Goal: Check status: Check status

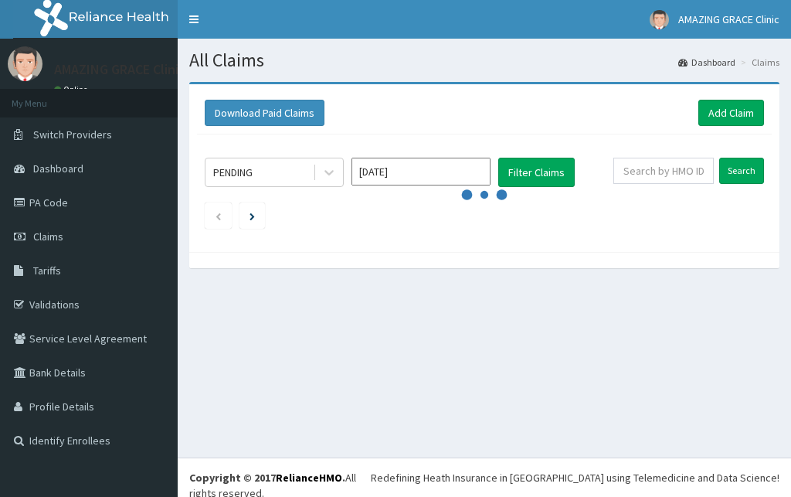
click at [325, 172] on icon at bounding box center [328, 172] width 15 height 15
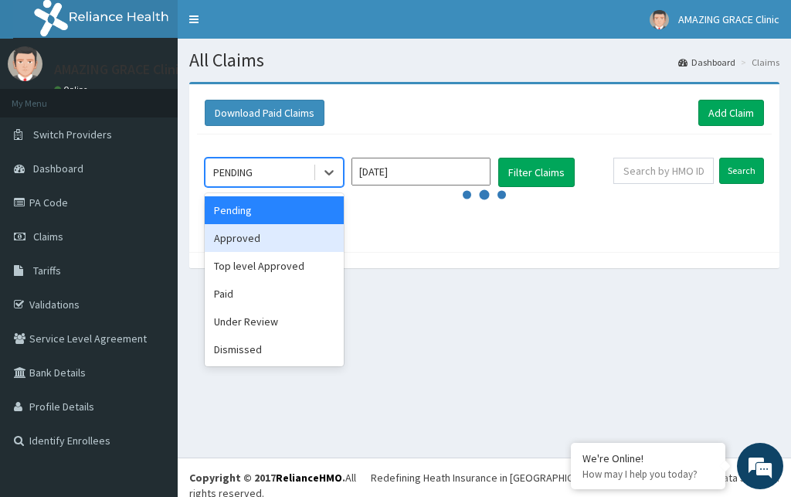
click at [304, 233] on div "Approved" at bounding box center [274, 238] width 139 height 28
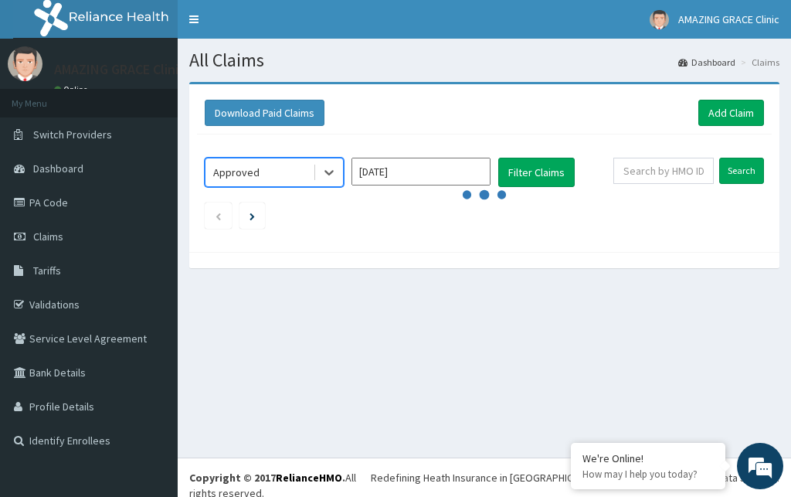
click at [435, 178] on input "[DATE]" at bounding box center [421, 172] width 139 height 28
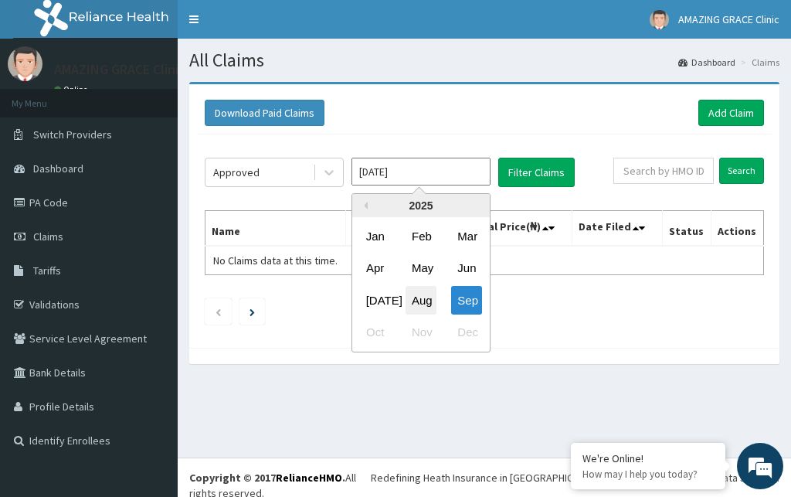
click at [418, 293] on div "Aug" at bounding box center [421, 300] width 31 height 29
type input "Aug 2025"
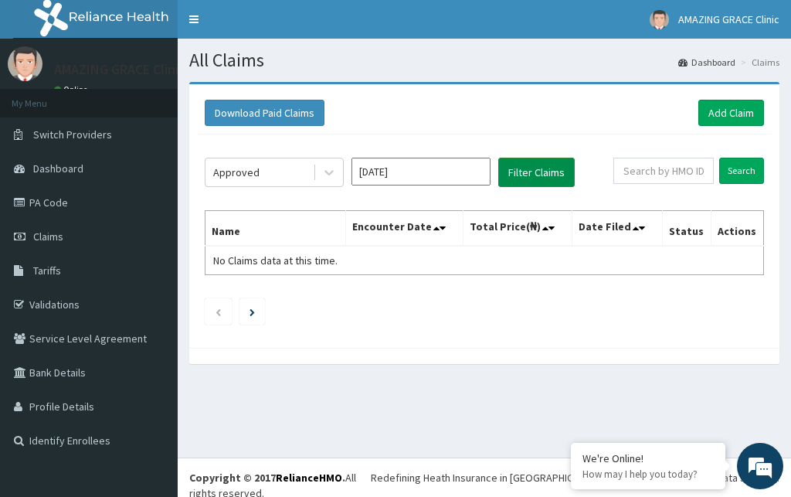
click at [527, 168] on button "Filter Claims" at bounding box center [536, 172] width 76 height 29
click at [540, 175] on button "Filter Claims" at bounding box center [536, 172] width 76 height 29
click at [330, 177] on icon at bounding box center [328, 172] width 15 height 15
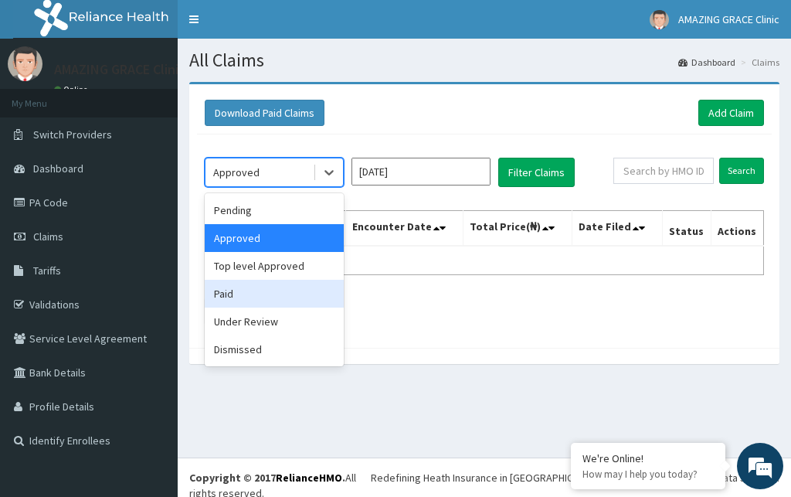
click at [275, 291] on div "Paid" at bounding box center [274, 294] width 139 height 28
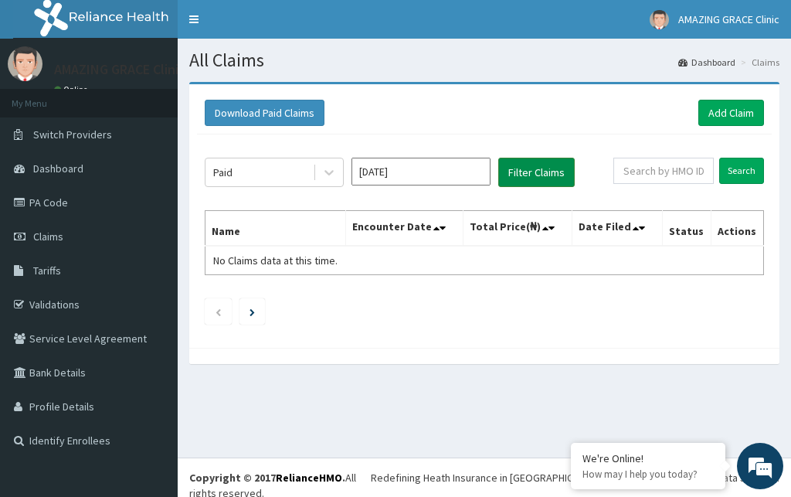
click at [516, 174] on button "Filter Claims" at bounding box center [536, 172] width 76 height 29
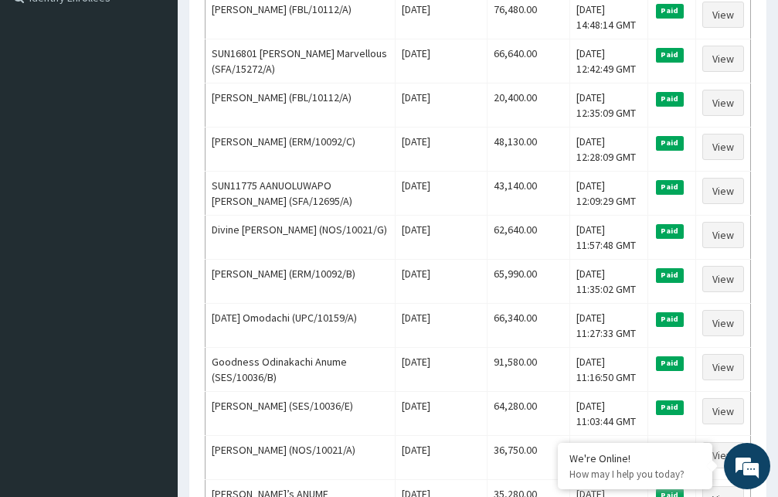
scroll to position [440, 0]
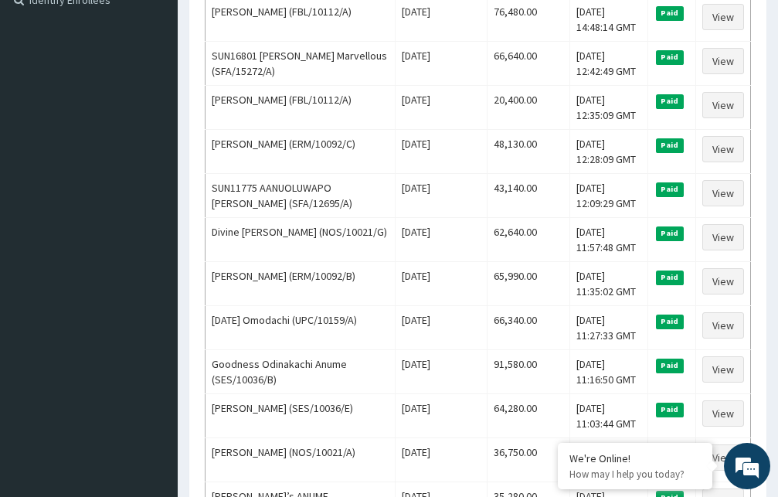
click at [759, 187] on div "Download Paid Claims Add Claim × Note you can only download claims within a max…" at bounding box center [477, 297] width 577 height 1307
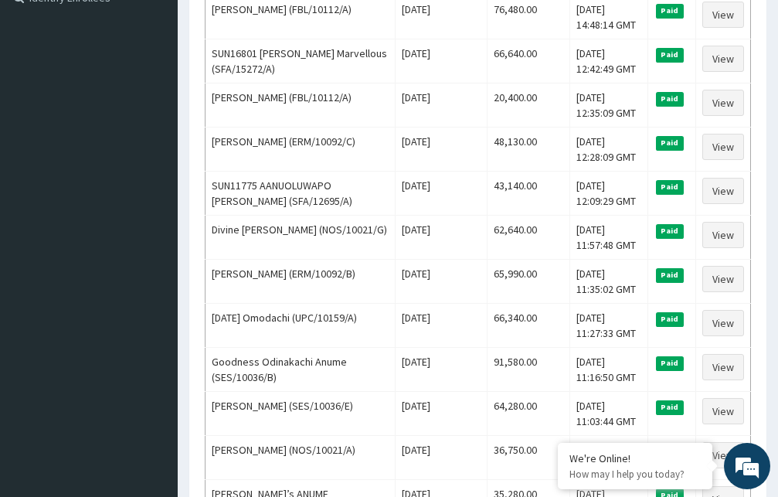
scroll to position [452, 0]
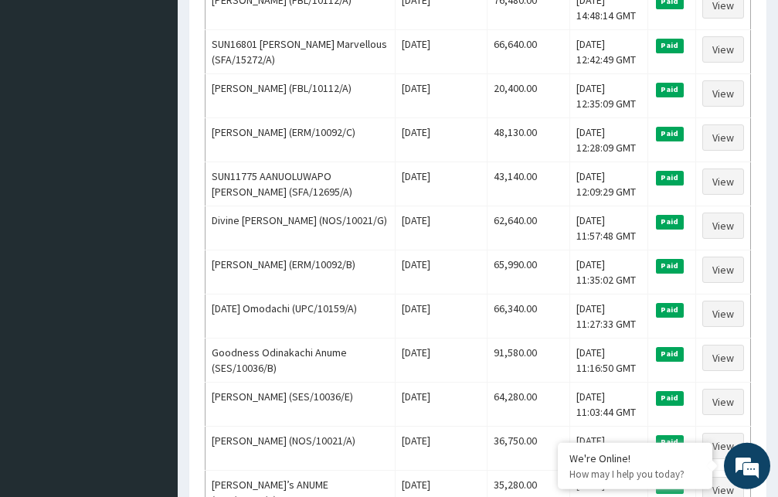
drag, startPoint x: 774, startPoint y: 273, endPoint x: 773, endPoint y: 281, distance: 7.8
click at [773, 279] on div "Download Paid Claims Add Claim × Note you can only download claims within a max…" at bounding box center [478, 300] width 600 height 1341
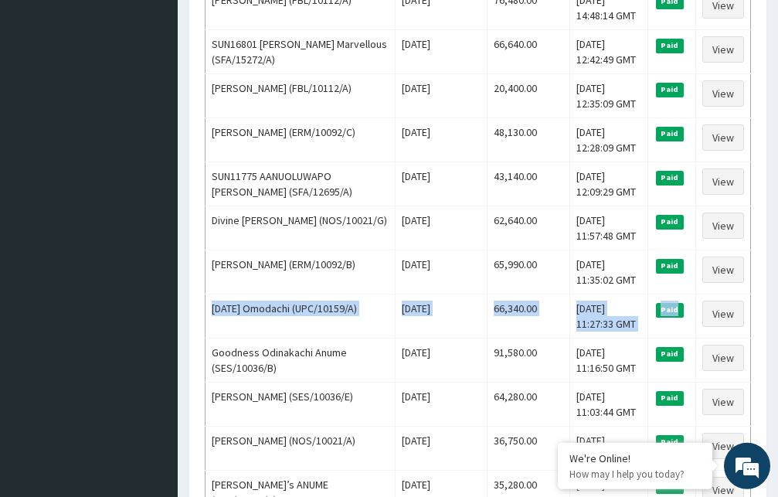
drag, startPoint x: 773, startPoint y: 281, endPoint x: 773, endPoint y: 316, distance: 34.8
click at [773, 316] on div "Download Paid Claims Add Claim × Note you can only download claims within a max…" at bounding box center [478, 300] width 600 height 1341
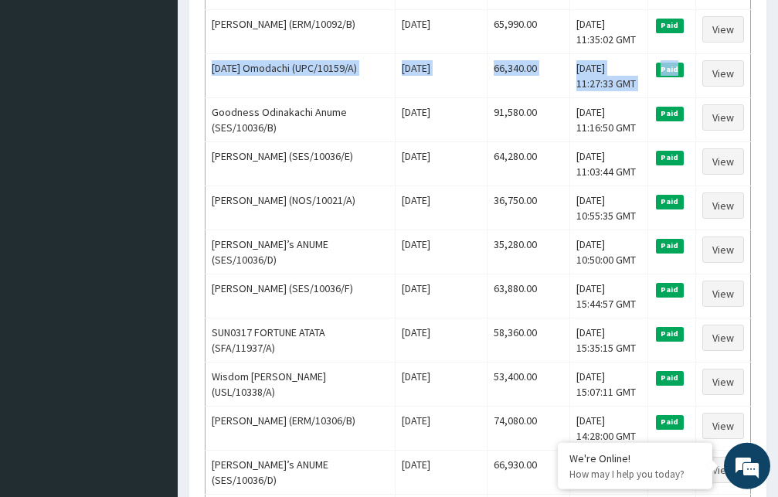
scroll to position [688, 0]
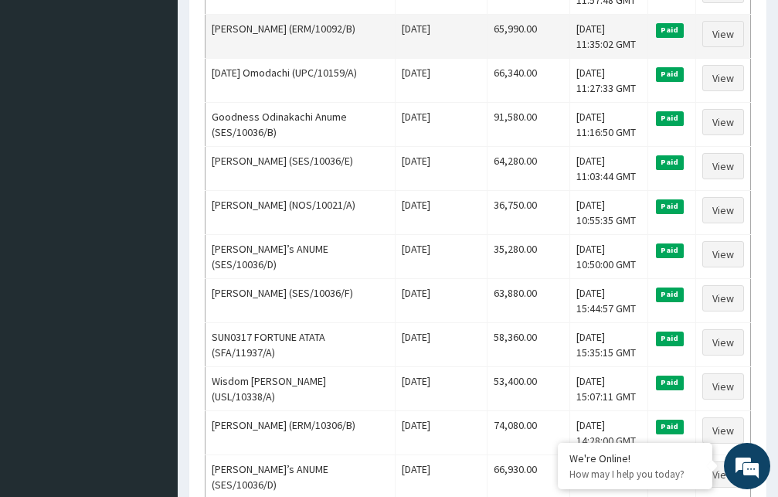
click at [642, 51] on td "Wed, 10 Sep 2025 11:35:02 GMT" at bounding box center [608, 37] width 78 height 44
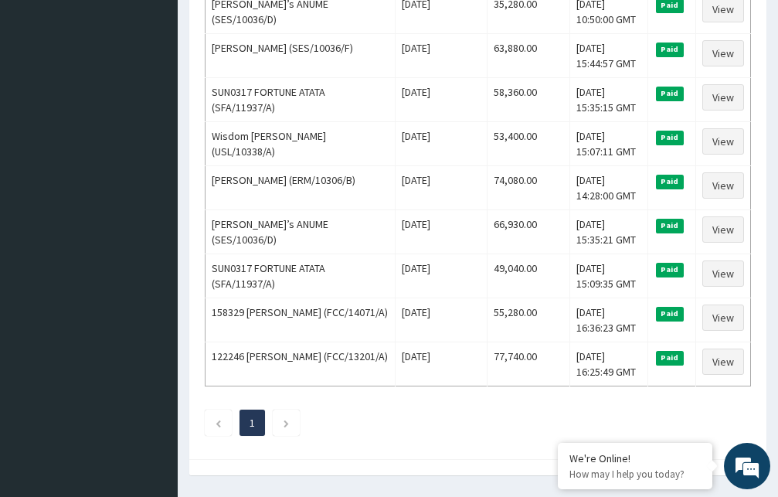
scroll to position [930, 0]
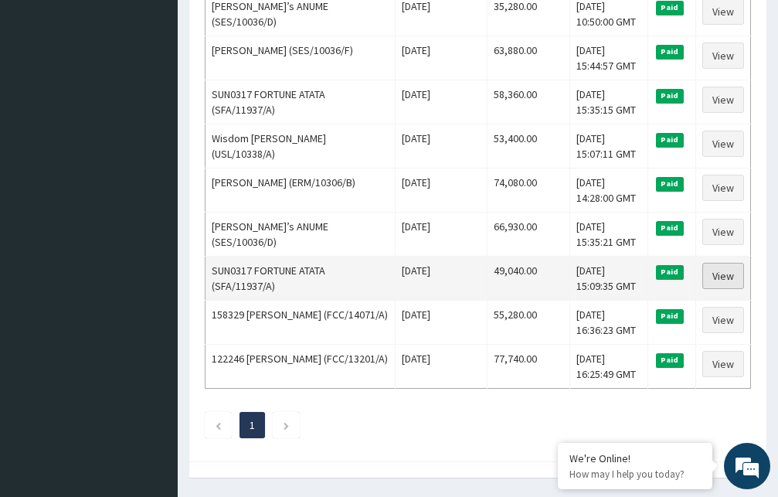
click at [729, 277] on link "View" at bounding box center [723, 276] width 42 height 26
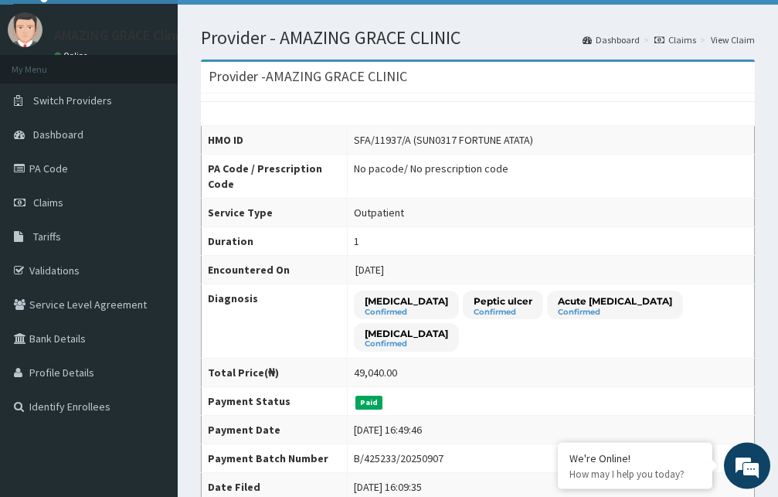
scroll to position [32, 0]
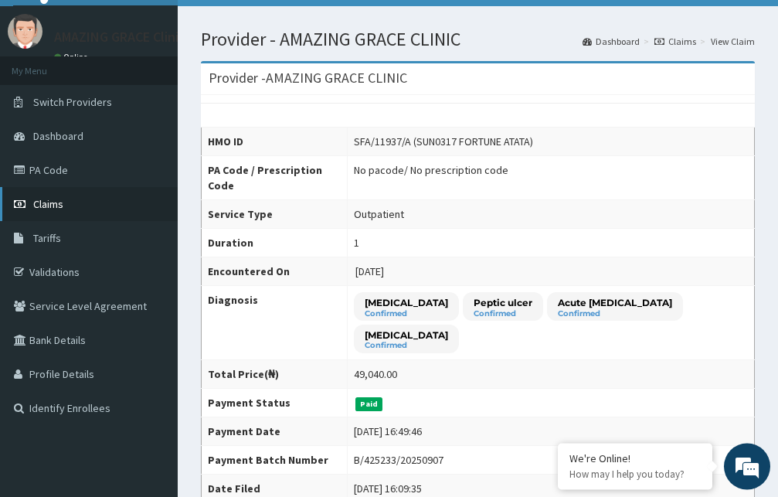
click at [82, 203] on link "Claims" at bounding box center [89, 204] width 178 height 34
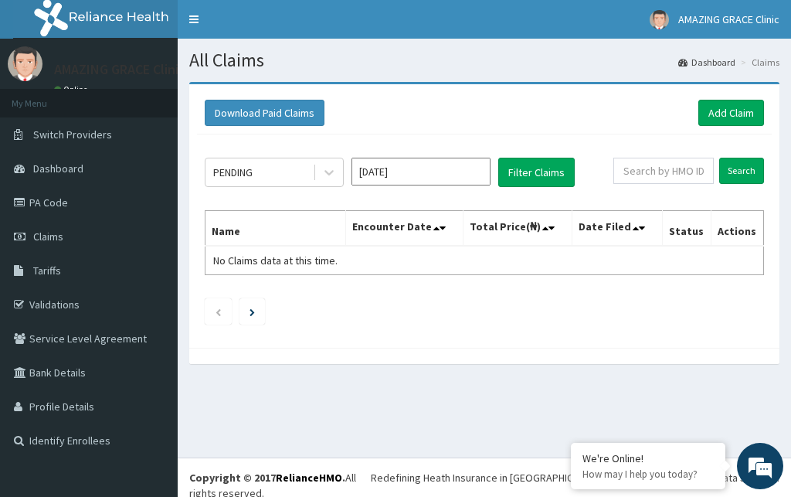
click at [321, 176] on div at bounding box center [329, 172] width 28 height 28
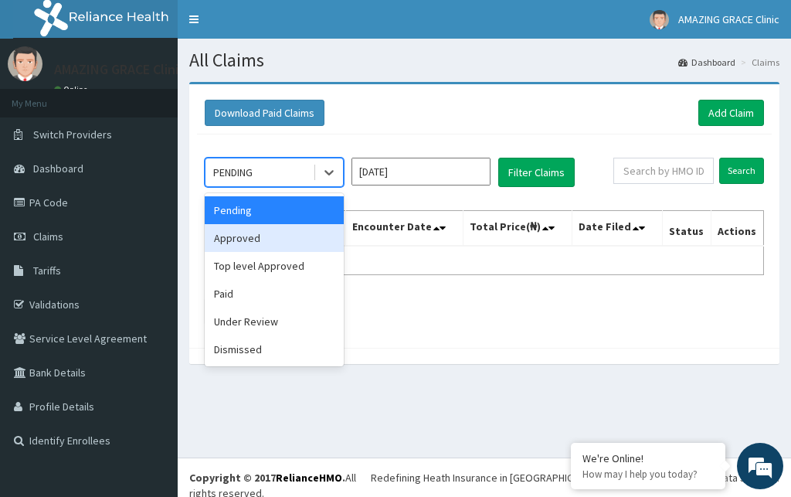
drag, startPoint x: 260, startPoint y: 239, endPoint x: 404, endPoint y: 189, distance: 152.2
click at [260, 239] on div "Approved" at bounding box center [274, 238] width 139 height 28
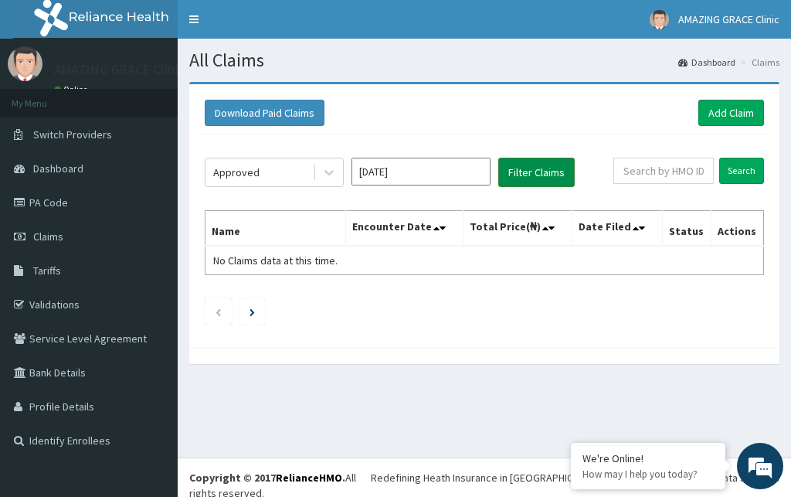
click at [519, 178] on button "Filter Claims" at bounding box center [536, 172] width 76 height 29
click at [328, 178] on icon at bounding box center [328, 172] width 15 height 15
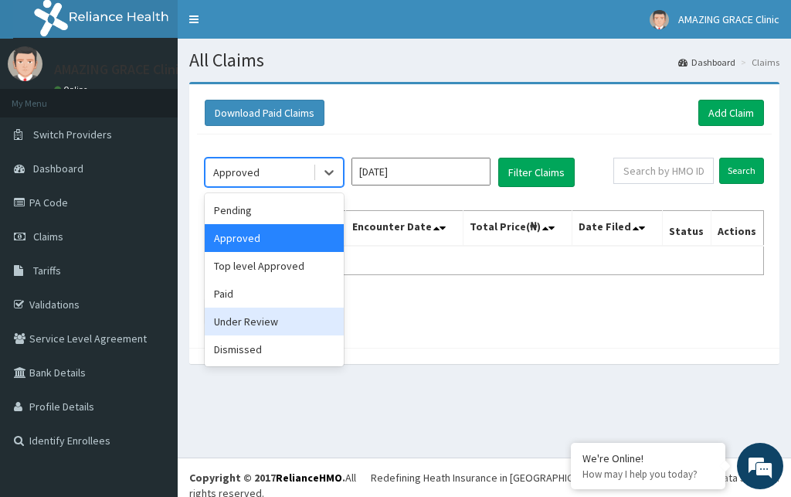
click at [261, 319] on div "Under Review" at bounding box center [274, 321] width 139 height 28
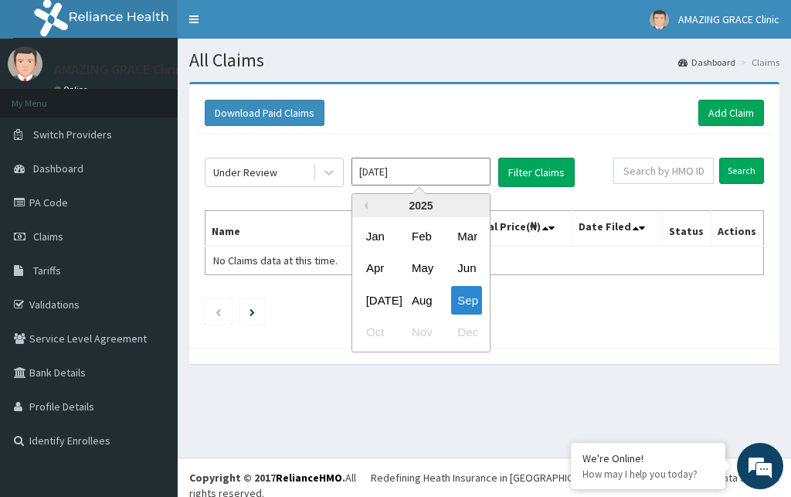
click at [379, 175] on input "Sep 2025" at bounding box center [421, 172] width 139 height 28
click at [419, 300] on div "Aug" at bounding box center [421, 300] width 31 height 29
type input "Aug 2025"
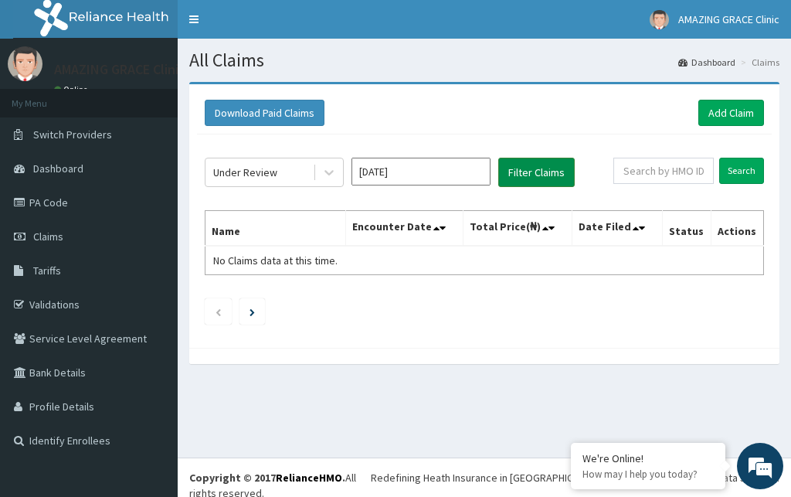
click at [514, 176] on button "Filter Claims" at bounding box center [536, 172] width 76 height 29
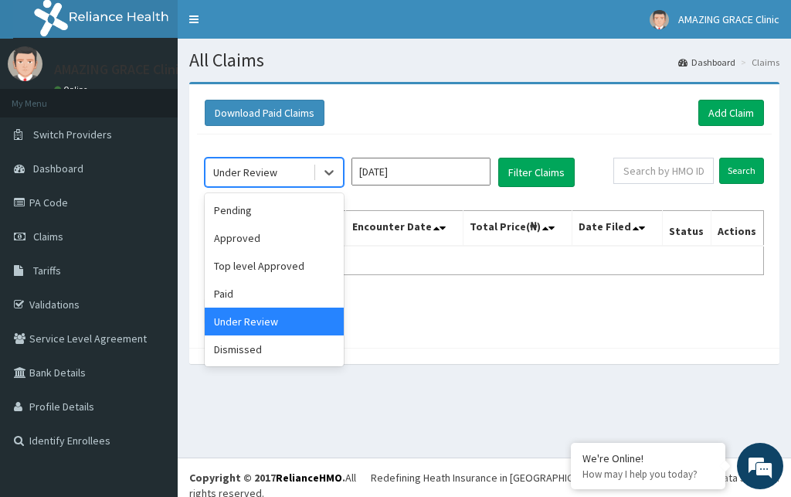
click at [301, 173] on div "Under Review" at bounding box center [259, 172] width 107 height 25
click at [264, 236] on div "Approved" at bounding box center [274, 238] width 139 height 28
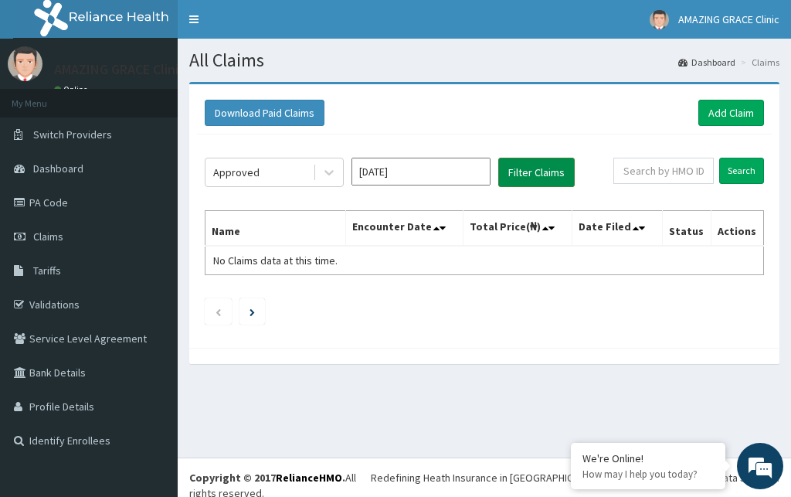
click at [525, 177] on button "Filter Claims" at bounding box center [536, 172] width 76 height 29
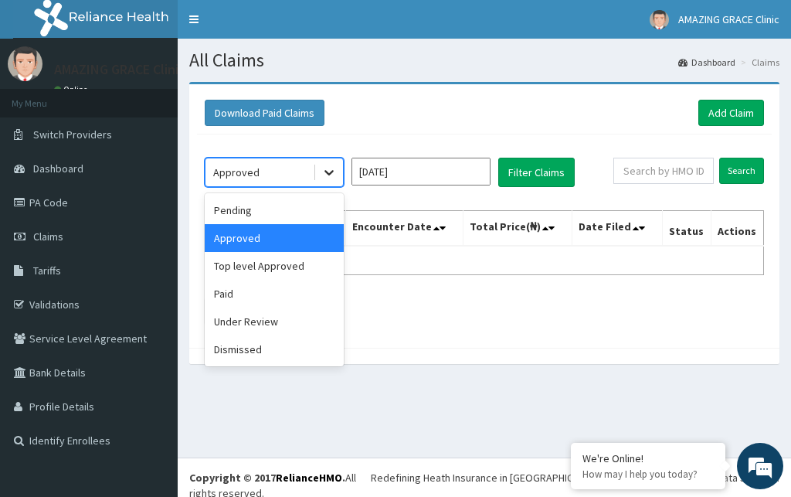
click at [321, 175] on icon at bounding box center [328, 172] width 15 height 15
click at [229, 297] on div "Paid" at bounding box center [274, 294] width 139 height 28
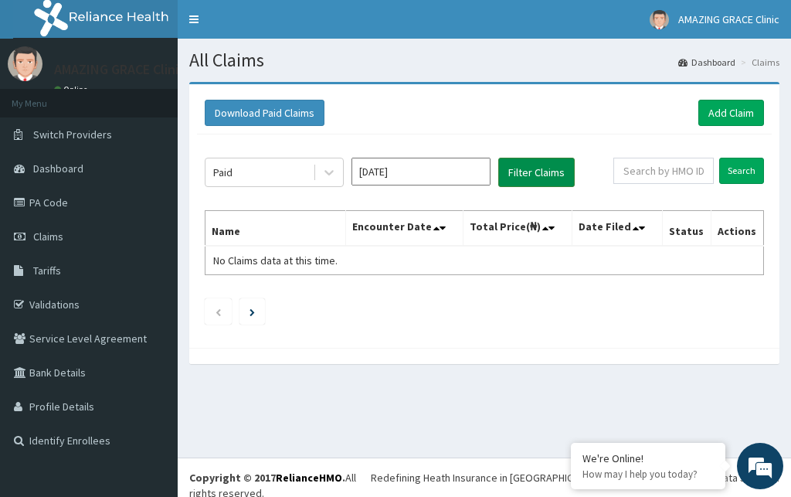
click at [550, 172] on button "Filter Claims" at bounding box center [536, 172] width 76 height 29
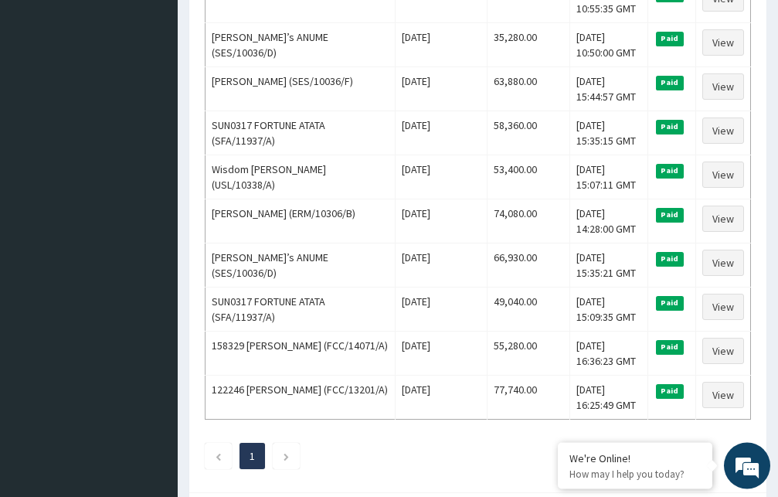
scroll to position [923, 0]
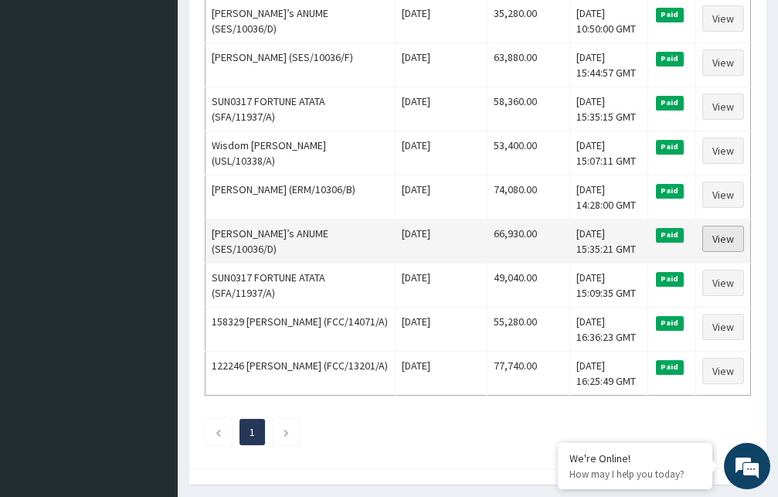
click at [729, 237] on link "View" at bounding box center [723, 239] width 42 height 26
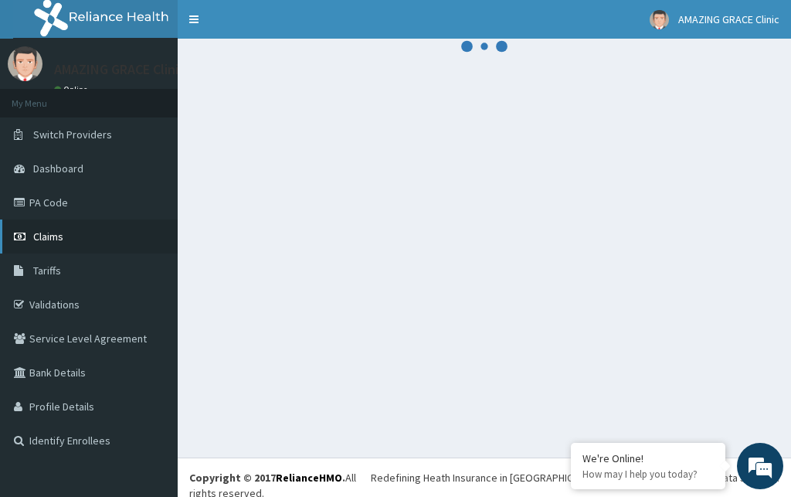
click at [70, 231] on link "Claims" at bounding box center [89, 236] width 178 height 34
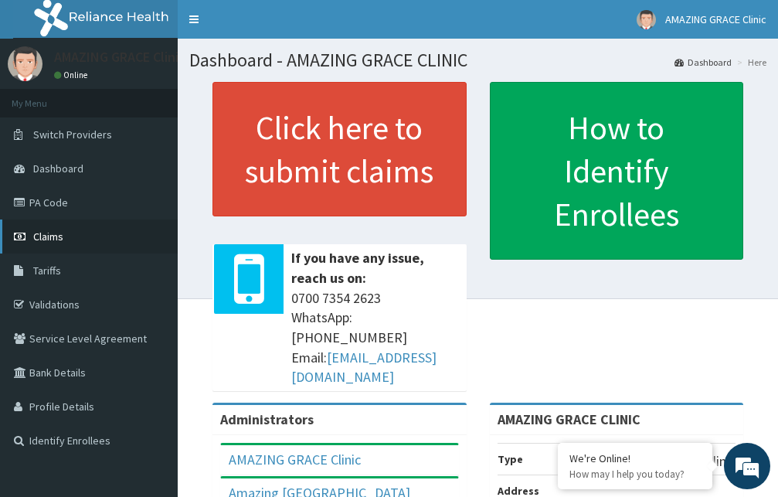
click at [63, 236] on span "Claims" at bounding box center [48, 236] width 30 height 14
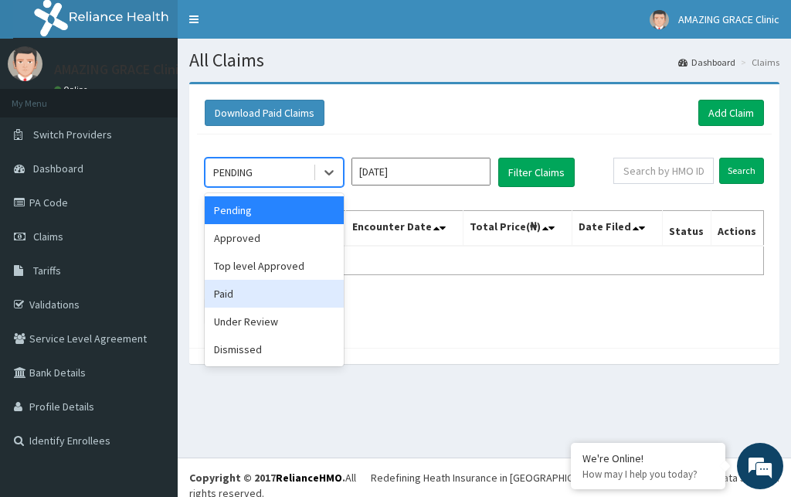
click at [229, 299] on div "Paid" at bounding box center [274, 294] width 139 height 28
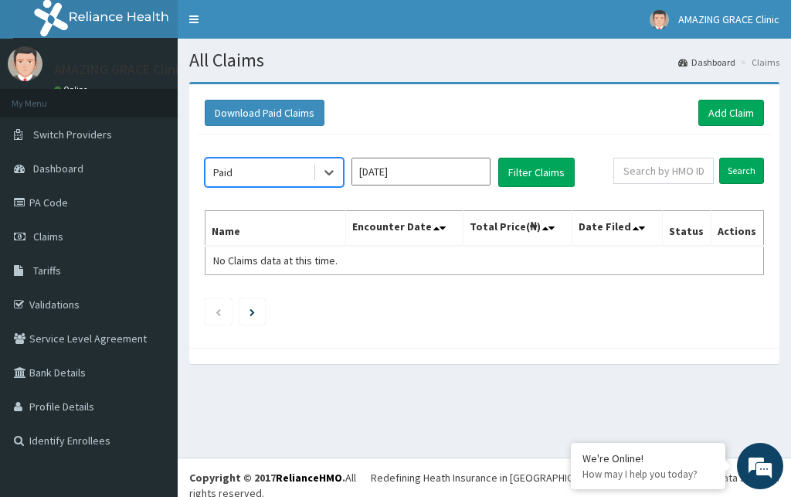
click at [403, 177] on input "[DATE]" at bounding box center [421, 172] width 139 height 28
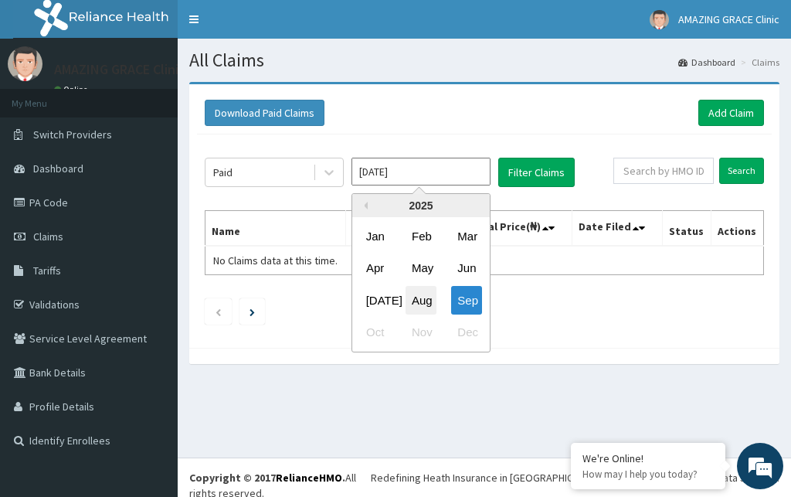
click at [423, 294] on div "Aug" at bounding box center [421, 300] width 31 height 29
type input "[DATE]"
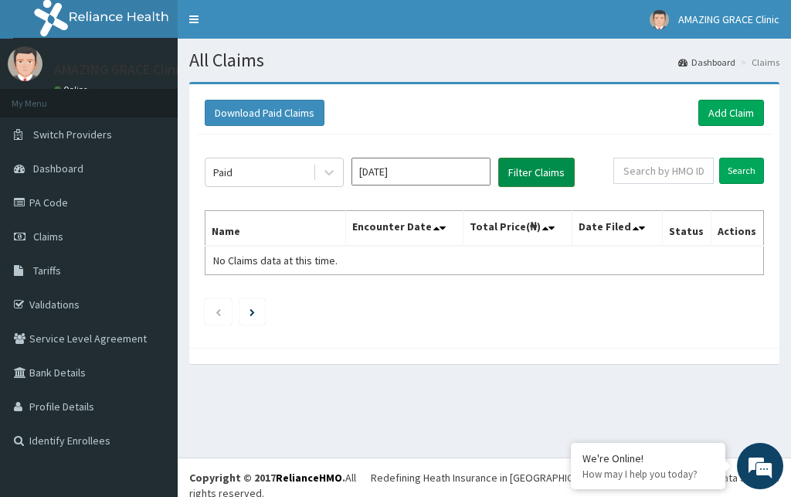
click at [519, 170] on button "Filter Claims" at bounding box center [536, 172] width 76 height 29
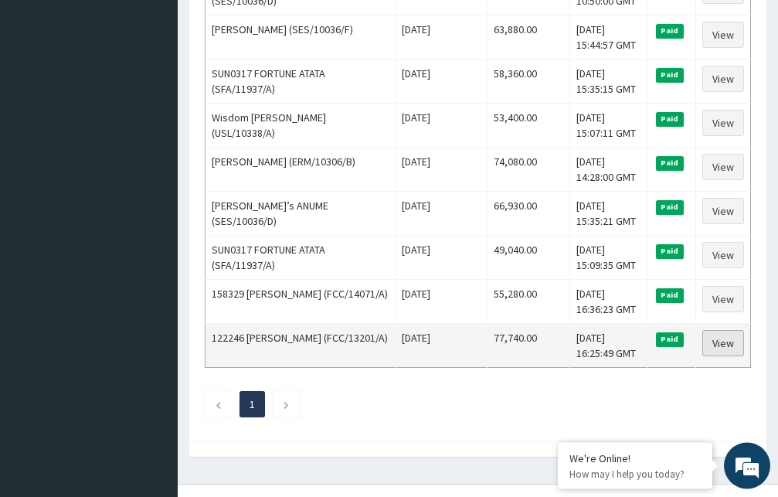
click at [722, 341] on link "View" at bounding box center [723, 343] width 42 height 26
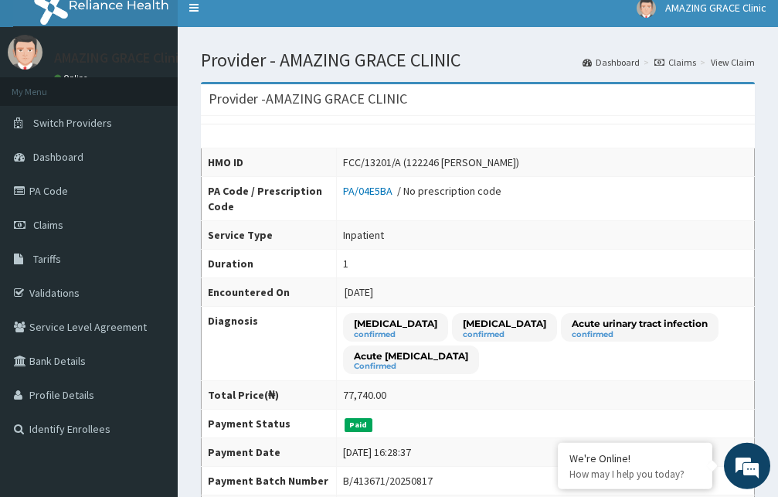
scroll to position [3, 0]
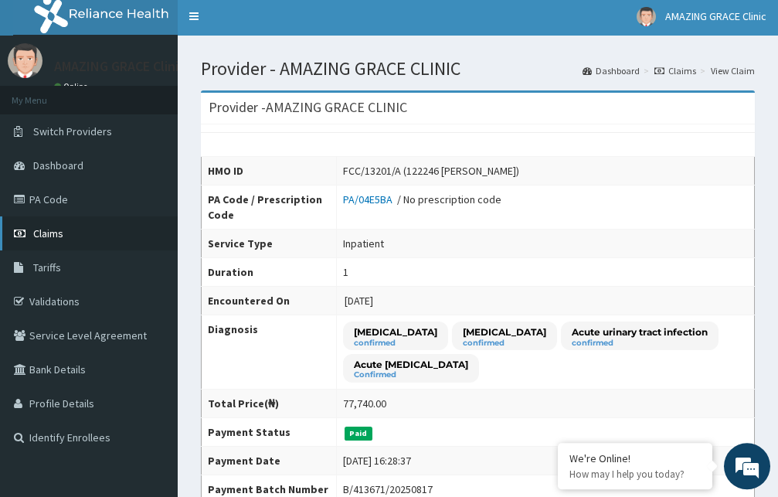
click at [50, 233] on span "Claims" at bounding box center [48, 233] width 30 height 14
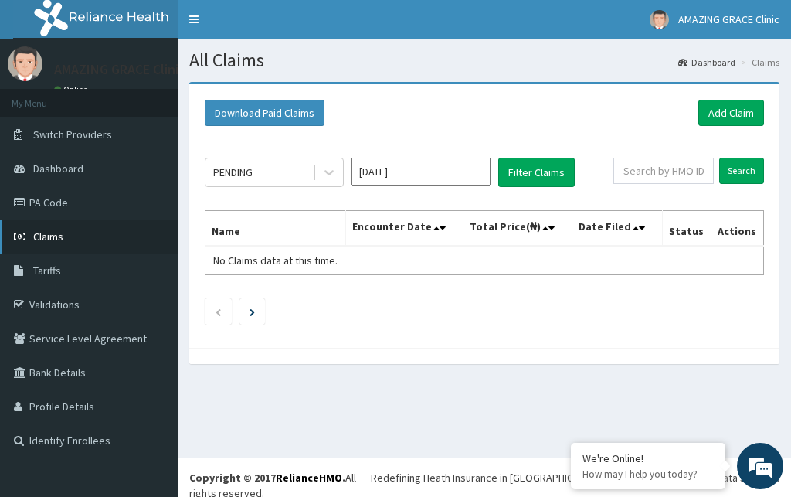
click at [58, 229] on link "Claims" at bounding box center [89, 236] width 178 height 34
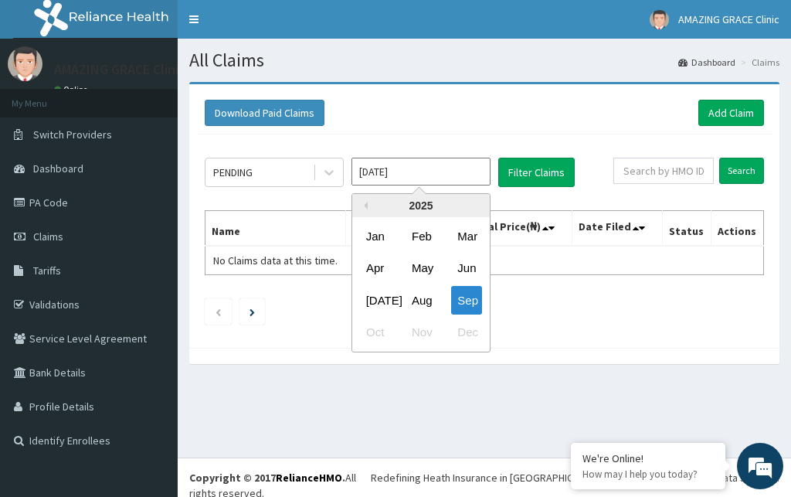
click at [365, 168] on input "Sep 2025" at bounding box center [421, 172] width 139 height 28
click at [417, 291] on div "Aug" at bounding box center [421, 300] width 31 height 29
type input "Aug 2025"
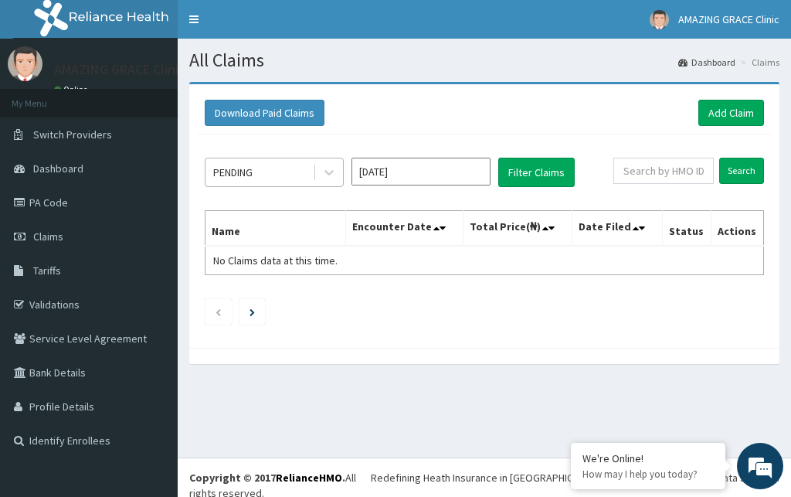
click at [289, 176] on div "PENDING" at bounding box center [259, 172] width 107 height 25
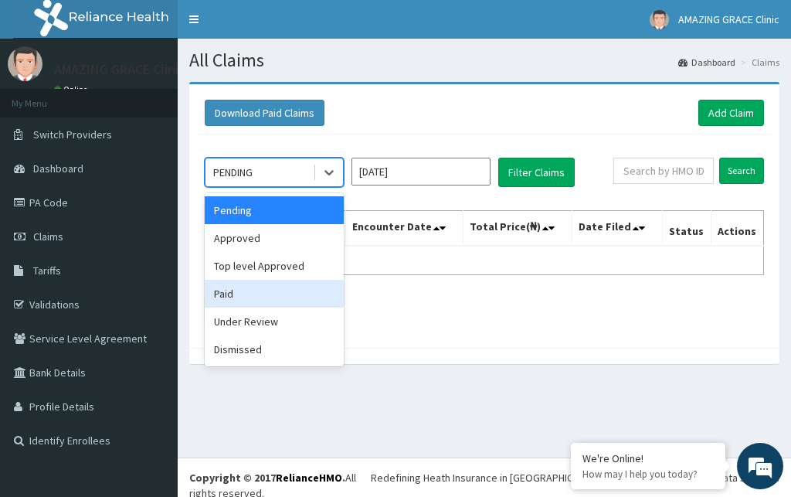
click at [273, 290] on div "Paid" at bounding box center [274, 294] width 139 height 28
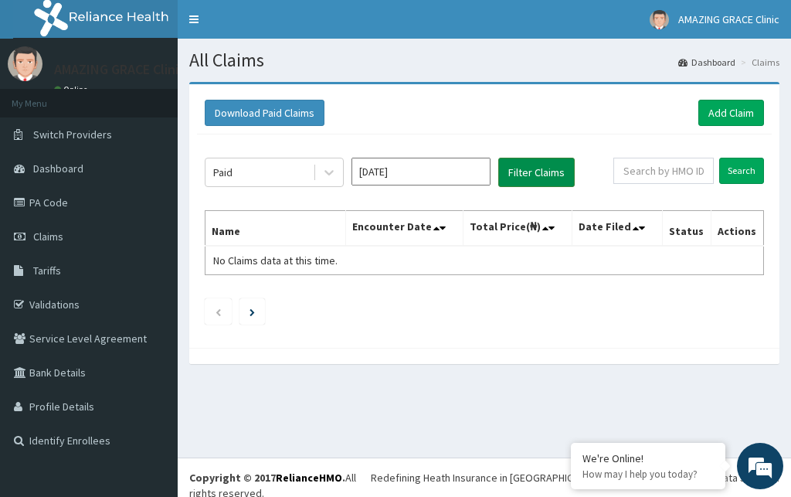
click at [525, 175] on button "Filter Claims" at bounding box center [536, 172] width 76 height 29
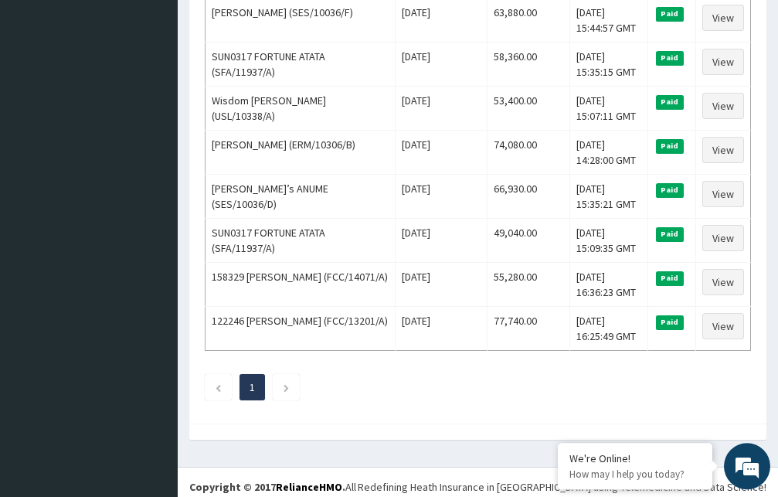
scroll to position [977, 0]
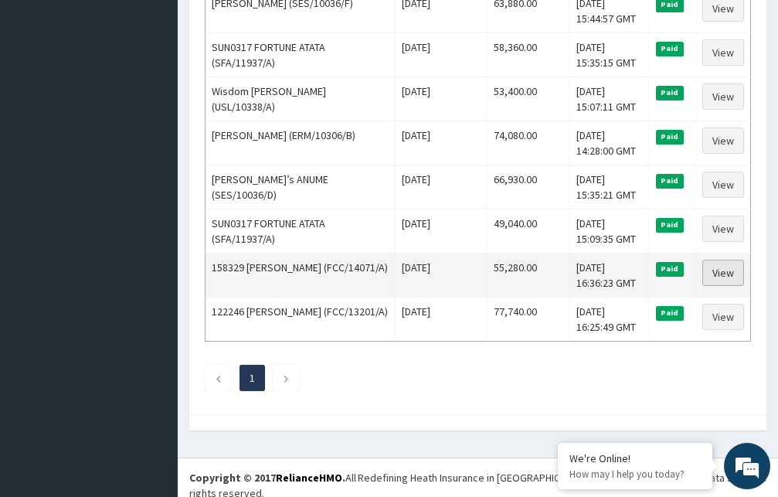
click at [728, 272] on link "View" at bounding box center [723, 273] width 42 height 26
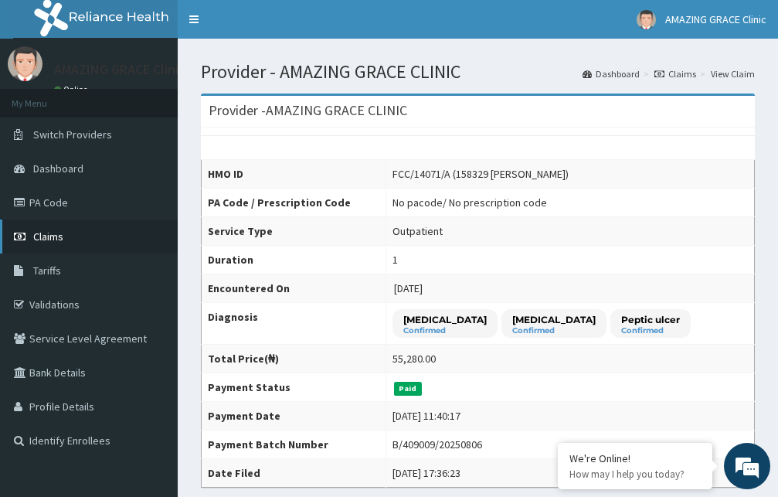
click at [66, 229] on link "Claims" at bounding box center [89, 236] width 178 height 34
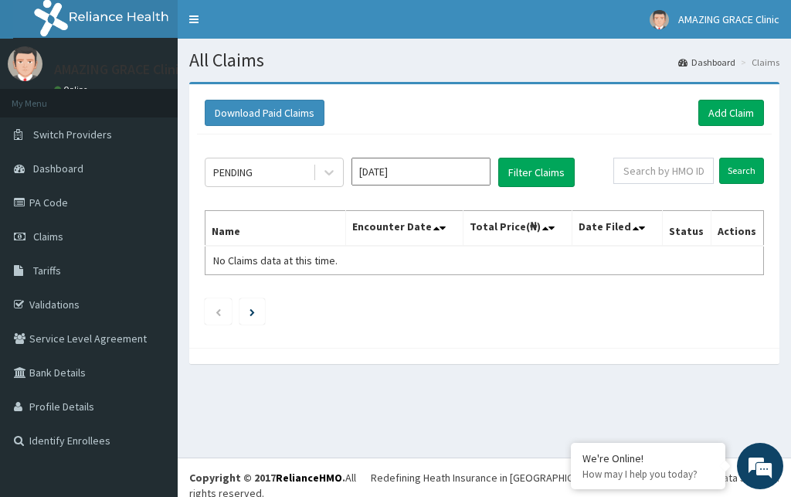
click at [368, 175] on input "[DATE]" at bounding box center [421, 172] width 139 height 28
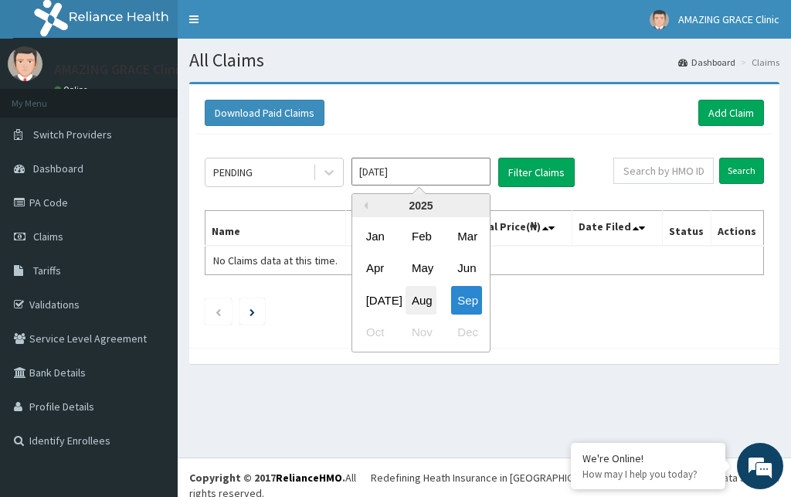
click at [428, 296] on div "Aug" at bounding box center [421, 300] width 31 height 29
type input "[DATE]"
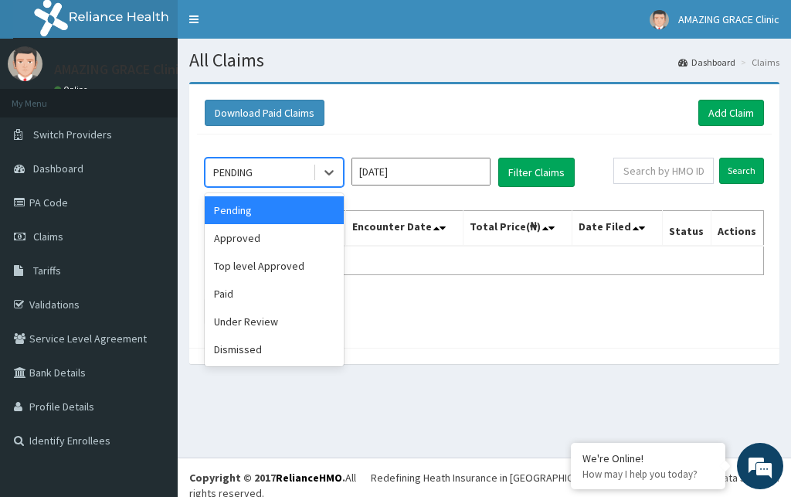
click at [302, 181] on div "PENDING" at bounding box center [259, 172] width 107 height 25
click at [278, 242] on div "Approved" at bounding box center [274, 238] width 139 height 28
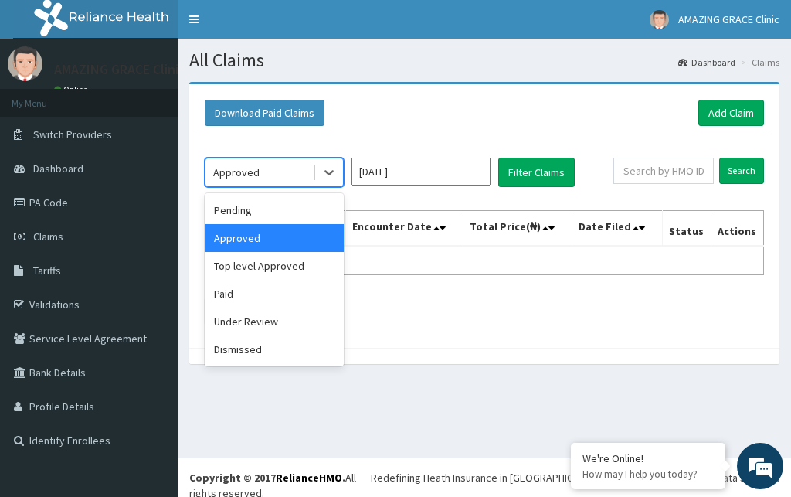
click at [291, 168] on div "Approved" at bounding box center [259, 172] width 107 height 25
click at [250, 293] on div "Paid" at bounding box center [274, 294] width 139 height 28
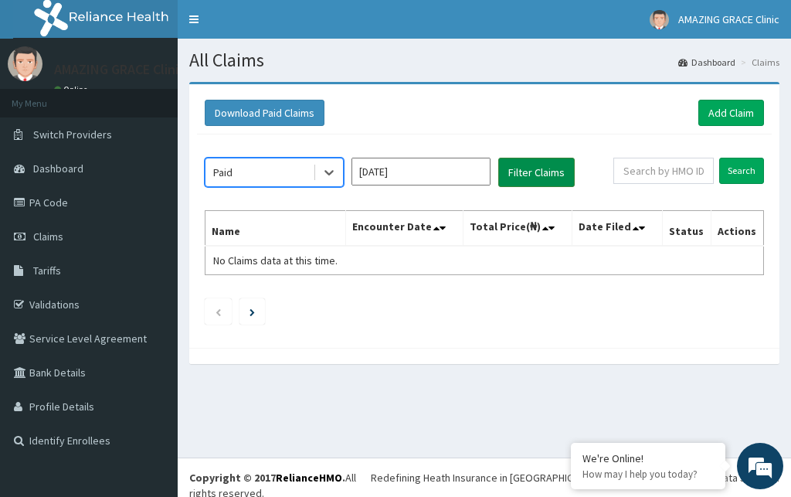
click at [529, 177] on button "Filter Claims" at bounding box center [536, 172] width 76 height 29
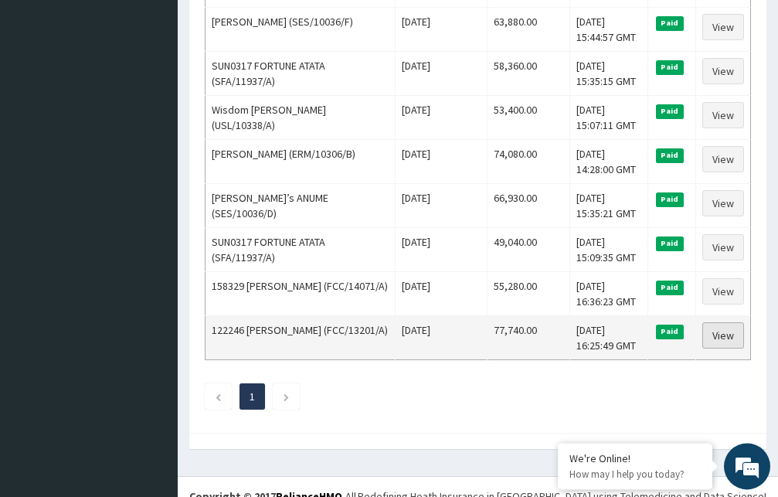
click at [723, 328] on link "View" at bounding box center [723, 335] width 42 height 26
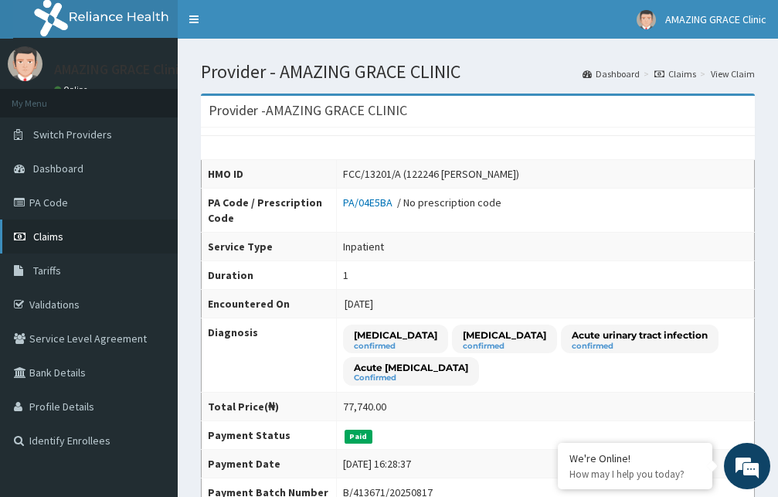
click at [63, 241] on span "Claims" at bounding box center [48, 236] width 30 height 14
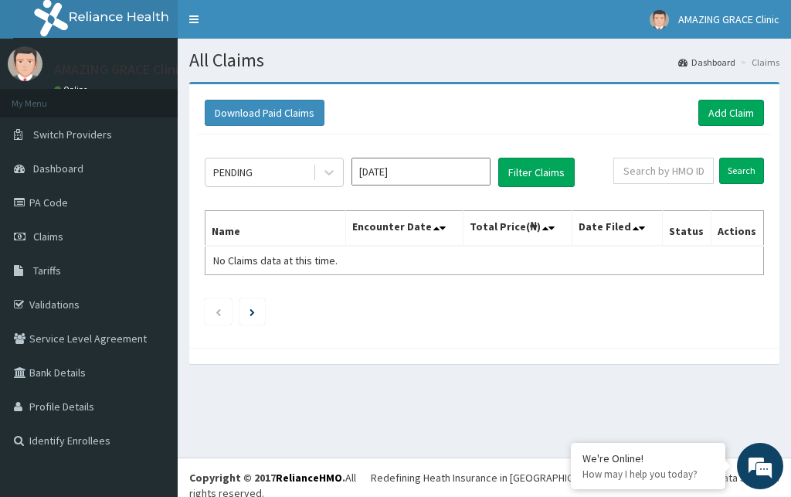
click at [423, 175] on input "[DATE]" at bounding box center [421, 172] width 139 height 28
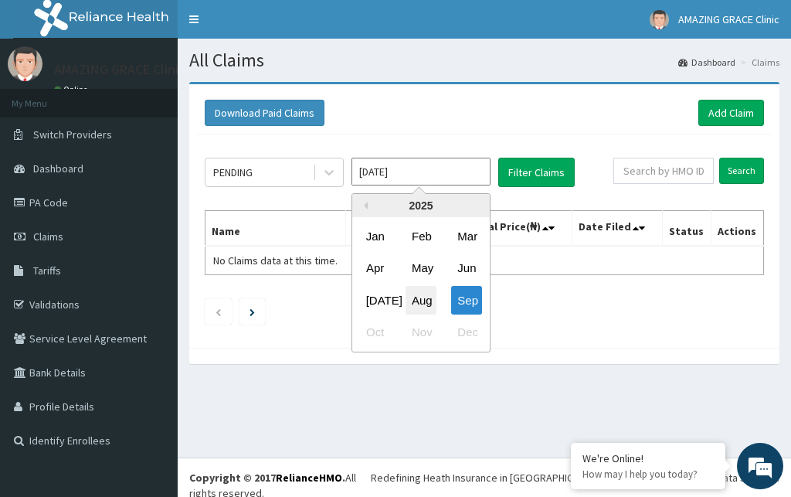
click at [416, 298] on div "Aug" at bounding box center [421, 300] width 31 height 29
type input "[DATE]"
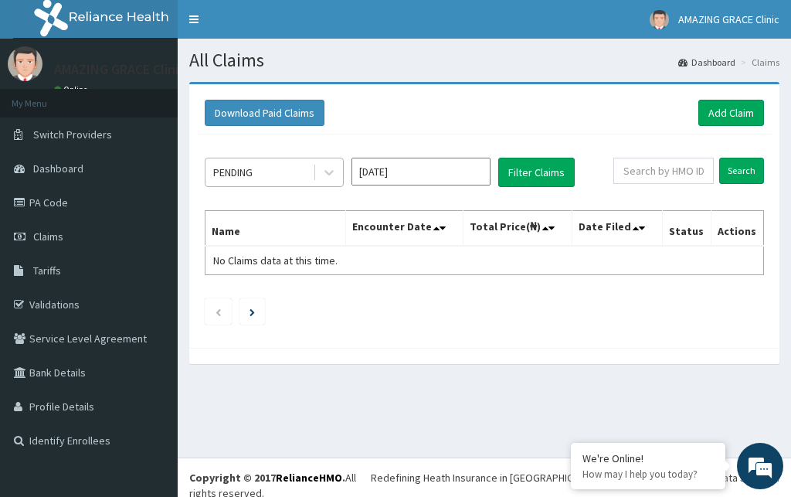
click at [289, 169] on div "PENDING" at bounding box center [259, 172] width 107 height 25
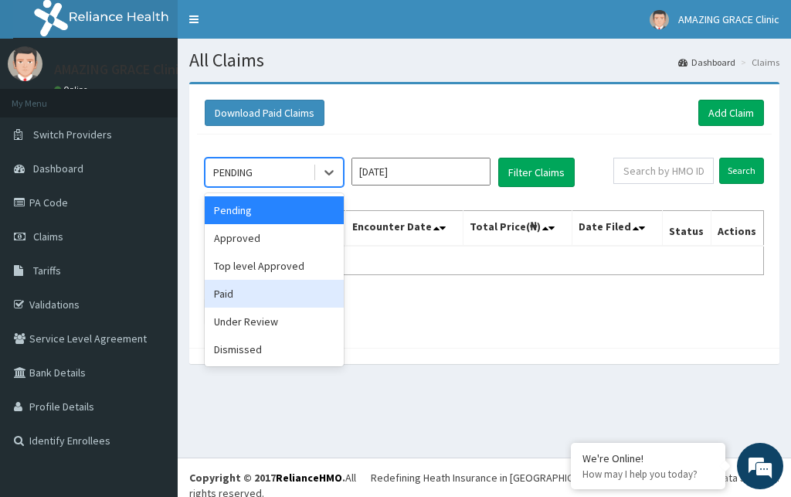
click at [250, 292] on div "Paid" at bounding box center [274, 294] width 139 height 28
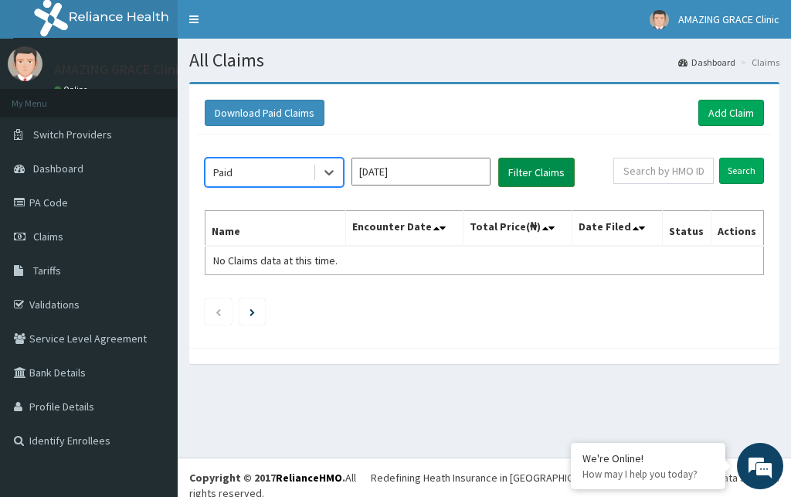
click at [527, 176] on button "Filter Claims" at bounding box center [536, 172] width 76 height 29
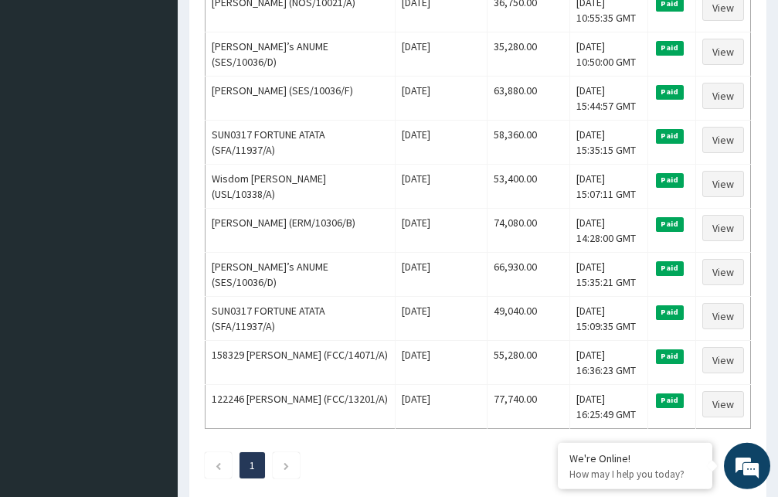
scroll to position [905, 0]
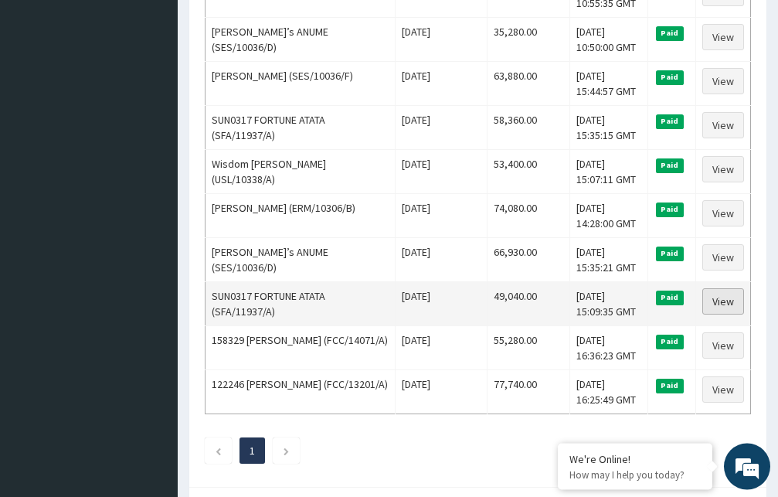
click at [727, 297] on link "View" at bounding box center [723, 301] width 42 height 26
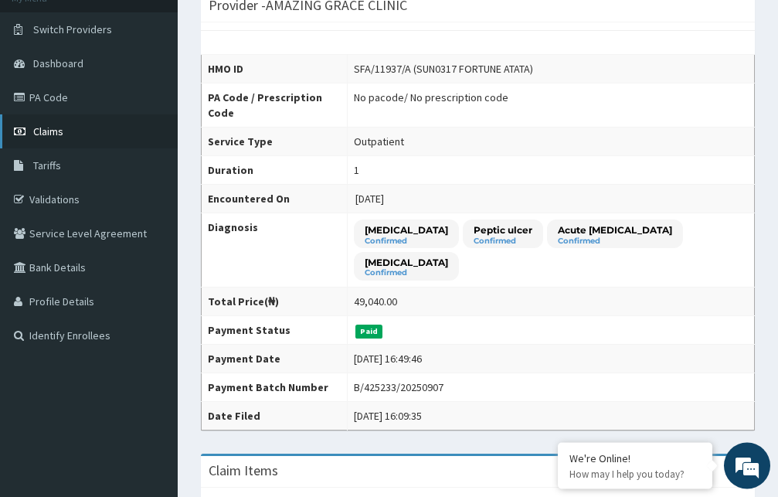
click at [82, 120] on link "Claims" at bounding box center [89, 131] width 178 height 34
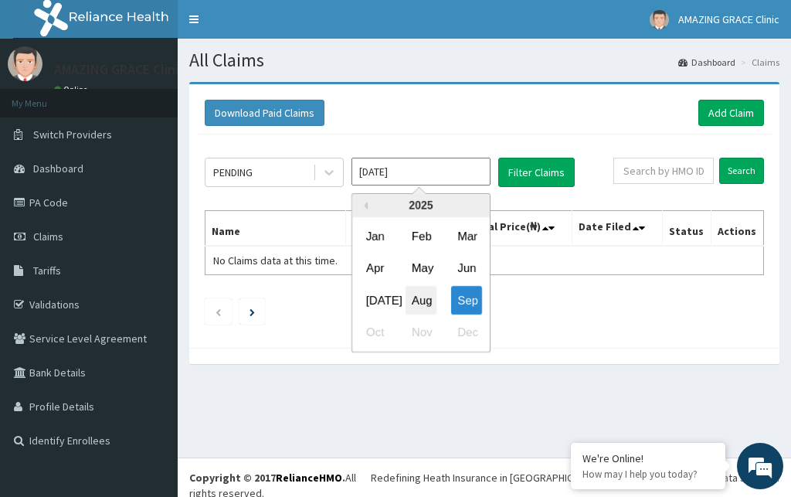
click at [422, 297] on div "Aug" at bounding box center [421, 300] width 31 height 29
type input "Aug 2025"
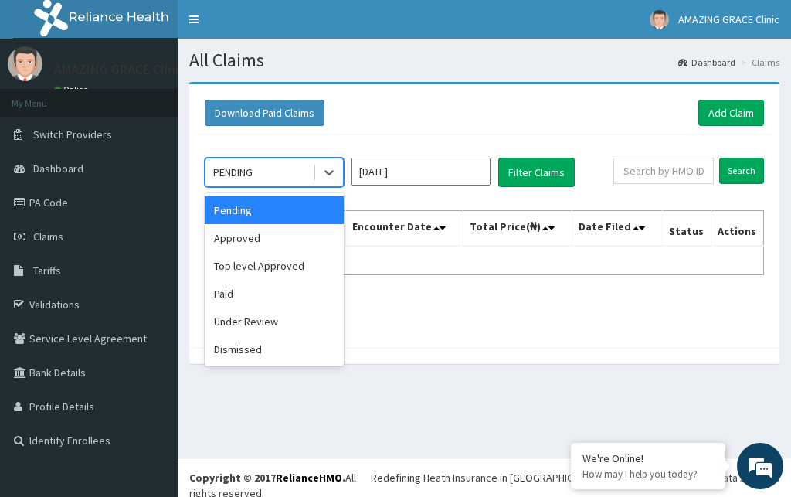
click at [279, 167] on div "PENDING" at bounding box center [259, 172] width 107 height 25
click at [242, 289] on div "Paid" at bounding box center [274, 294] width 139 height 28
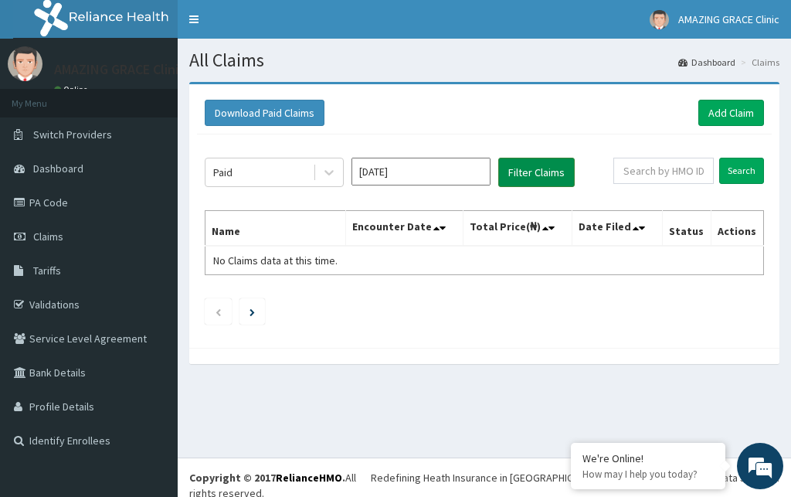
click at [508, 178] on button "Filter Claims" at bounding box center [536, 172] width 76 height 29
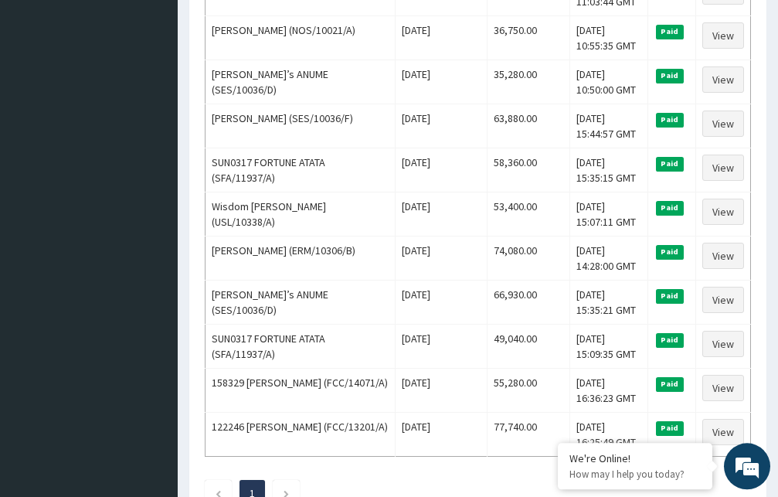
scroll to position [864, 0]
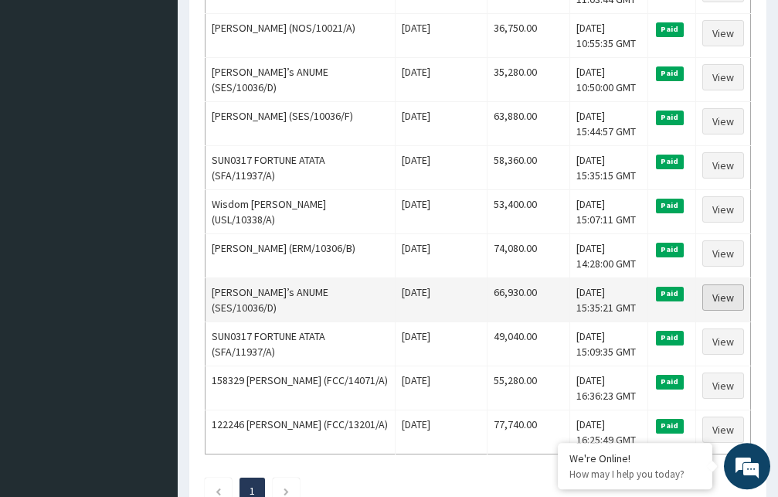
click at [724, 297] on link "View" at bounding box center [723, 297] width 42 height 26
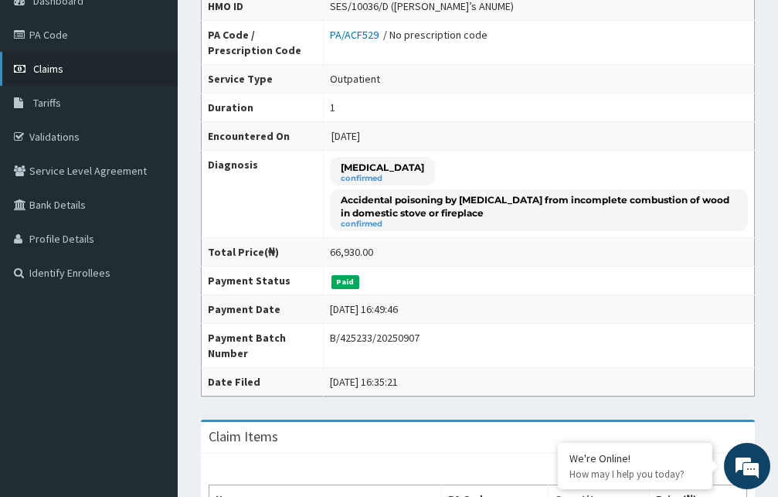
click at [58, 65] on span "Claims" at bounding box center [48, 69] width 30 height 14
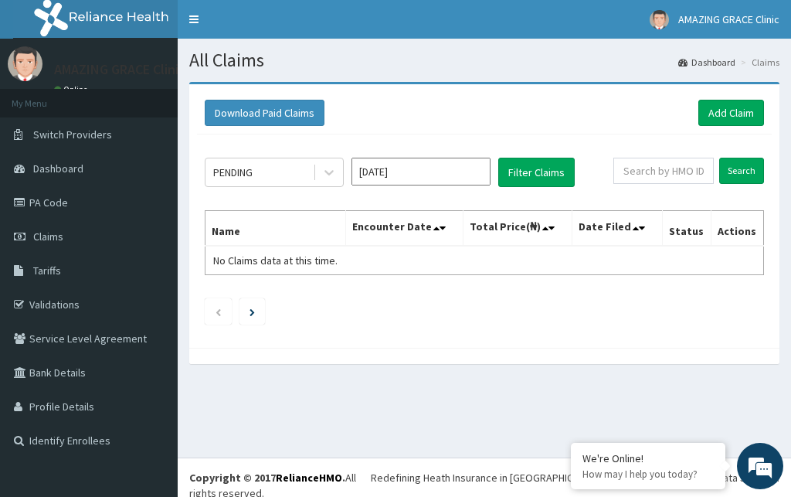
click at [432, 175] on input "[DATE]" at bounding box center [421, 172] width 139 height 28
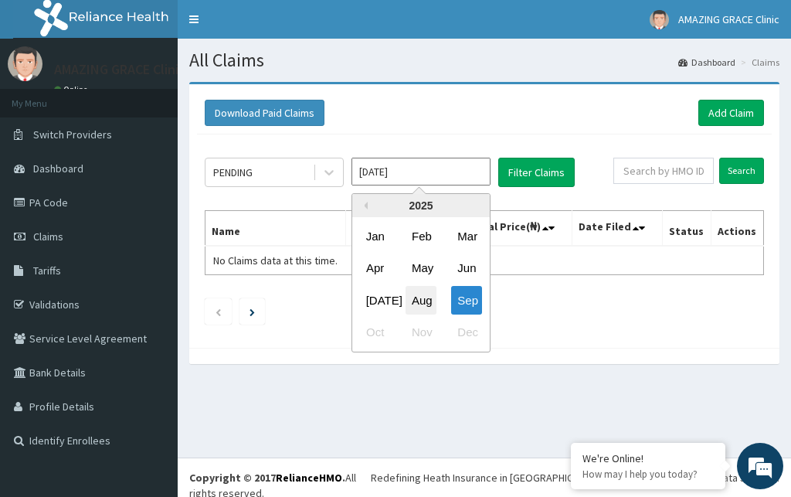
click at [422, 297] on div "Aug" at bounding box center [421, 300] width 31 height 29
type input "[DATE]"
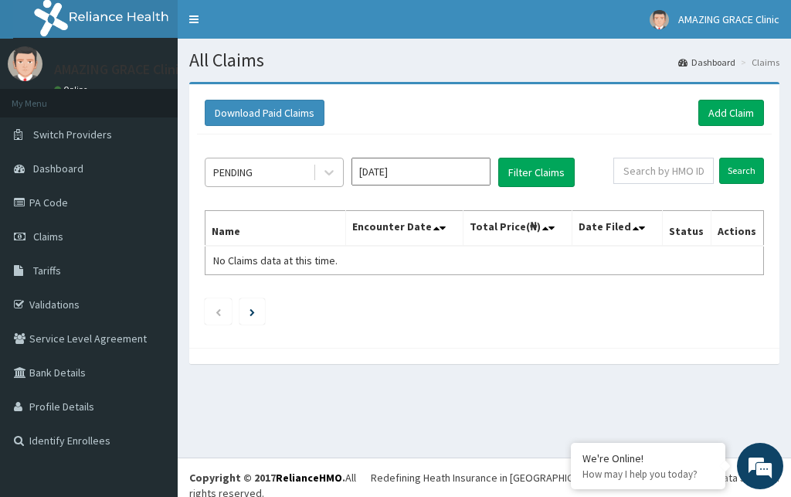
click at [277, 173] on div "PENDING" at bounding box center [259, 172] width 107 height 25
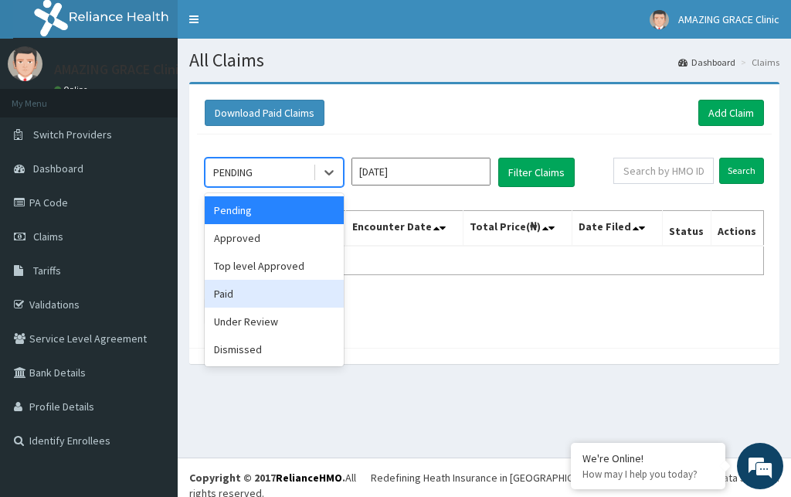
drag, startPoint x: 264, startPoint y: 299, endPoint x: 302, endPoint y: 280, distance: 42.2
click at [267, 297] on div "Paid" at bounding box center [274, 294] width 139 height 28
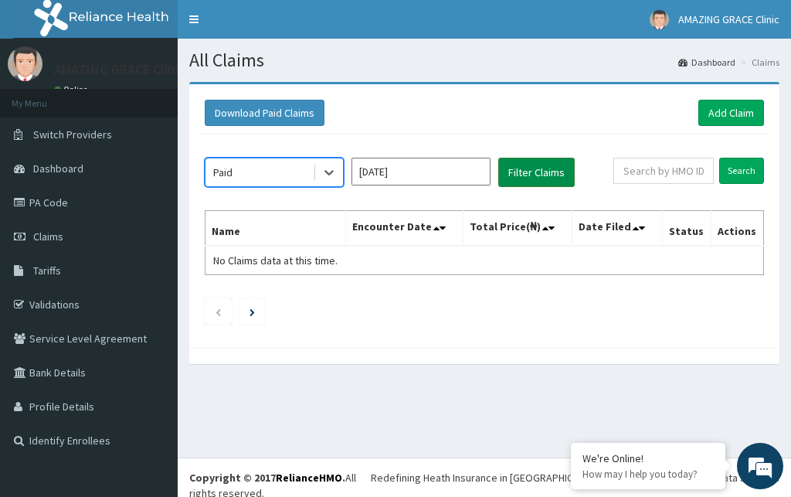
click at [518, 173] on button "Filter Claims" at bounding box center [536, 172] width 76 height 29
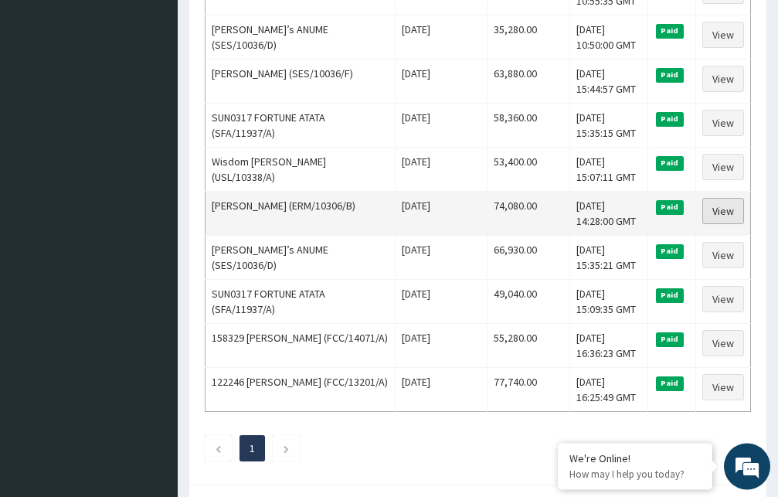
click at [715, 205] on link "View" at bounding box center [723, 211] width 42 height 26
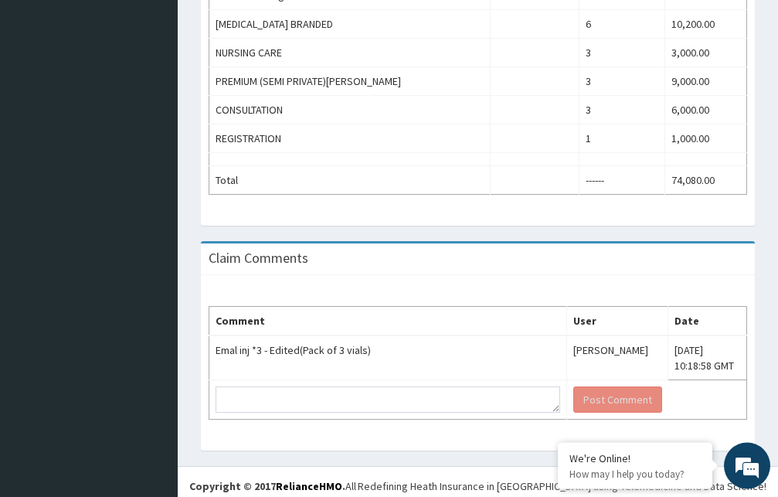
scroll to position [1038, 0]
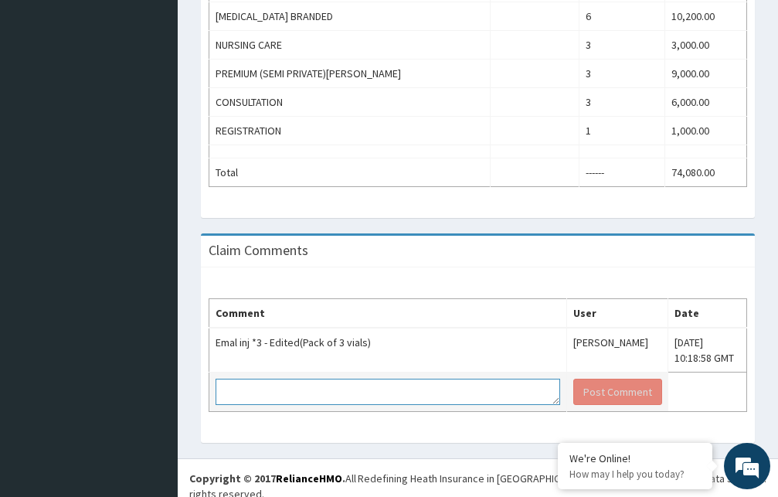
click at [319, 379] on textarea at bounding box center [388, 392] width 345 height 26
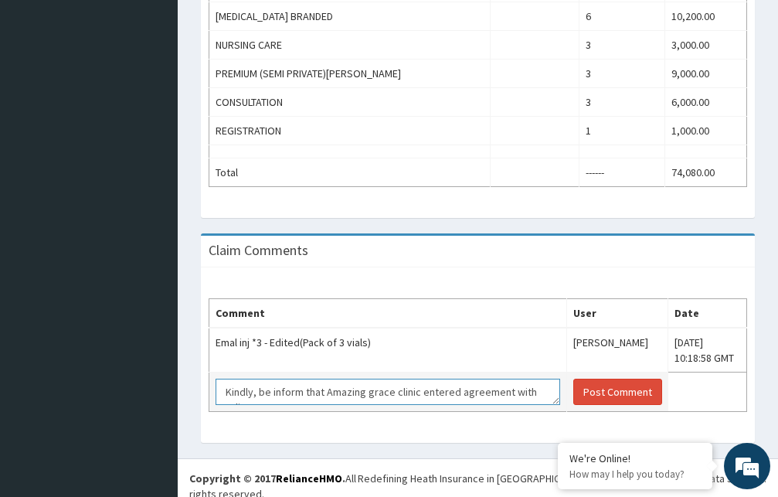
click at [324, 379] on textarea "Kindly, be inform that Amazing grace clinic entered agreement with reliance" at bounding box center [388, 392] width 345 height 26
click at [263, 394] on textarea "Kindly, be inform that the agreed amount for emal injection 3 is 15,000. Stop s…" at bounding box center [388, 392] width 345 height 26
click at [345, 394] on textarea "Kindly, be inform that the agreed amount for emal injection 3 is 15,000. Stop s…" at bounding box center [388, 392] width 345 height 26
drag, startPoint x: 342, startPoint y: 394, endPoint x: 287, endPoint y: 400, distance: 56.0
click at [287, 400] on textarea "Kindly, be inform that the agreed amount for emal injection 3 is 15,000. Stop s…" at bounding box center [388, 392] width 345 height 26
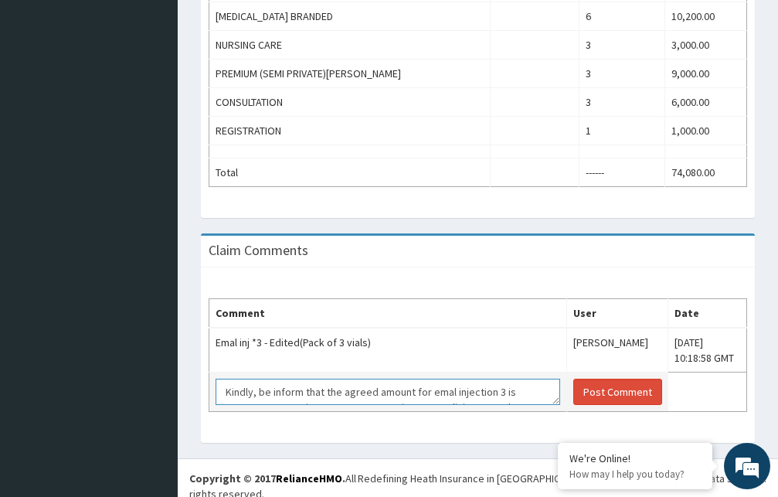
click at [505, 388] on textarea "Kindly, be inform that the agreed amount for emal injection 3 is 15,000. Stop c…" at bounding box center [388, 392] width 345 height 26
click at [388, 397] on textarea "Kindly, be inform that the agreed amount for emal injection 3 is 15,000. Stop c…" at bounding box center [388, 392] width 345 height 26
drag, startPoint x: 388, startPoint y: 397, endPoint x: 215, endPoint y: 396, distance: 173.1
click at [216, 396] on textarea "Kindly, be inform that the agreed amount for emal injection 3 is 15,000. Stop c…" at bounding box center [388, 392] width 345 height 26
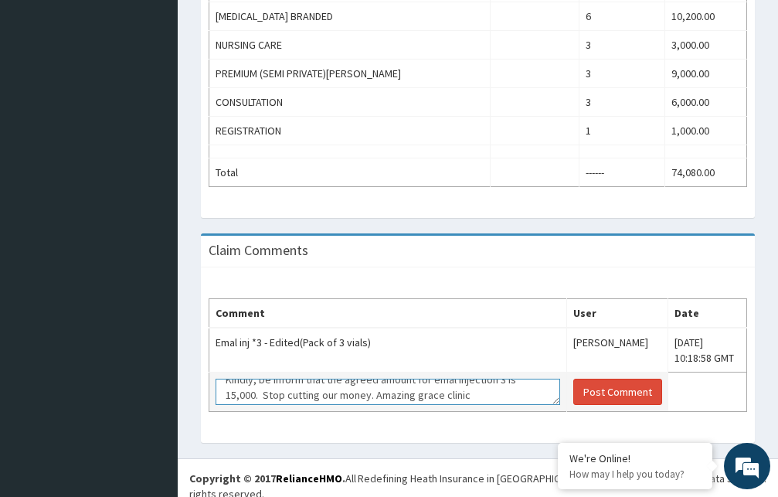
scroll to position [0, 0]
type textarea "Kindly, be inform that the agreed amount for emal injection 3 is 15,000. Stop c…"
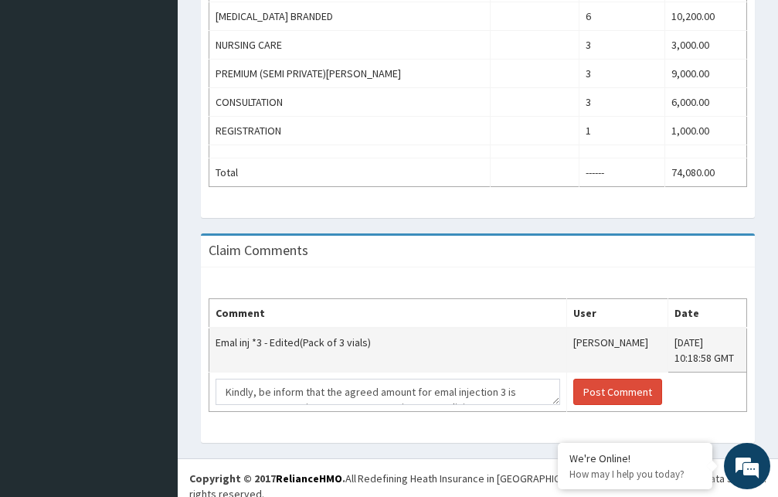
click at [642, 352] on tbody "Emal inj *3 - Edited(Pack of 3 vials) [PERSON_NAME] [DATE] 10:18:58 GMT Kindly,…" at bounding box center [478, 370] width 538 height 84
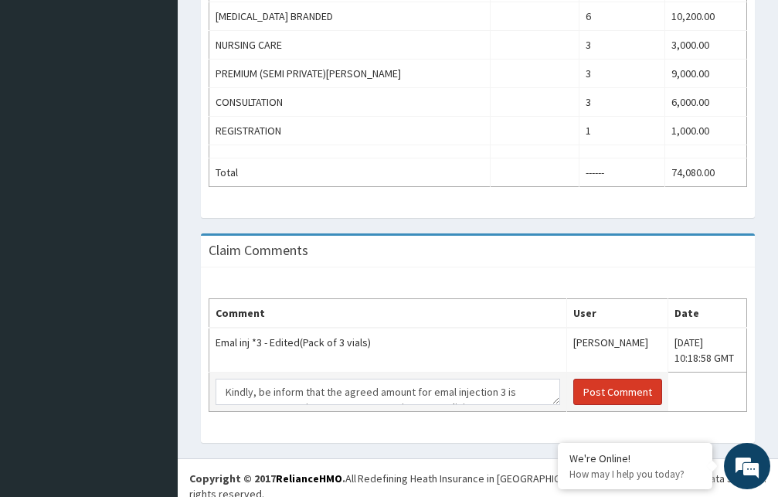
click at [604, 382] on button "Post Comment" at bounding box center [617, 392] width 89 height 26
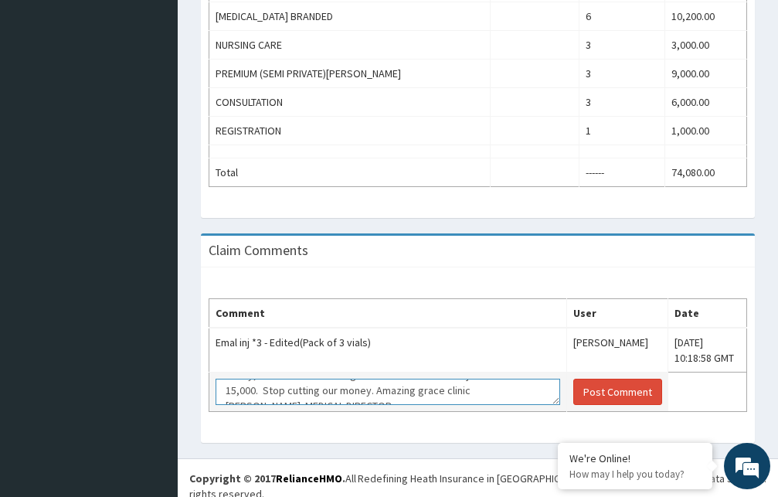
scroll to position [18, 0]
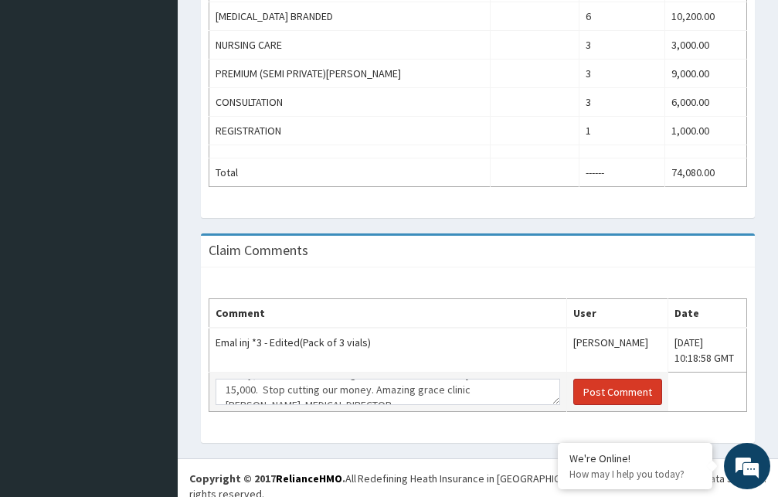
click at [576, 379] on button "Post Comment" at bounding box center [617, 392] width 89 height 26
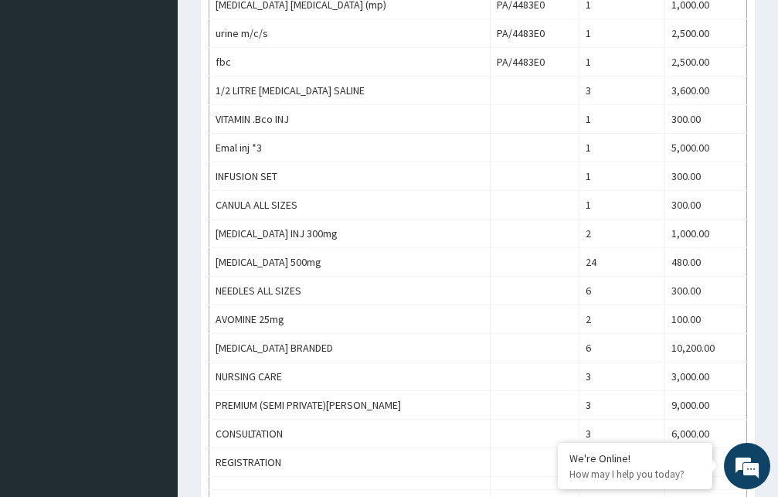
scroll to position [1038, 0]
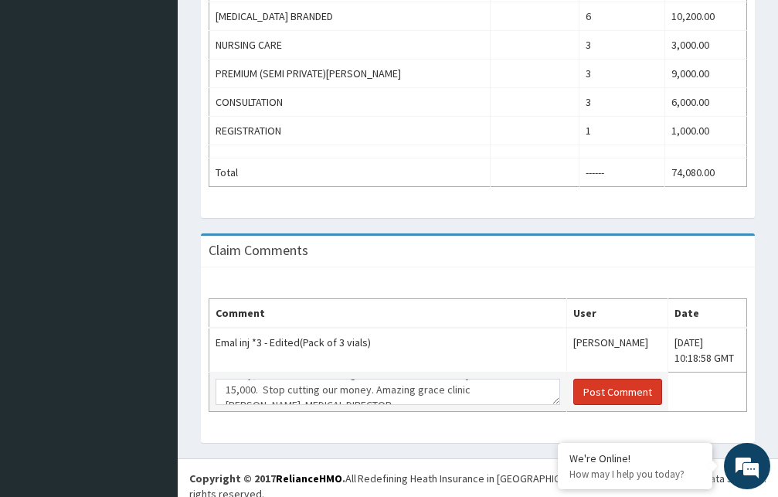
click at [595, 379] on button "Post Comment" at bounding box center [617, 392] width 89 height 26
click at [598, 379] on button "Post Comment" at bounding box center [617, 392] width 89 height 26
click at [596, 379] on button "Post Comment" at bounding box center [617, 392] width 89 height 26
click at [582, 379] on button "Post Comment" at bounding box center [617, 392] width 89 height 26
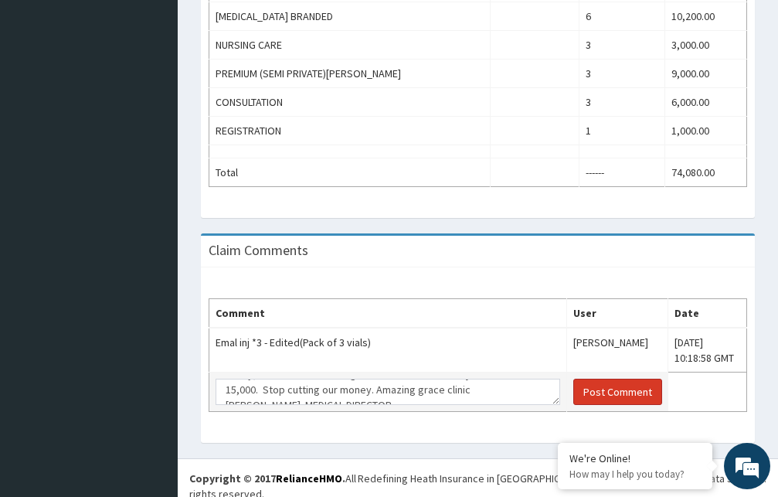
click at [582, 379] on button "Post Comment" at bounding box center [617, 392] width 89 height 26
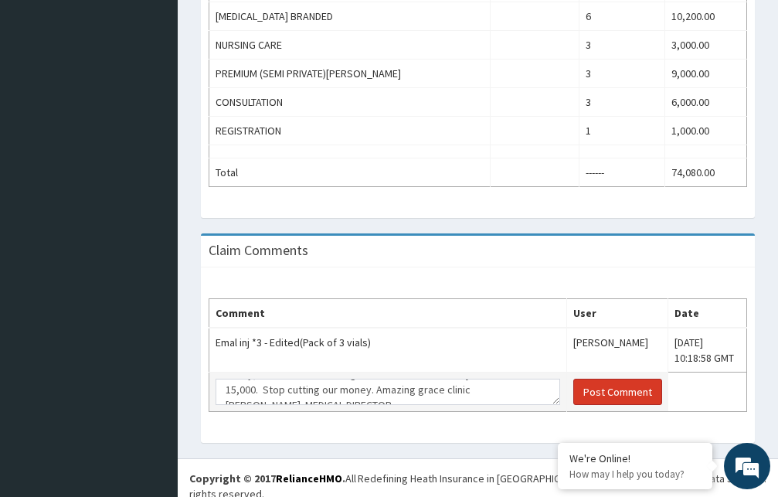
click at [582, 379] on button "Post Comment" at bounding box center [617, 392] width 89 height 26
click at [583, 379] on button "Post Comment" at bounding box center [617, 392] width 89 height 26
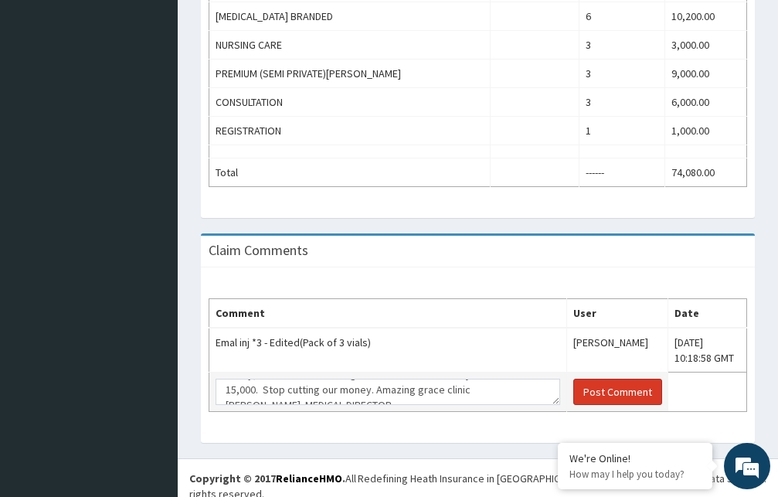
click at [583, 379] on button "Post Comment" at bounding box center [617, 392] width 89 height 26
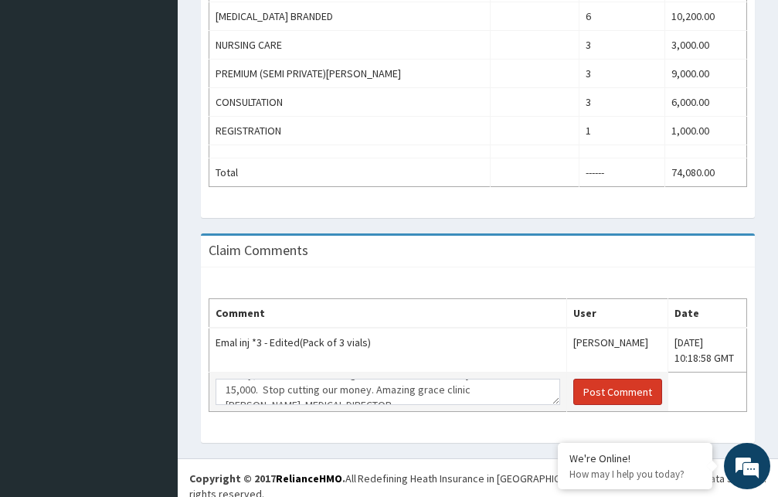
click at [583, 379] on button "Post Comment" at bounding box center [617, 392] width 89 height 26
click at [585, 380] on button "Post Comment" at bounding box center [617, 392] width 89 height 26
click at [586, 381] on button "Post Comment" at bounding box center [617, 392] width 89 height 26
click at [586, 380] on button "Post Comment" at bounding box center [617, 392] width 89 height 26
click at [610, 417] on div "Comment User Date Emal inj *3 - Edited(Pack of 3 vials) Roselyn Balogun Sun, 14…" at bounding box center [478, 354] width 554 height 175
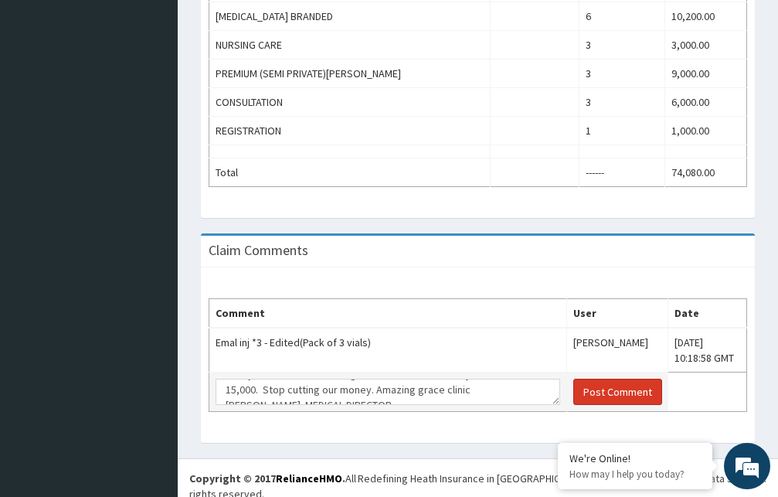
click at [599, 382] on button "Post Comment" at bounding box center [617, 392] width 89 height 26
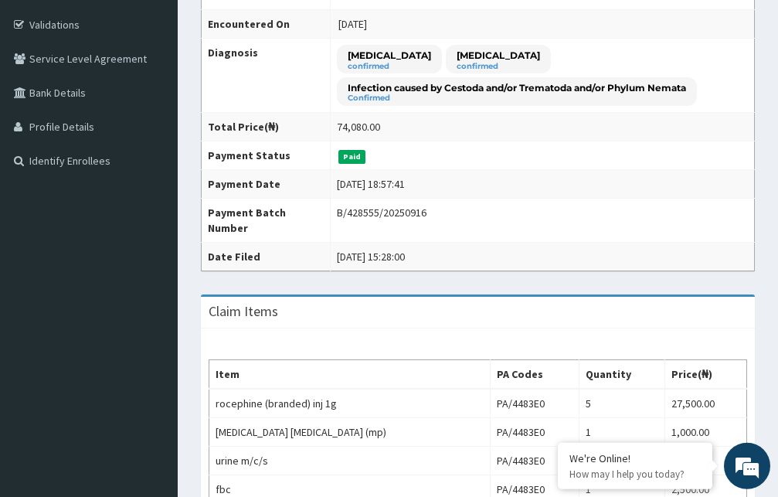
scroll to position [233, 0]
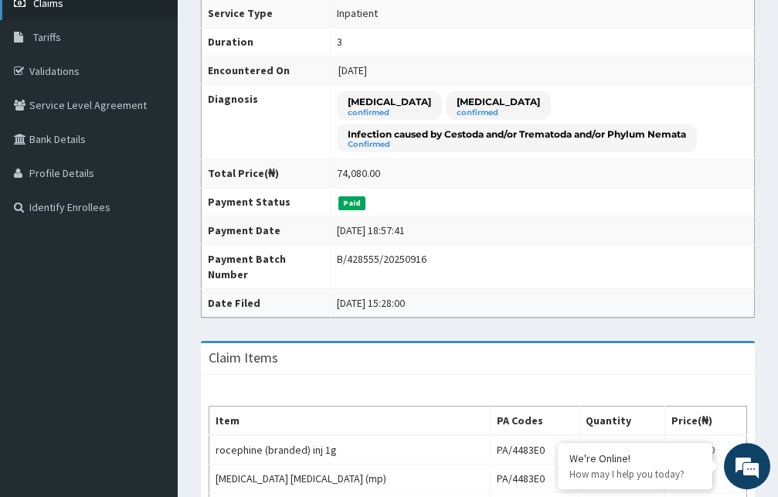
click at [63, 8] on span "Claims" at bounding box center [48, 3] width 30 height 14
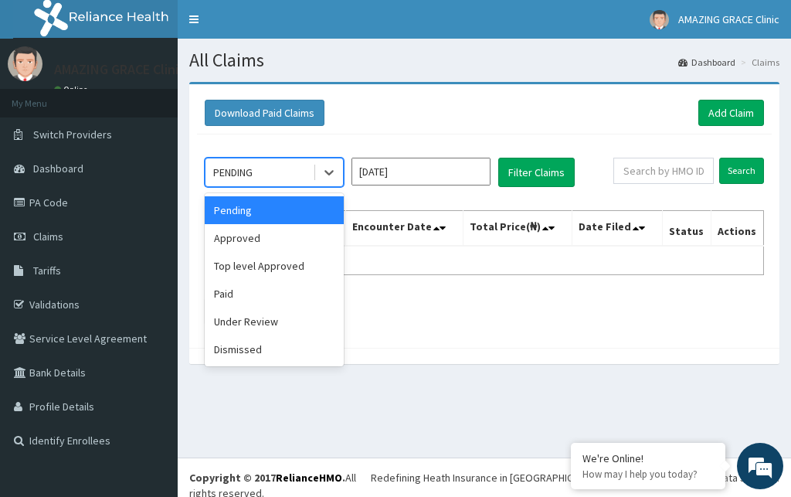
click at [300, 173] on div "PENDING" at bounding box center [259, 172] width 107 height 25
drag, startPoint x: 237, startPoint y: 291, endPoint x: 267, endPoint y: 259, distance: 44.3
click at [239, 290] on div "Paid" at bounding box center [274, 294] width 139 height 28
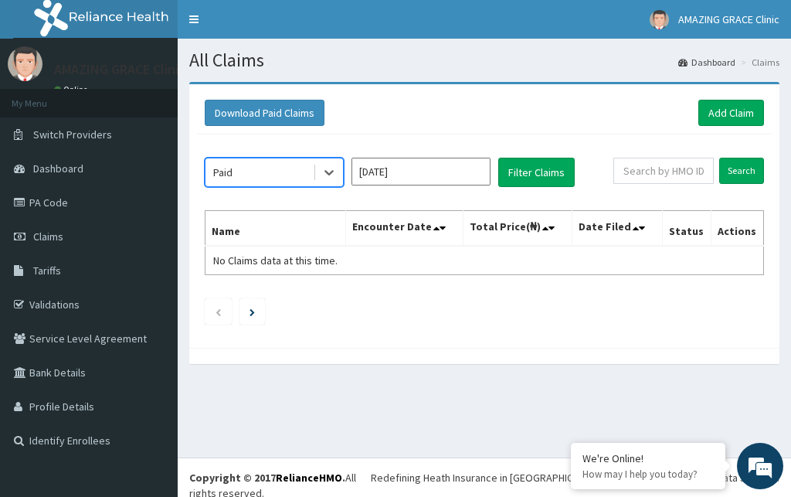
click at [391, 170] on input "[DATE]" at bounding box center [421, 172] width 139 height 28
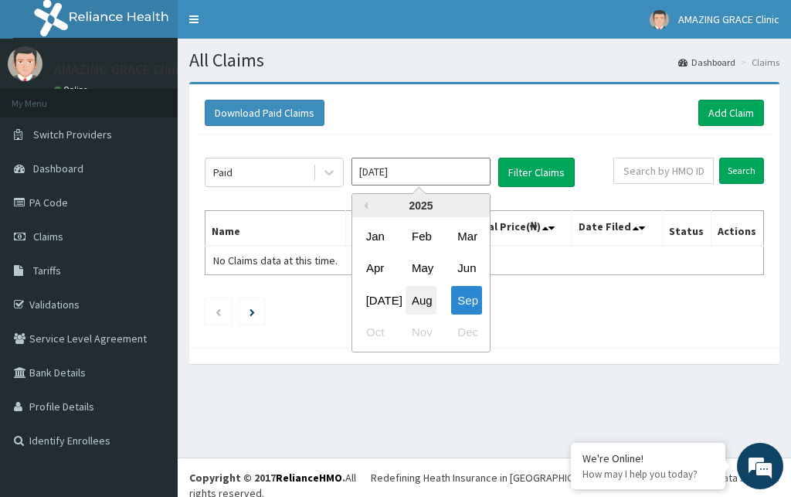
click at [423, 304] on div "Aug" at bounding box center [421, 300] width 31 height 29
type input "Aug 2025"
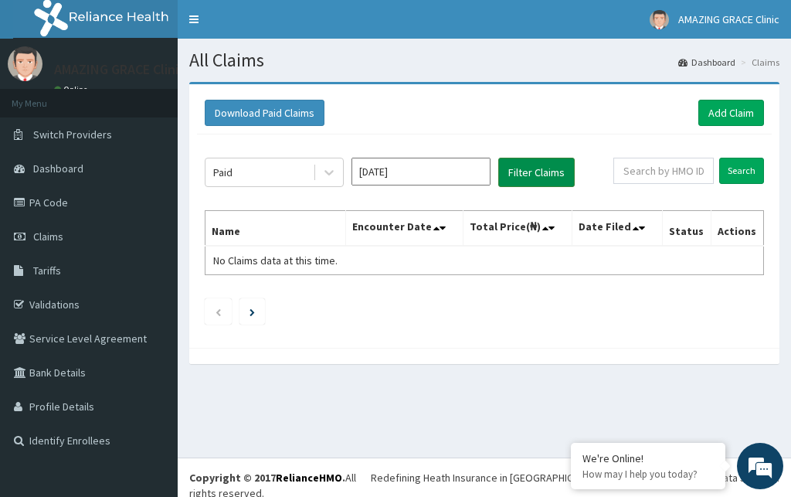
click at [553, 171] on button "Filter Claims" at bounding box center [536, 172] width 76 height 29
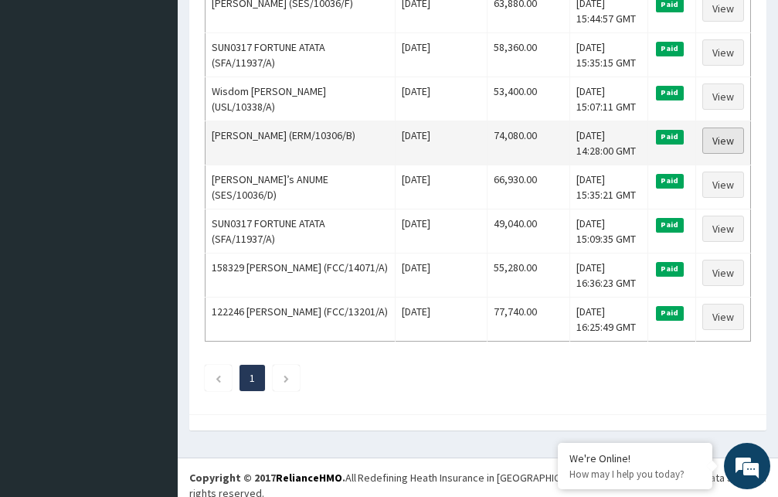
click at [715, 137] on link "View" at bounding box center [723, 140] width 42 height 26
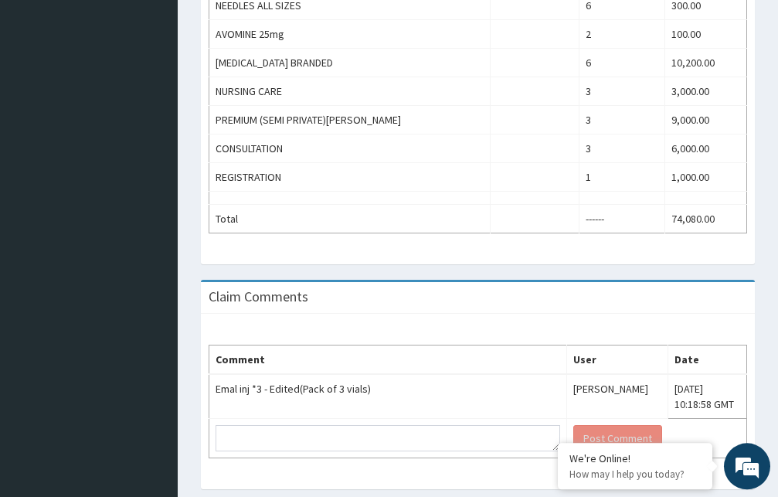
scroll to position [1038, 0]
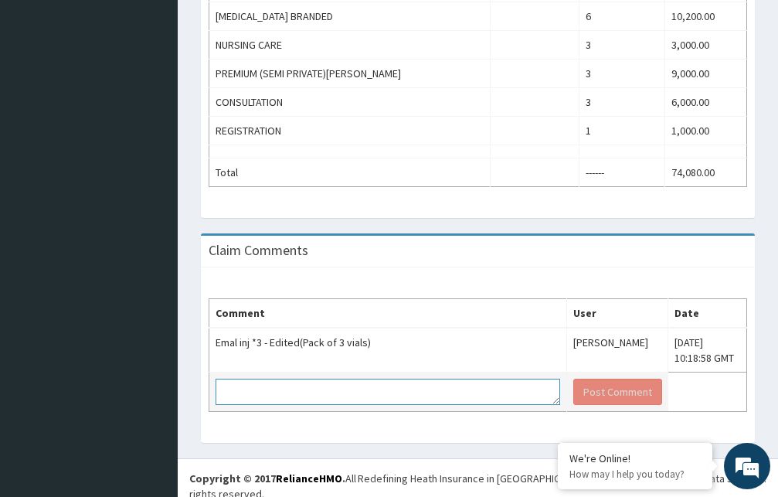
click at [443, 382] on textarea at bounding box center [388, 392] width 345 height 26
type textarea "T"
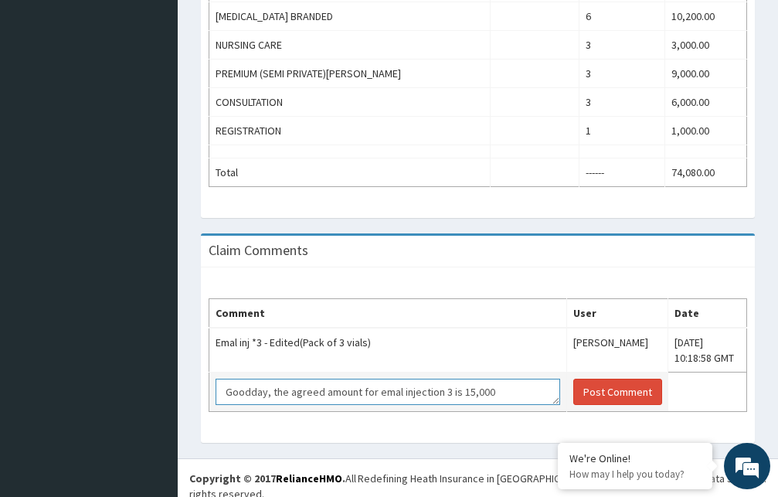
click at [446, 379] on textarea "Goodday, the agreed amount for emal injection 3 is 15,000" at bounding box center [388, 392] width 345 height 26
click at [508, 381] on textarea "Goodday, the agreed amount for emal injection 3 vials is 15,000" at bounding box center [388, 392] width 345 height 26
click at [510, 379] on textarea "Goodday, the agreed amount for emal injection 3 vials is 15,000" at bounding box center [388, 392] width 345 height 26
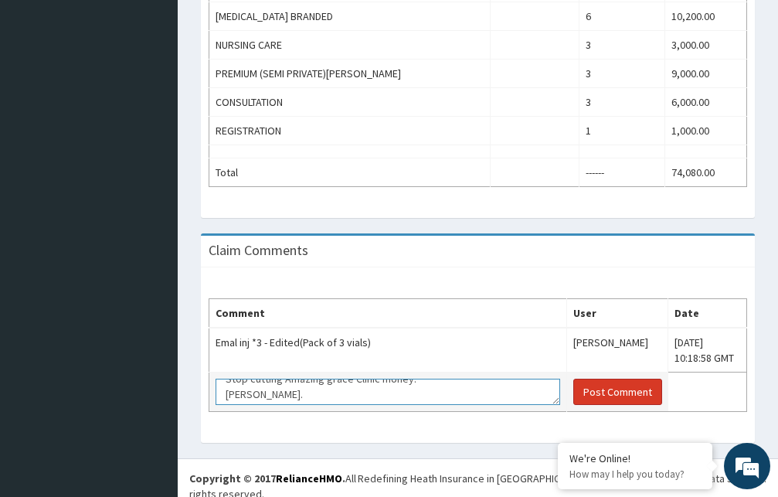
type textarea "Goodday, the agreed amount for emal injection 3 vials is 15,000. Stop cutting A…"
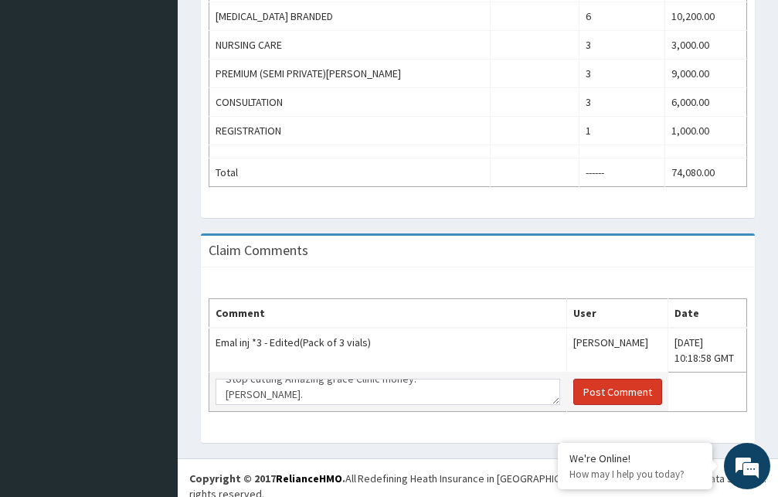
click at [585, 383] on button "Post Comment" at bounding box center [617, 392] width 89 height 26
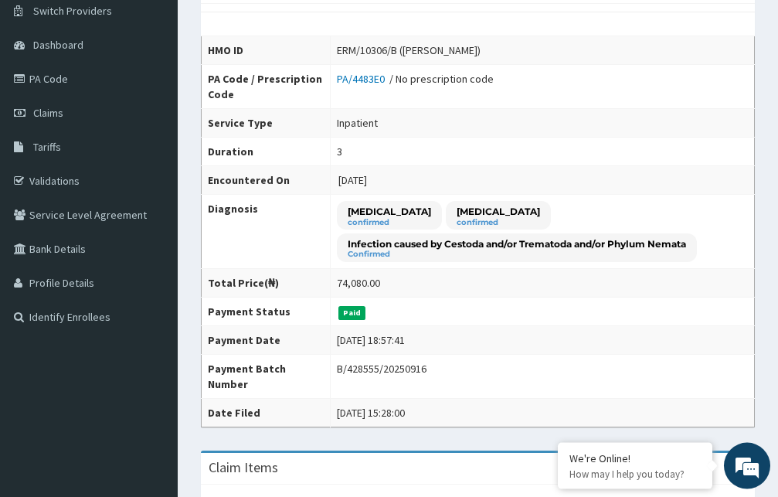
scroll to position [121, 0]
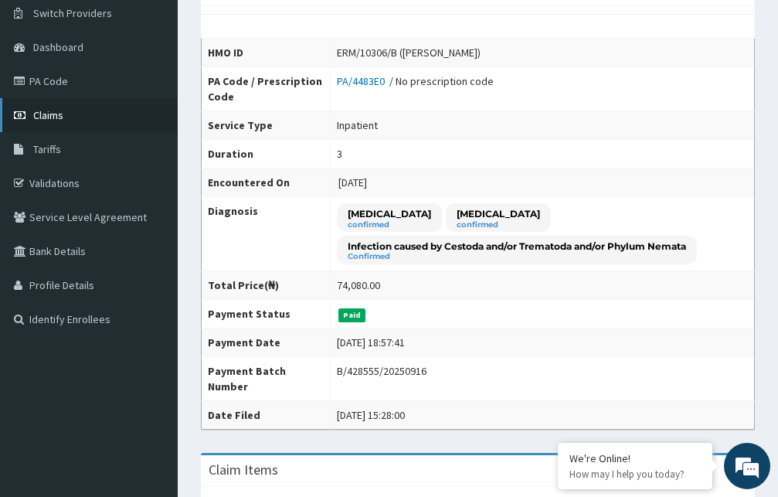
click at [59, 112] on span "Claims" at bounding box center [48, 115] width 30 height 14
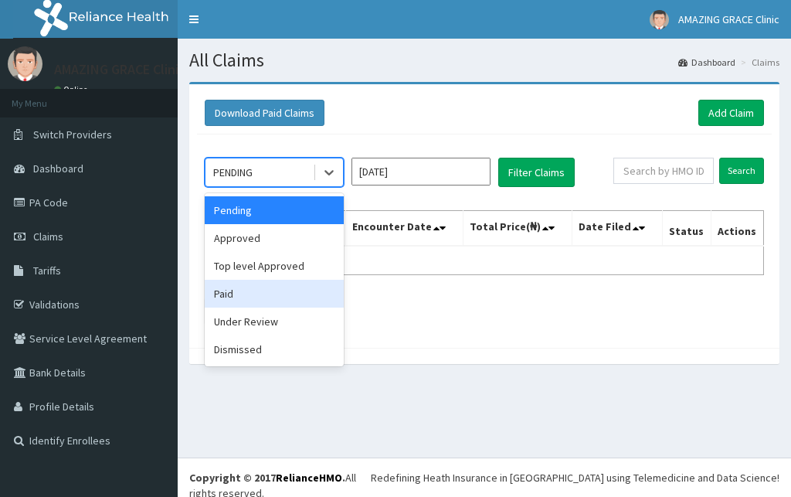
click at [256, 292] on div "Paid" at bounding box center [274, 294] width 139 height 28
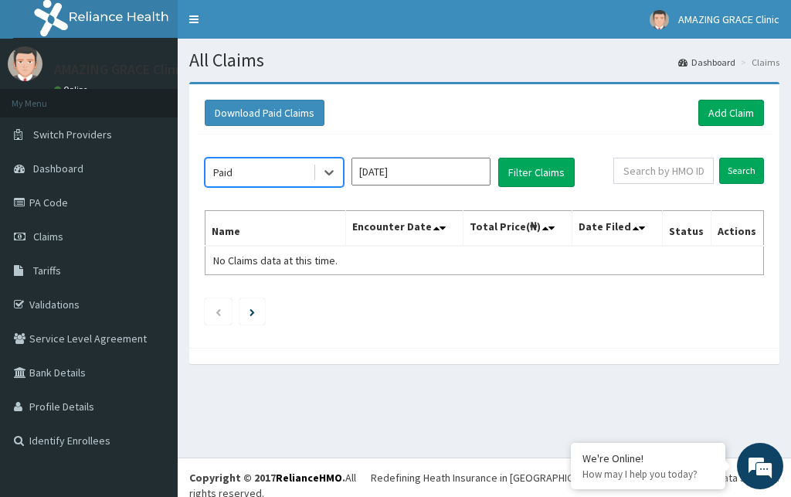
click at [384, 180] on input "[DATE]" at bounding box center [421, 172] width 139 height 28
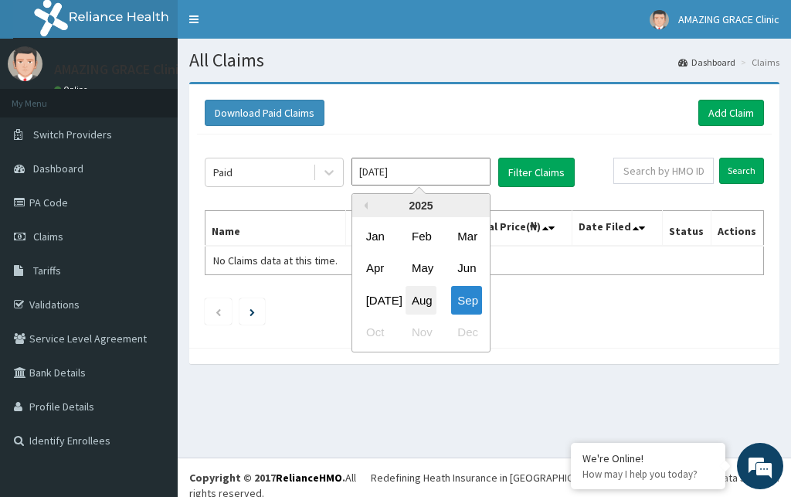
click at [419, 300] on div "Aug" at bounding box center [421, 300] width 31 height 29
type input "Aug 2025"
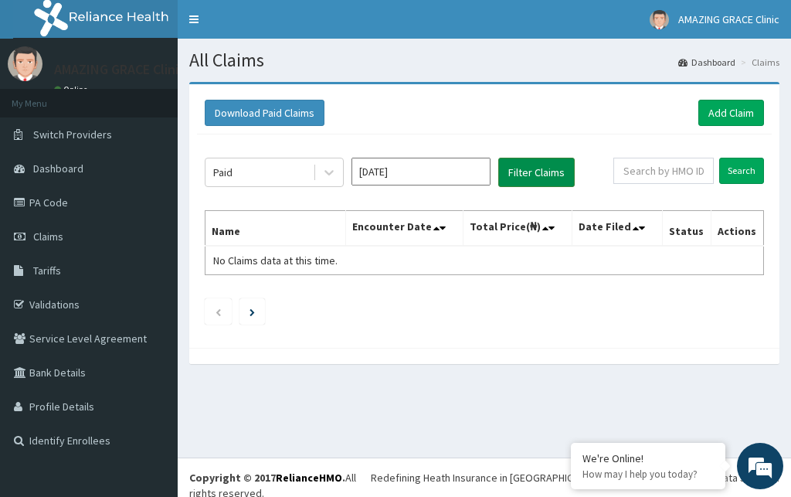
click at [509, 178] on button "Filter Claims" at bounding box center [536, 172] width 76 height 29
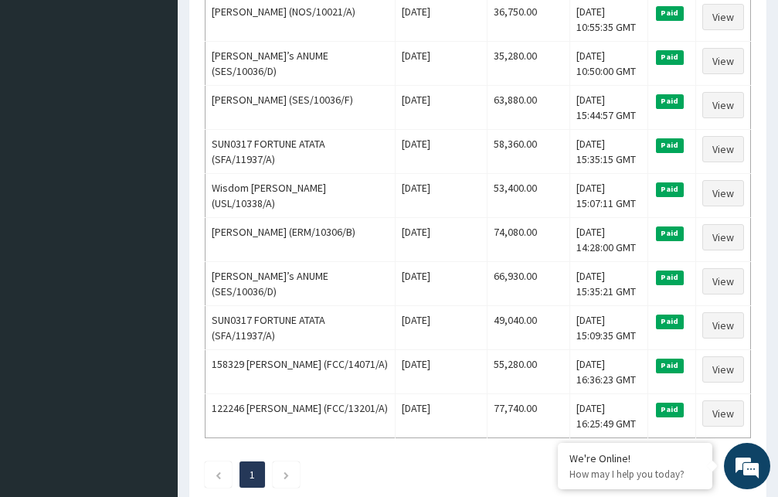
scroll to position [878, 0]
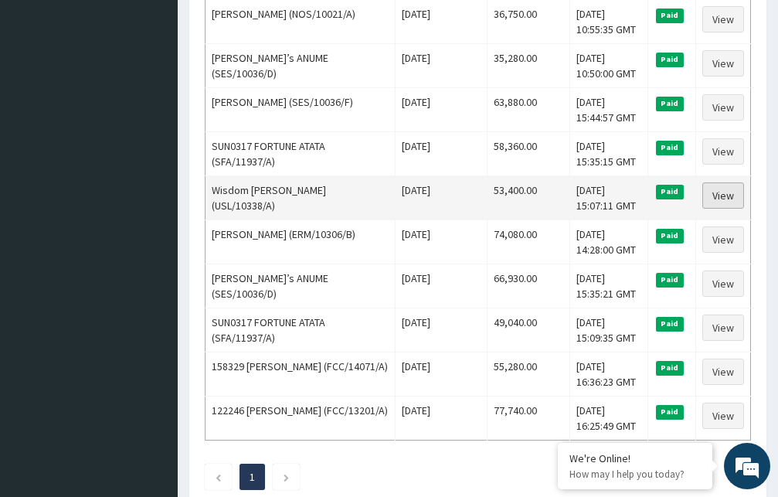
click at [733, 193] on link "View" at bounding box center [723, 195] width 42 height 26
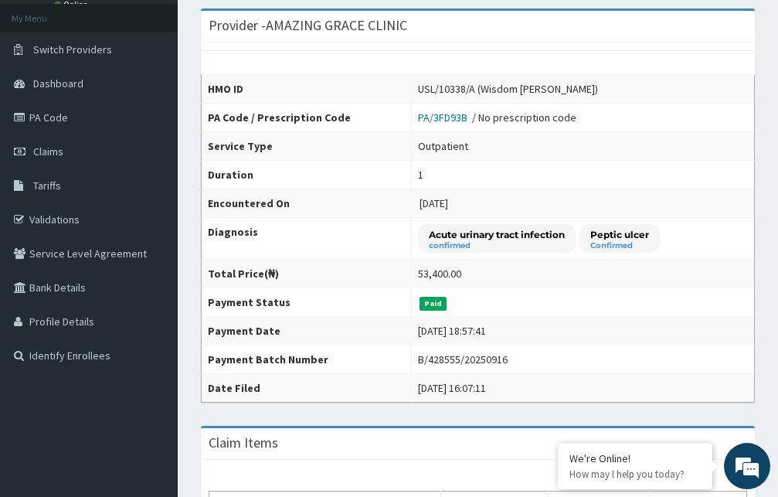
scroll to position [63, 0]
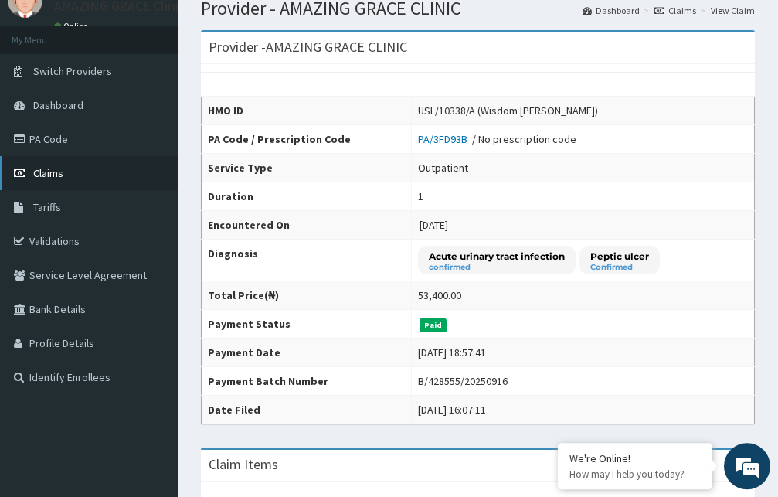
click at [98, 172] on link "Claims" at bounding box center [89, 173] width 178 height 34
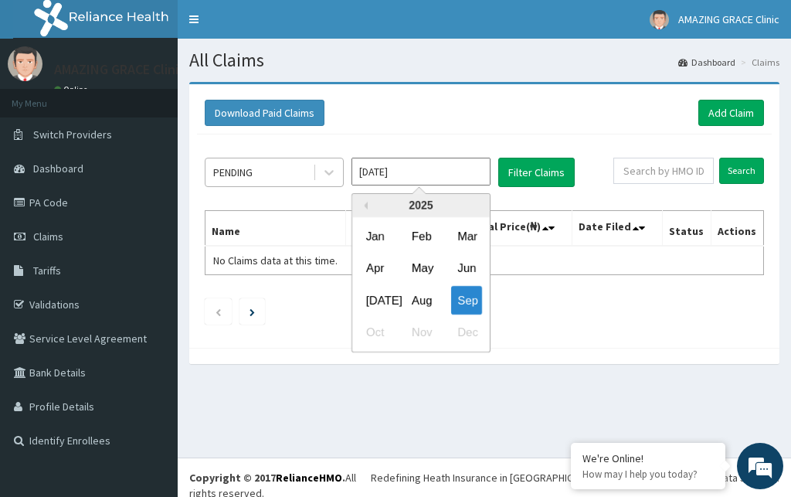
click at [425, 298] on div "Aug" at bounding box center [421, 300] width 31 height 29
type input "[DATE]"
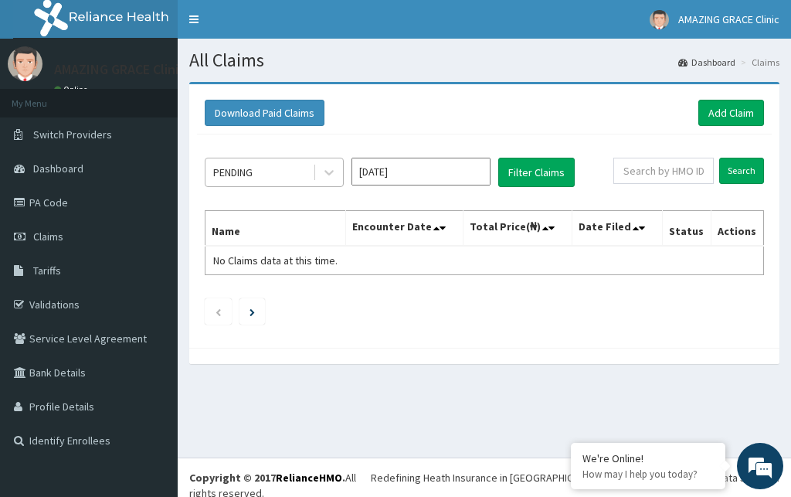
click at [297, 178] on div "PENDING" at bounding box center [259, 172] width 107 height 25
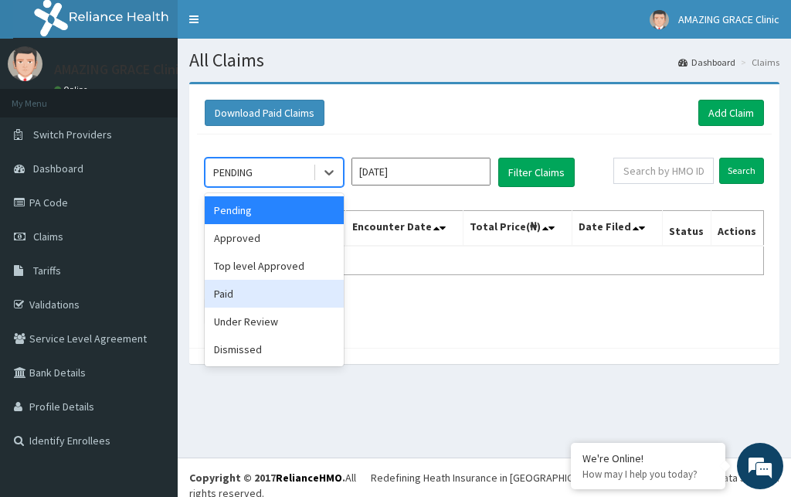
click at [271, 292] on div "Paid" at bounding box center [274, 294] width 139 height 28
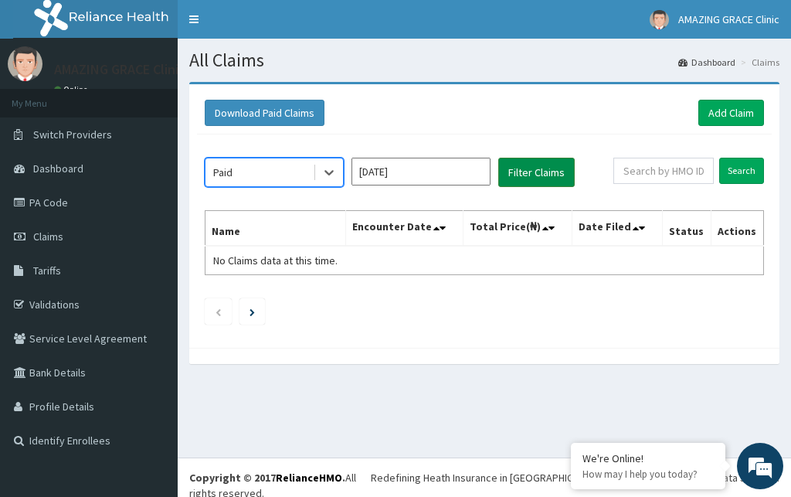
click at [553, 173] on button "Filter Claims" at bounding box center [536, 172] width 76 height 29
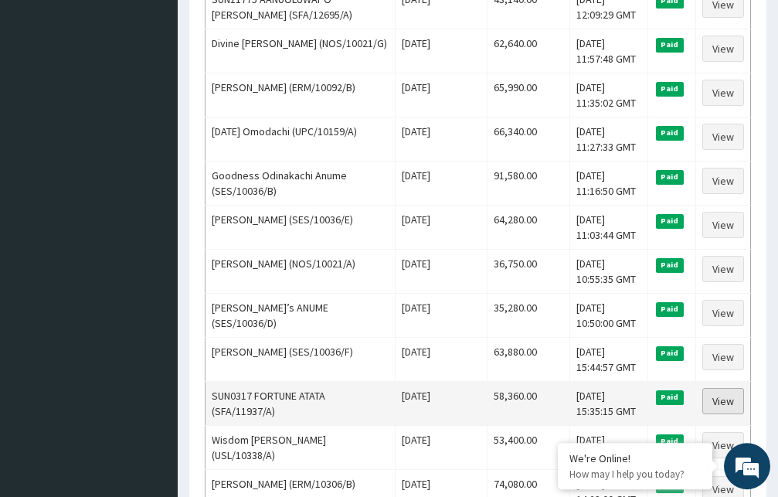
click at [732, 397] on link "View" at bounding box center [723, 401] width 42 height 26
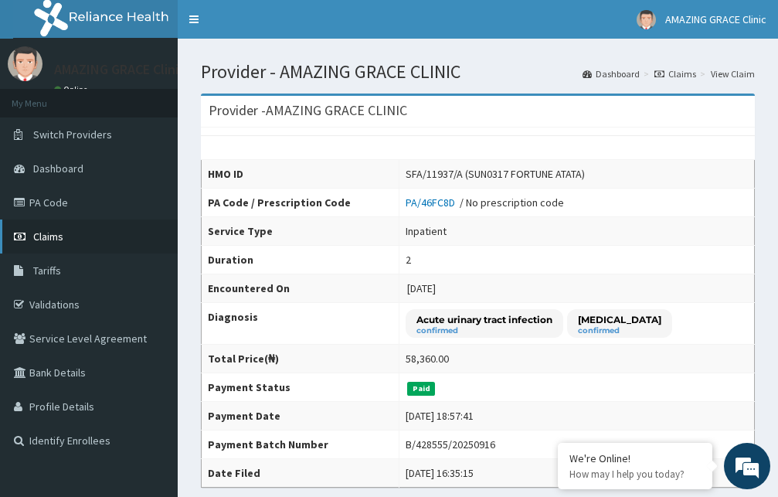
click at [55, 229] on link "Claims" at bounding box center [89, 236] width 178 height 34
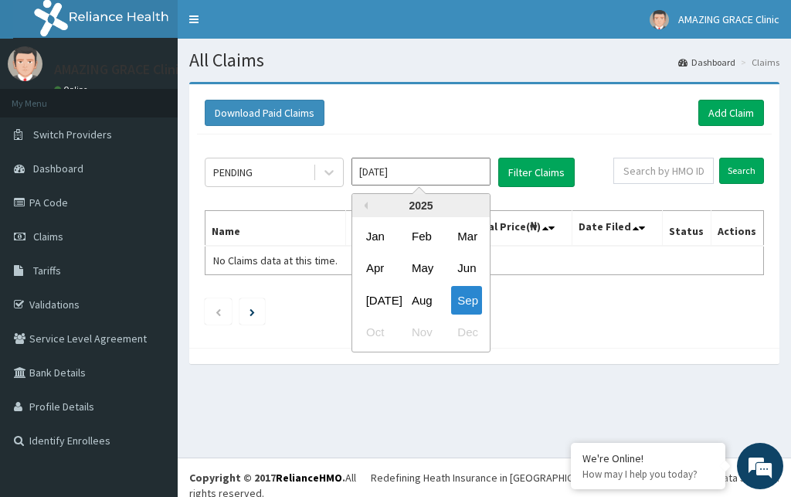
click at [452, 172] on input "[DATE]" at bounding box center [421, 172] width 139 height 28
click at [418, 290] on div "Aug" at bounding box center [421, 300] width 31 height 29
type input "Aug 2025"
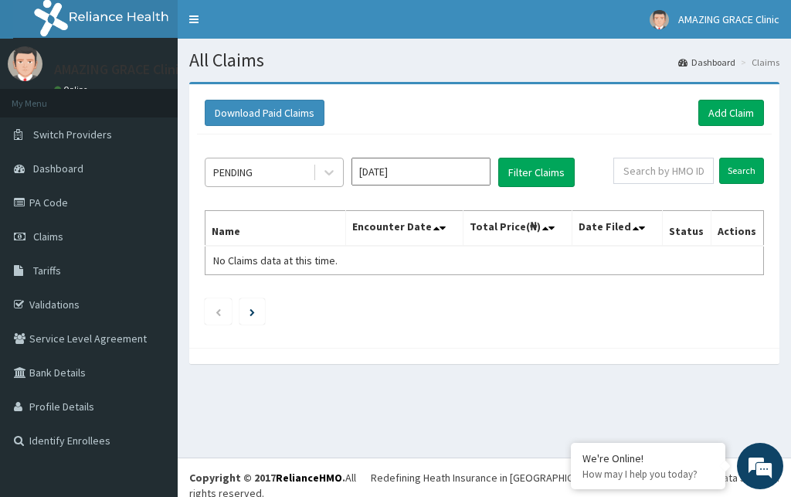
click at [283, 173] on div "PENDING" at bounding box center [259, 172] width 107 height 25
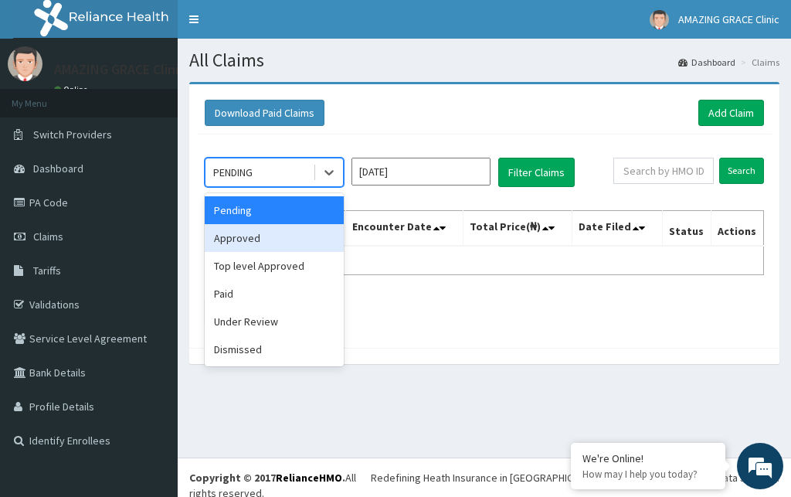
click at [253, 241] on div "Approved" at bounding box center [274, 238] width 139 height 28
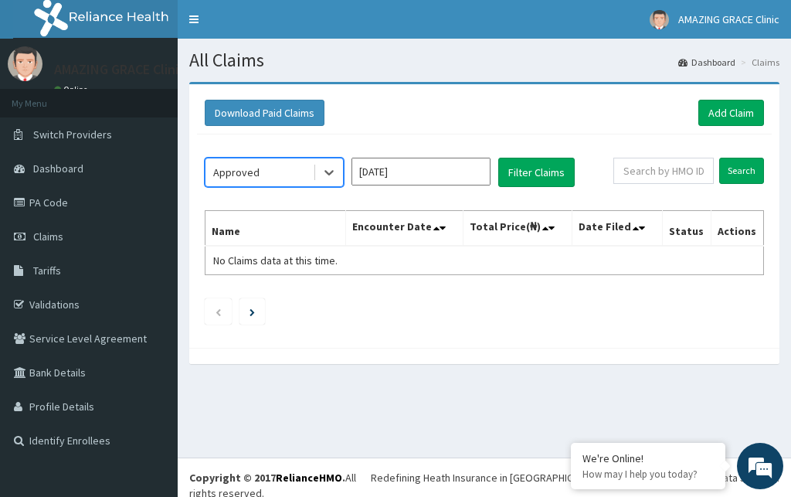
click at [284, 161] on div "Approved" at bounding box center [259, 172] width 107 height 25
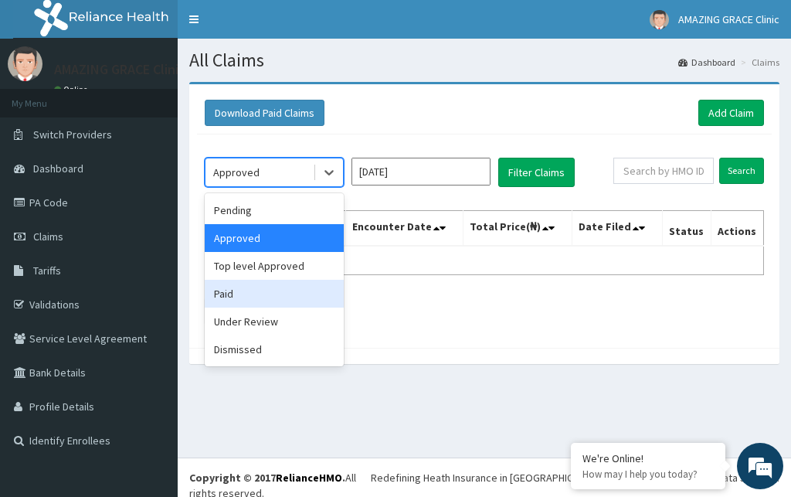
click at [242, 294] on div "Paid" at bounding box center [274, 294] width 139 height 28
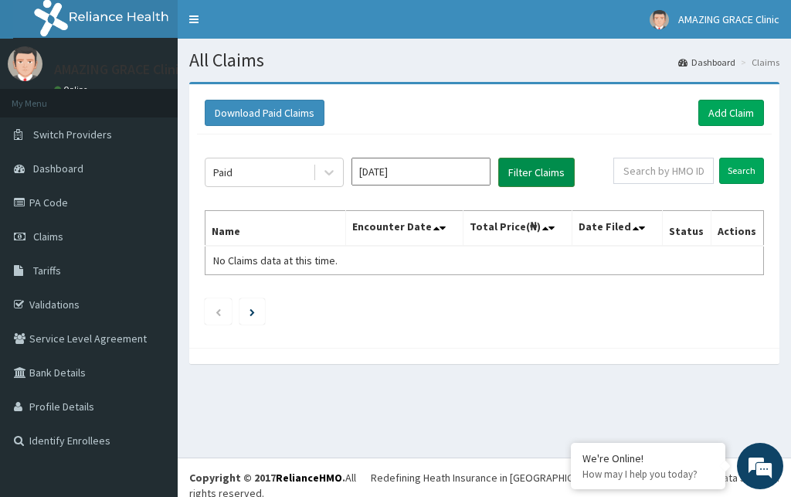
click at [542, 178] on button "Filter Claims" at bounding box center [536, 172] width 76 height 29
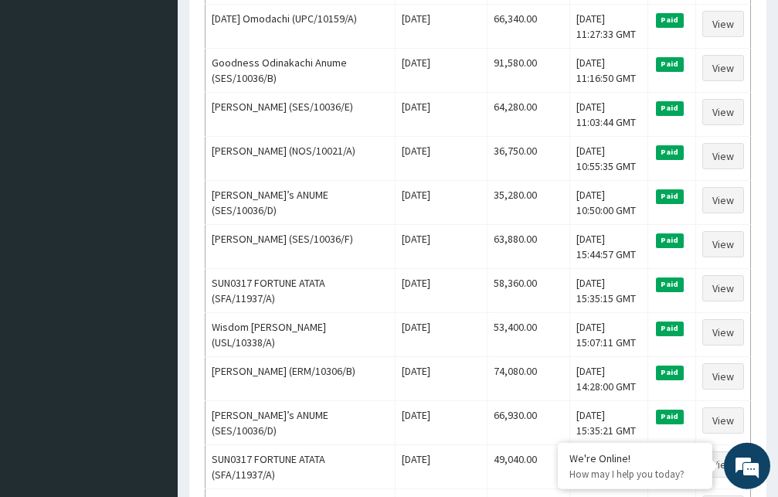
scroll to position [746, 0]
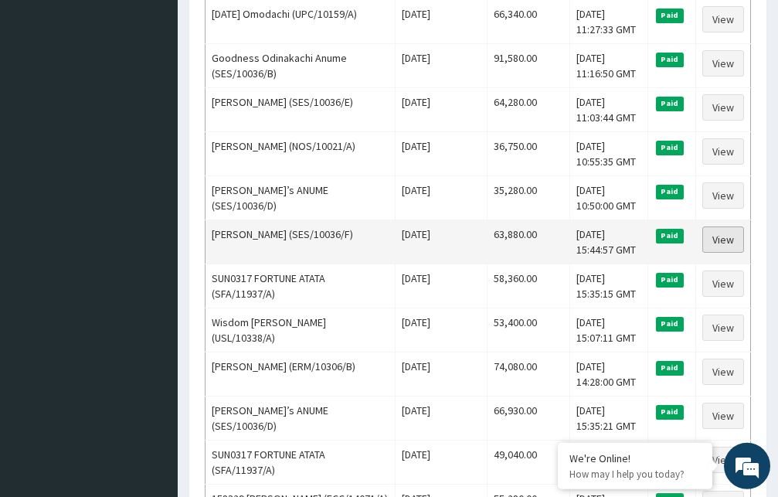
click at [732, 238] on link "View" at bounding box center [723, 239] width 42 height 26
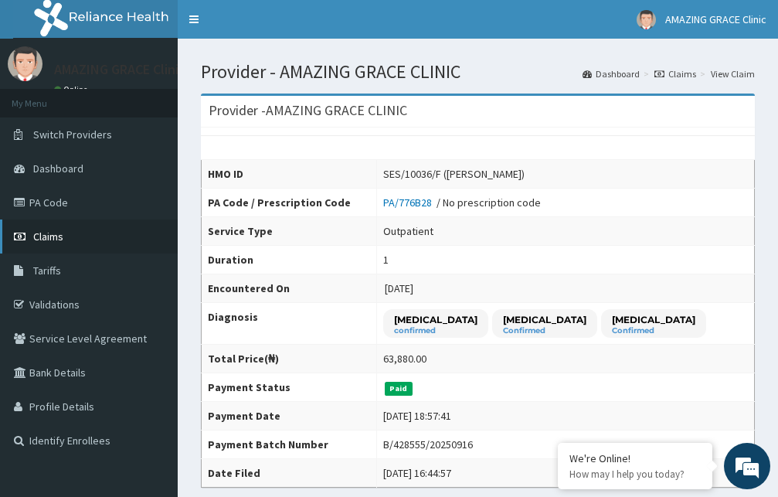
click at [65, 238] on link "Claims" at bounding box center [89, 236] width 178 height 34
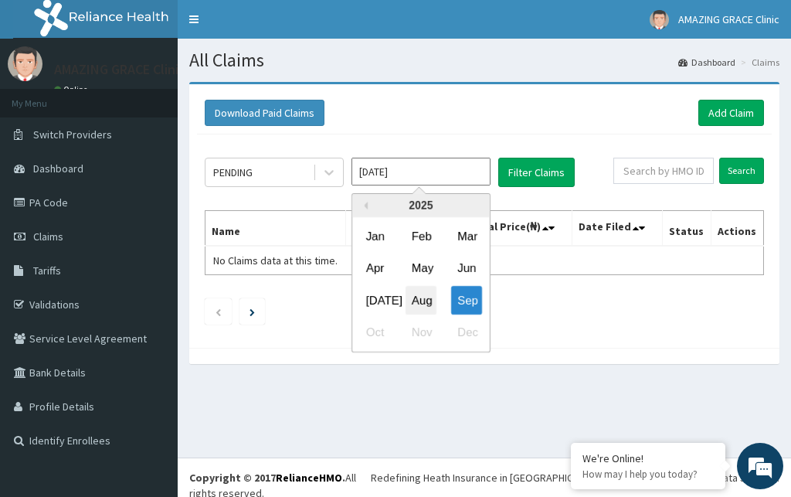
click at [412, 303] on div "Aug" at bounding box center [421, 300] width 31 height 29
type input "[DATE]"
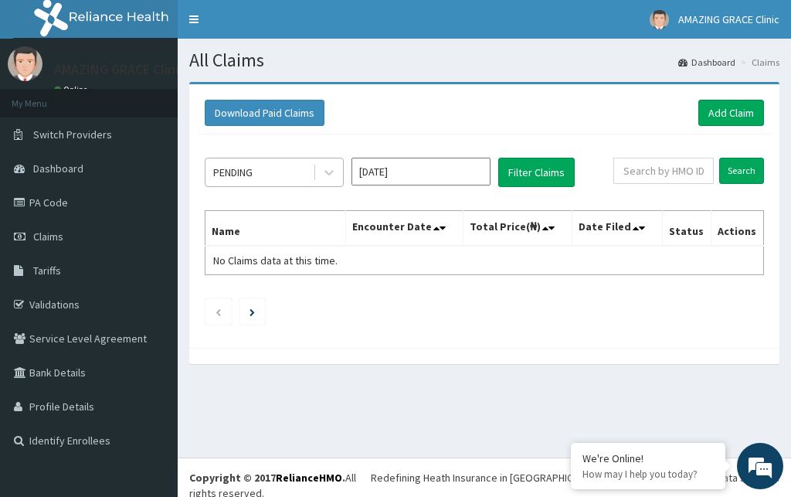
click at [256, 164] on div "PENDING" at bounding box center [259, 172] width 107 height 25
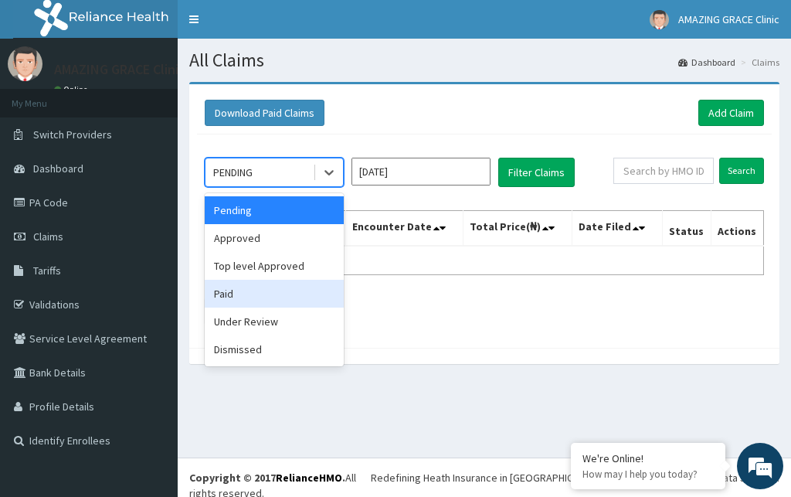
click at [271, 289] on div "Paid" at bounding box center [274, 294] width 139 height 28
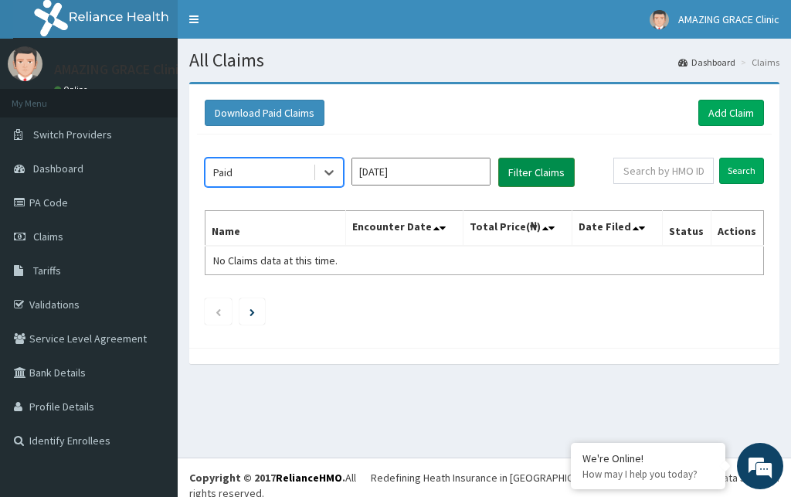
click at [511, 172] on button "Filter Claims" at bounding box center [536, 172] width 76 height 29
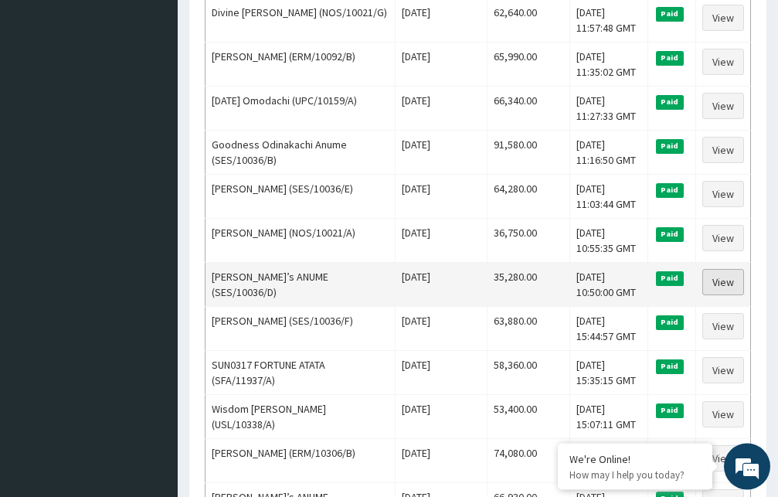
click at [734, 278] on link "View" at bounding box center [723, 282] width 42 height 26
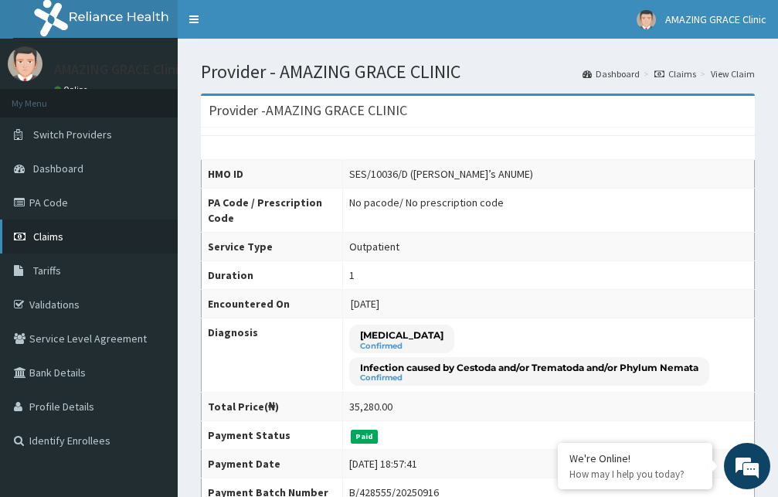
click at [97, 239] on link "Claims" at bounding box center [89, 236] width 178 height 34
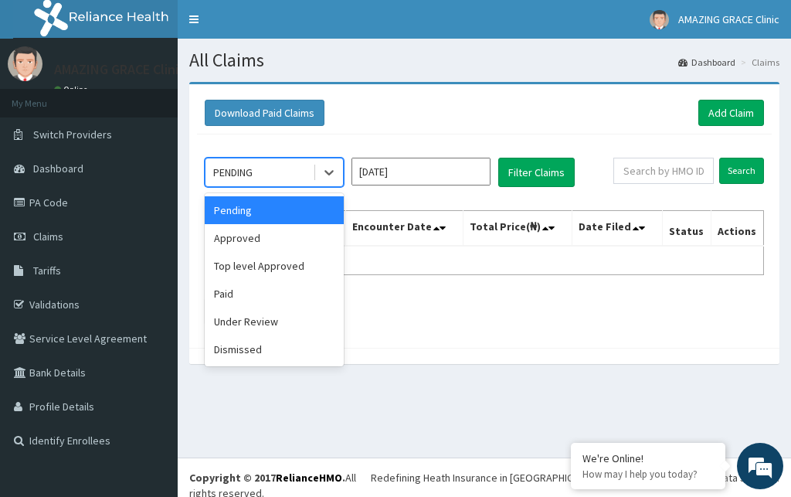
click at [260, 177] on div "PENDING" at bounding box center [259, 172] width 107 height 25
click at [249, 296] on div "Paid" at bounding box center [274, 294] width 139 height 28
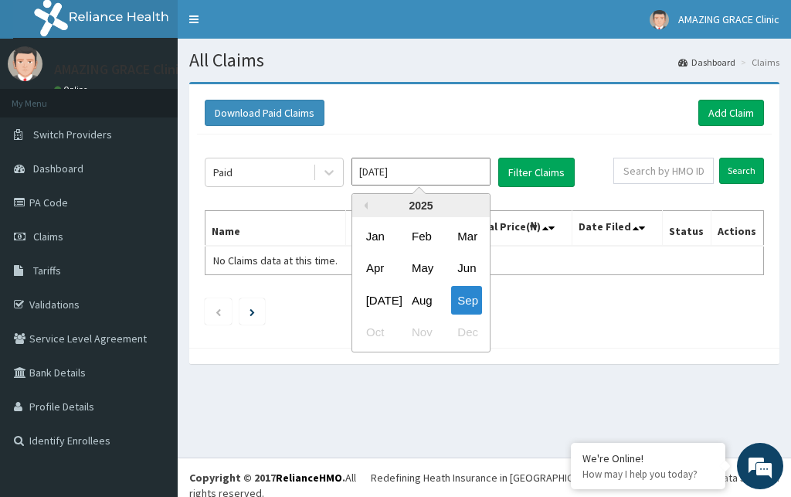
click at [396, 182] on input "[DATE]" at bounding box center [421, 172] width 139 height 28
click at [423, 291] on div "Aug" at bounding box center [421, 300] width 31 height 29
type input "[DATE]"
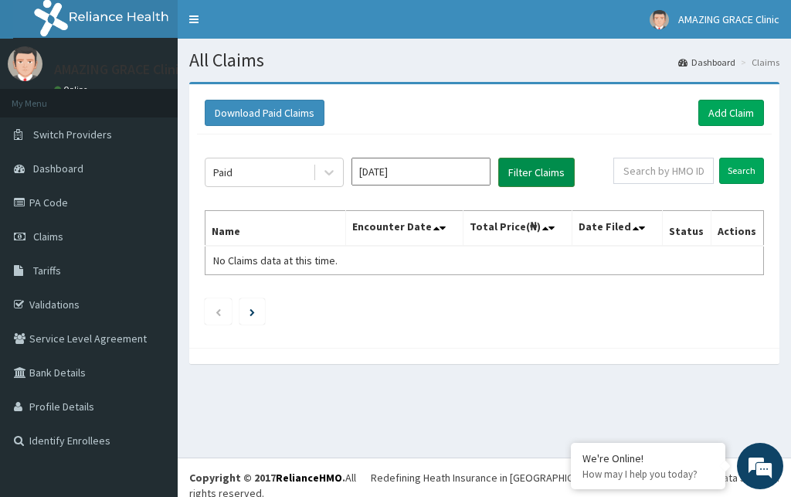
click at [526, 169] on button "Filter Claims" at bounding box center [536, 172] width 76 height 29
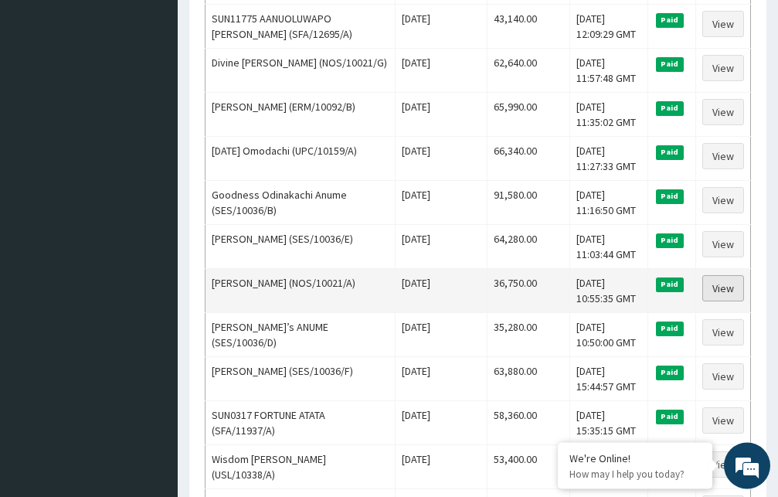
click at [725, 285] on link "View" at bounding box center [723, 288] width 42 height 26
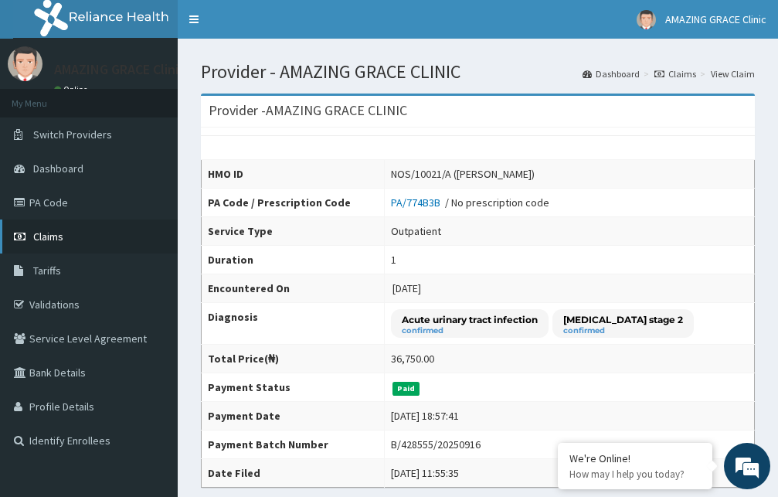
click at [90, 226] on link "Claims" at bounding box center [89, 236] width 178 height 34
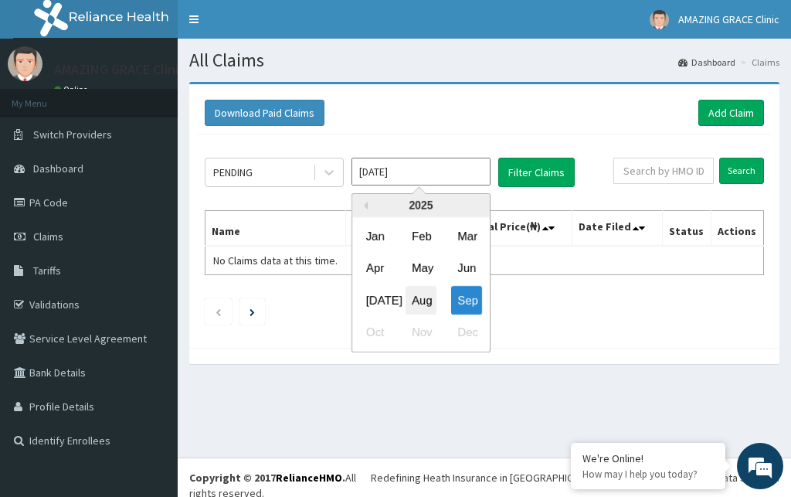
click at [418, 293] on div "Aug" at bounding box center [421, 300] width 31 height 29
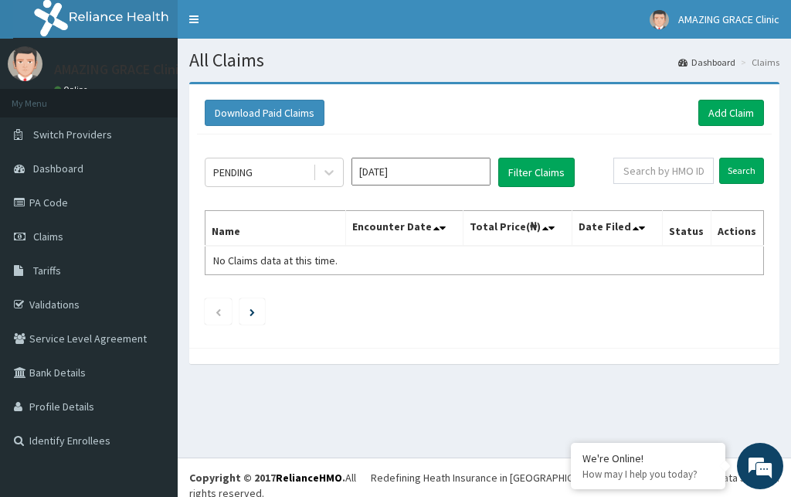
type input "Aug 2025"
click at [290, 175] on div "PENDING" at bounding box center [259, 172] width 107 height 25
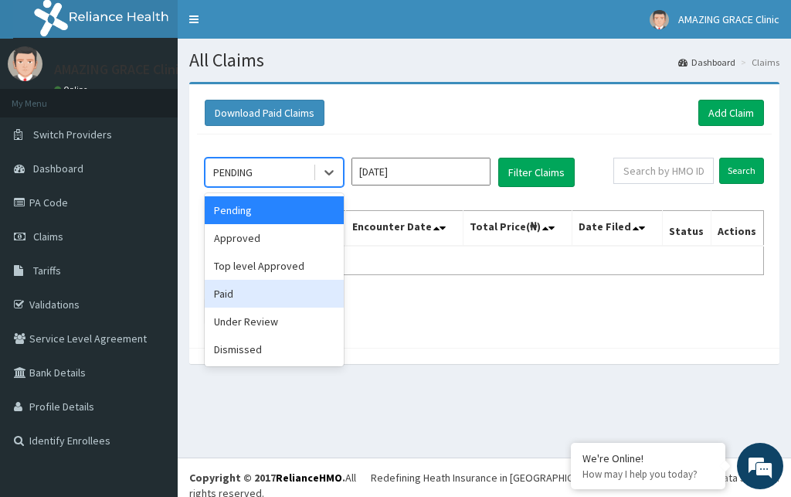
click at [259, 291] on div "Paid" at bounding box center [274, 294] width 139 height 28
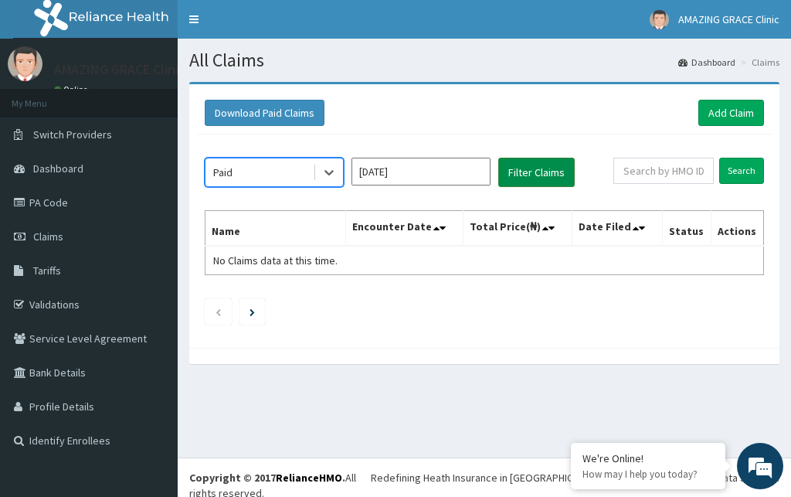
click at [520, 180] on button "Filter Claims" at bounding box center [536, 172] width 76 height 29
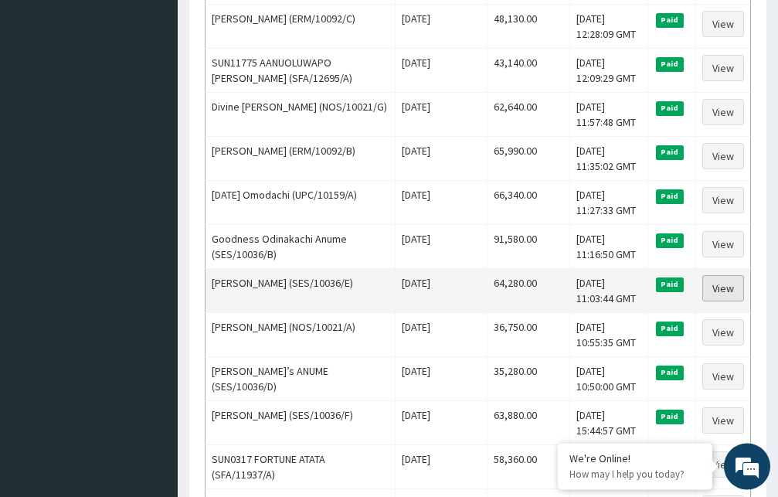
click at [723, 284] on link "View" at bounding box center [723, 288] width 42 height 26
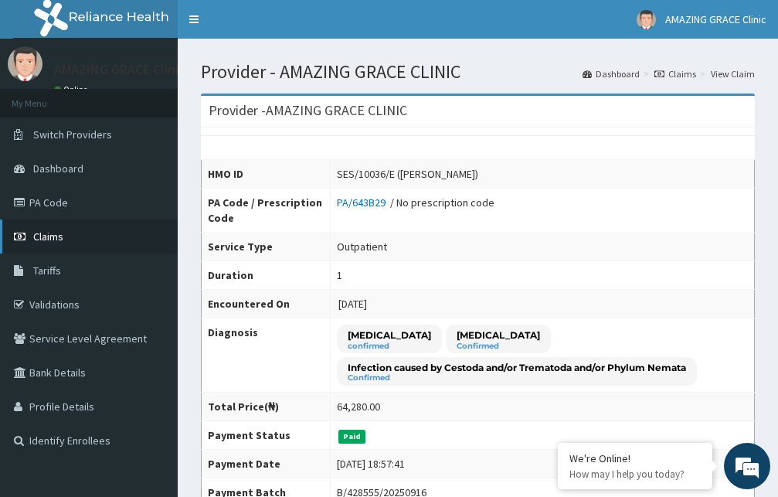
click at [63, 237] on span "Claims" at bounding box center [48, 236] width 30 height 14
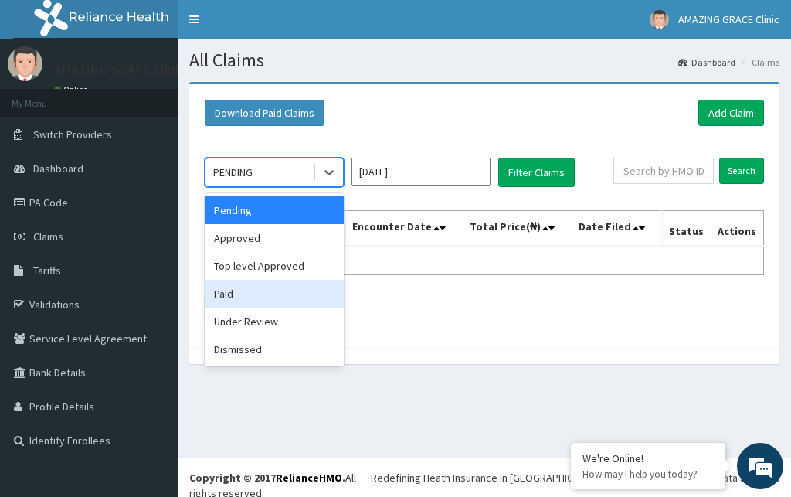
click at [244, 301] on div "Paid" at bounding box center [274, 294] width 139 height 28
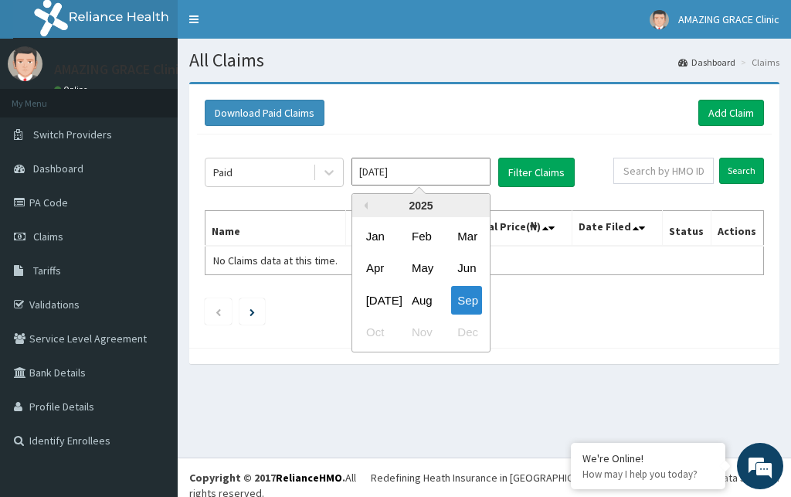
click at [434, 165] on input "[DATE]" at bounding box center [421, 172] width 139 height 28
click at [428, 299] on div "Aug" at bounding box center [421, 300] width 31 height 29
type input "[DATE]"
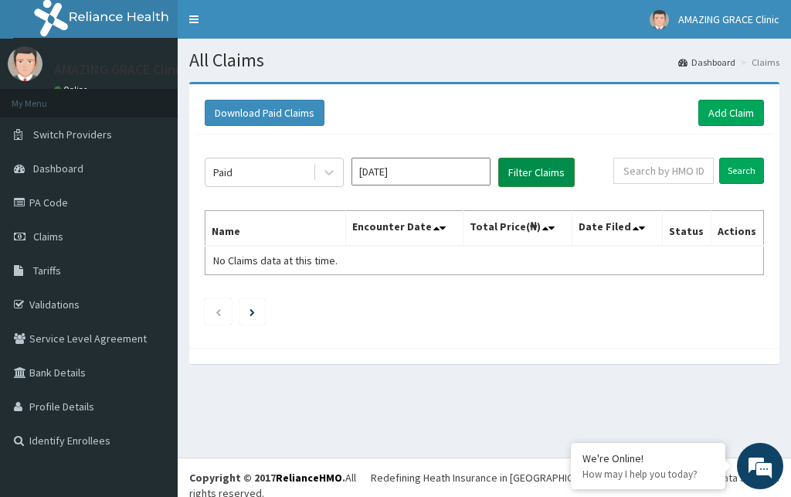
click at [544, 168] on button "Filter Claims" at bounding box center [536, 172] width 76 height 29
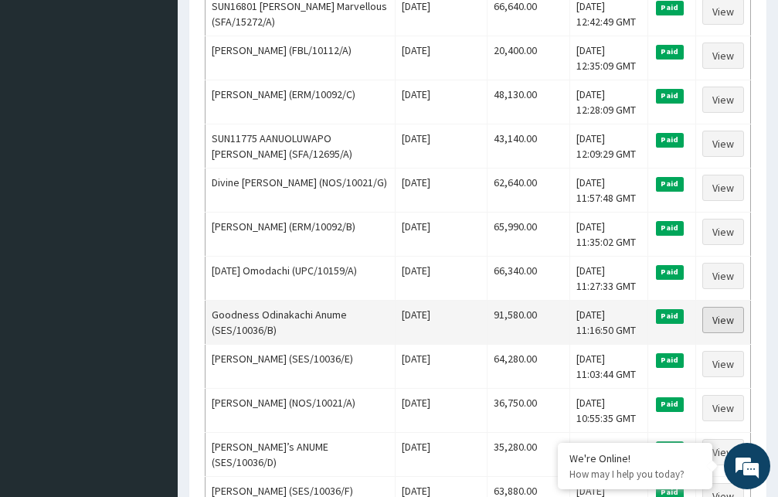
click at [735, 316] on link "View" at bounding box center [723, 320] width 42 height 26
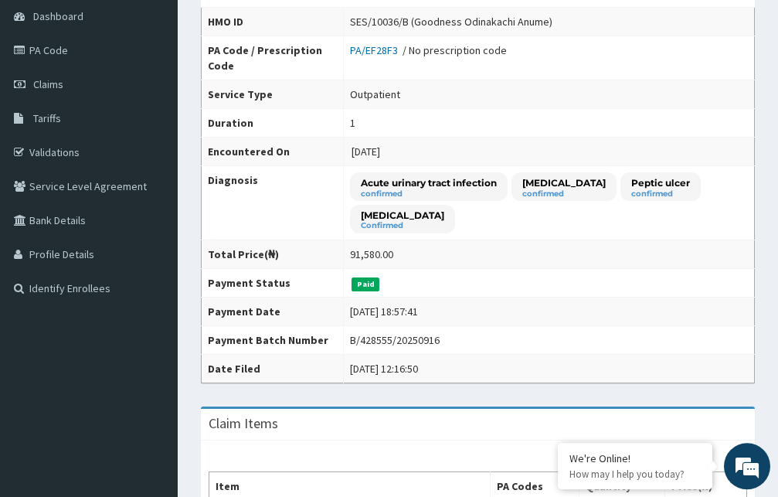
scroll to position [138, 0]
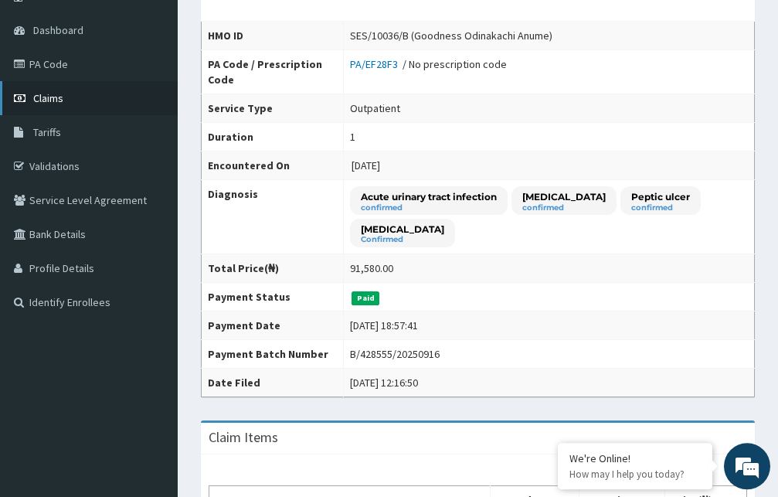
click at [64, 95] on link "Claims" at bounding box center [89, 98] width 178 height 34
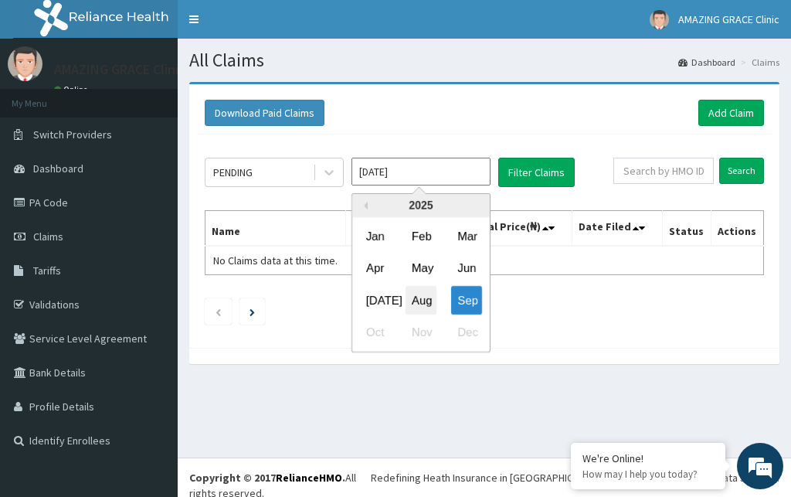
click at [425, 297] on div "Aug" at bounding box center [421, 300] width 31 height 29
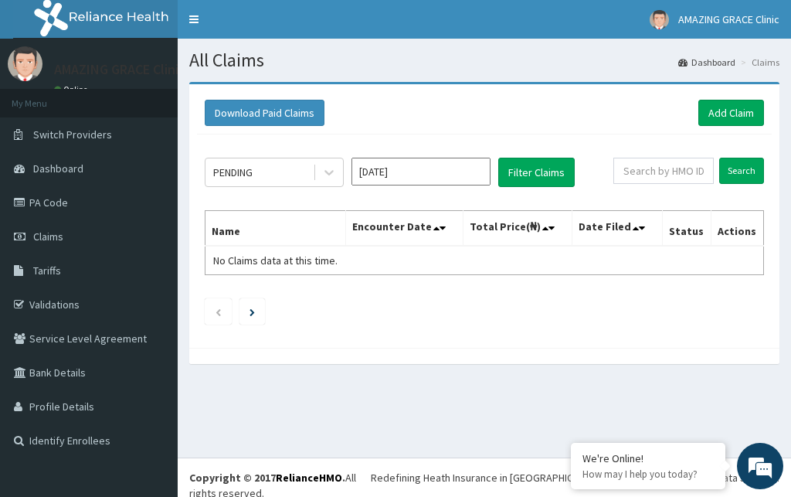
type input "Aug 2025"
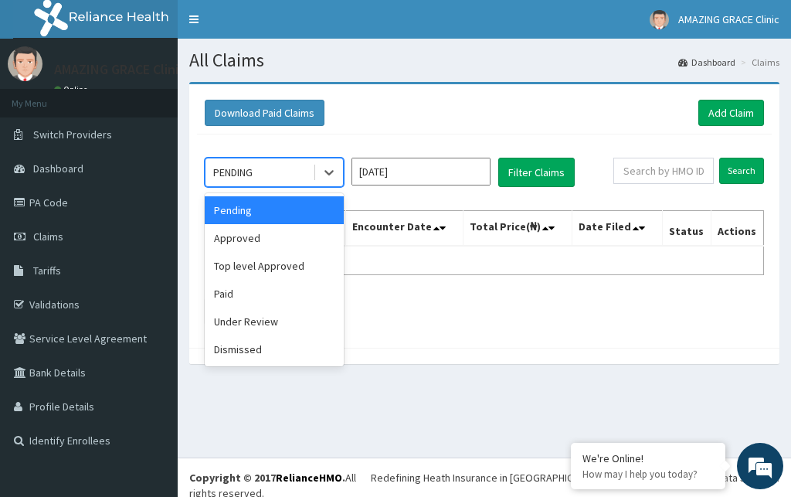
click at [285, 172] on div "PENDING" at bounding box center [259, 172] width 107 height 25
click at [248, 295] on div "Paid" at bounding box center [274, 294] width 139 height 28
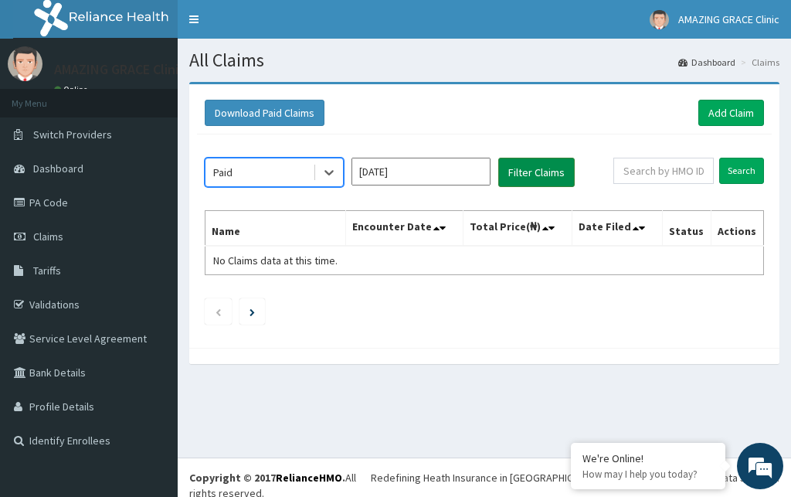
click at [538, 171] on button "Filter Claims" at bounding box center [536, 172] width 76 height 29
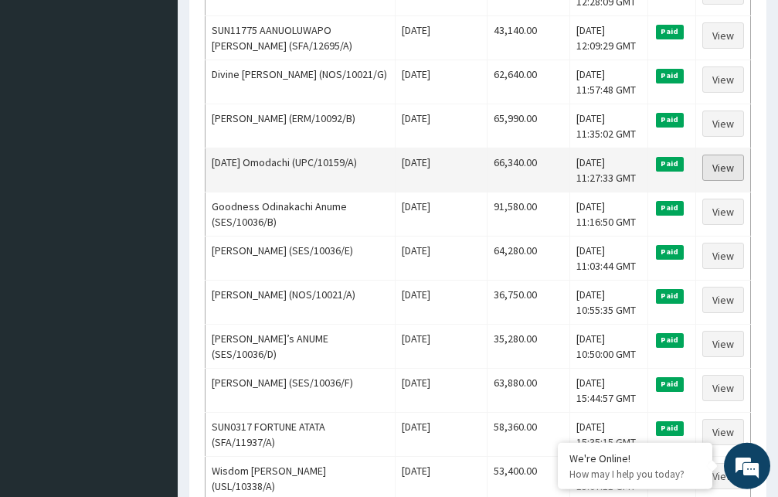
click at [737, 165] on link "View" at bounding box center [723, 168] width 42 height 26
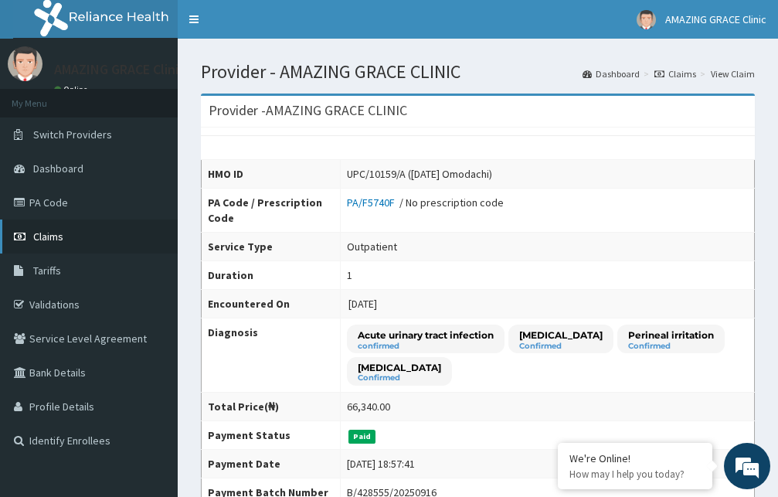
click at [60, 236] on span "Claims" at bounding box center [48, 236] width 30 height 14
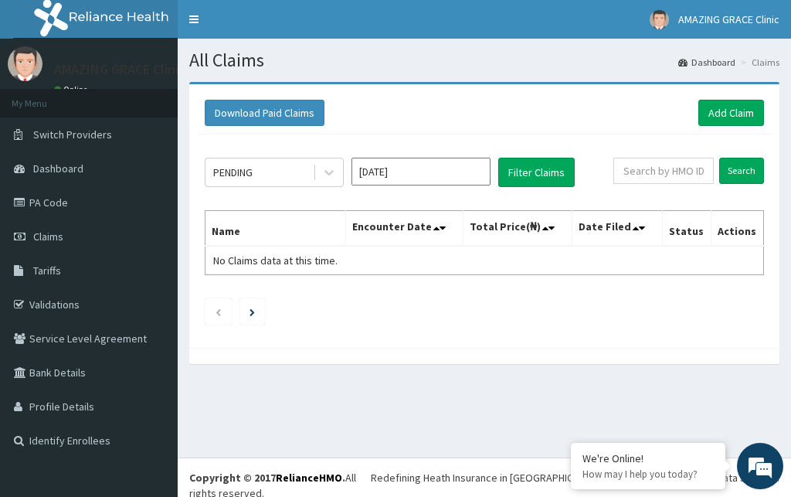
click at [382, 178] on input "[DATE]" at bounding box center [421, 172] width 139 height 28
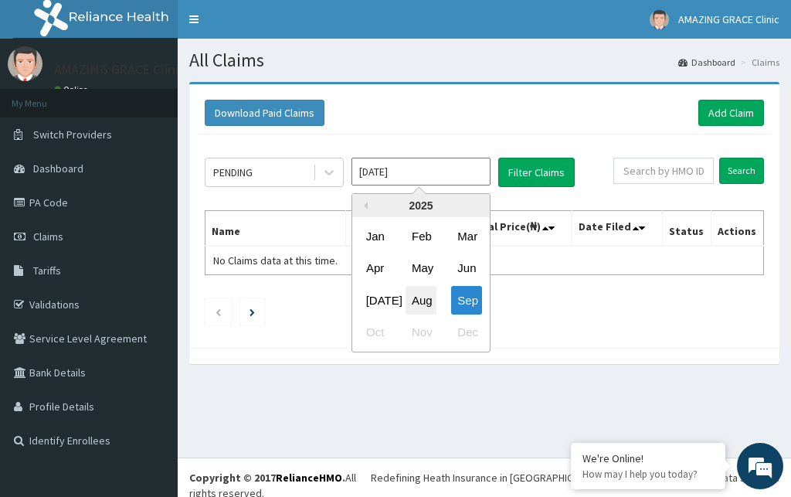
click at [425, 297] on div "Aug" at bounding box center [421, 300] width 31 height 29
type input "[DATE]"
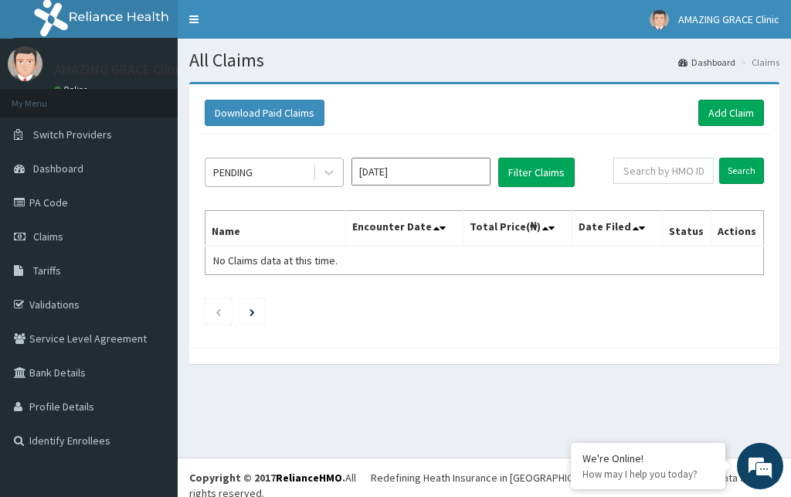
click at [277, 174] on div "PENDING" at bounding box center [259, 172] width 107 height 25
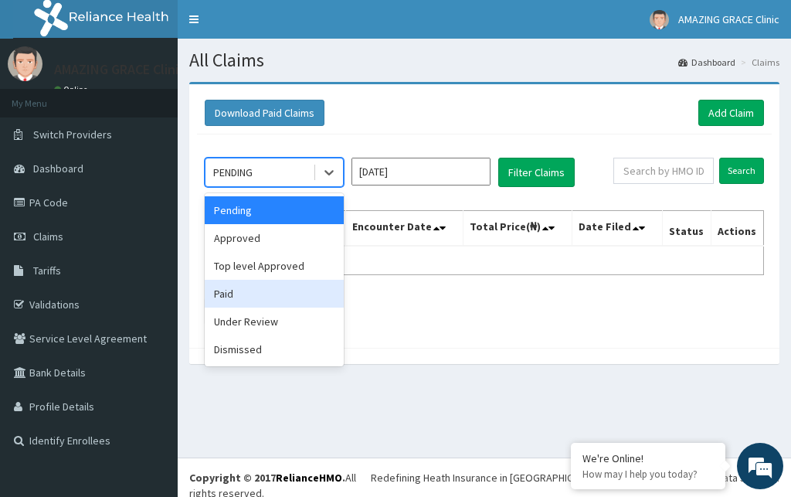
click at [269, 296] on div "Paid" at bounding box center [274, 294] width 139 height 28
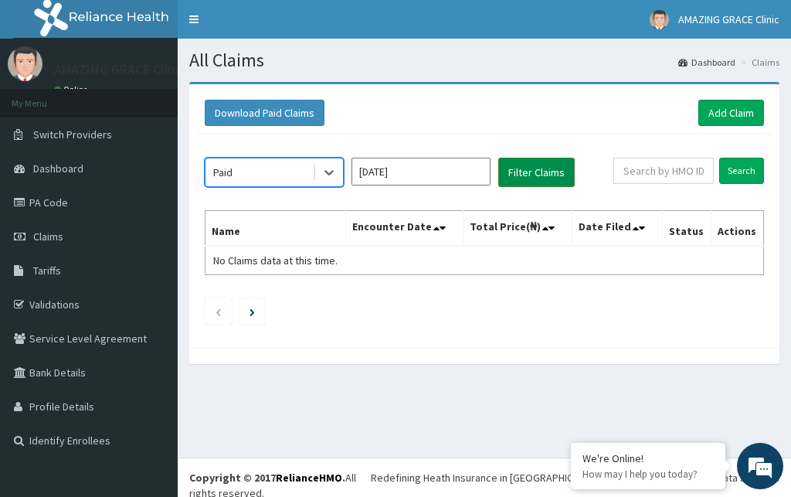
click at [532, 180] on button "Filter Claims" at bounding box center [536, 172] width 76 height 29
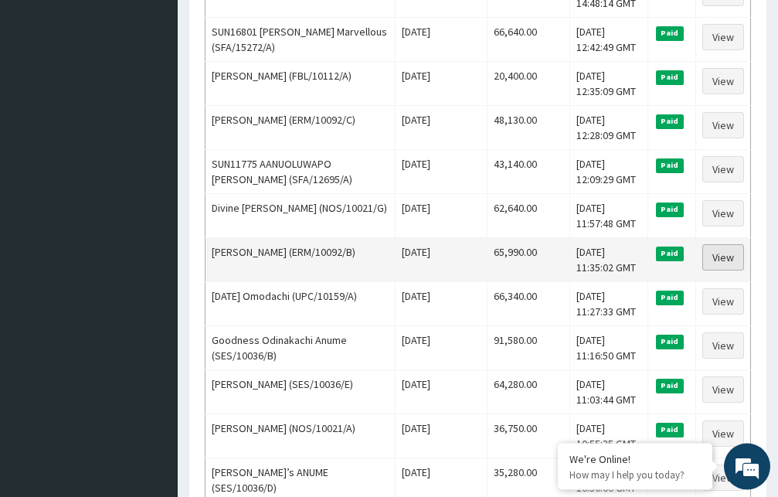
click at [724, 251] on link "View" at bounding box center [723, 257] width 42 height 26
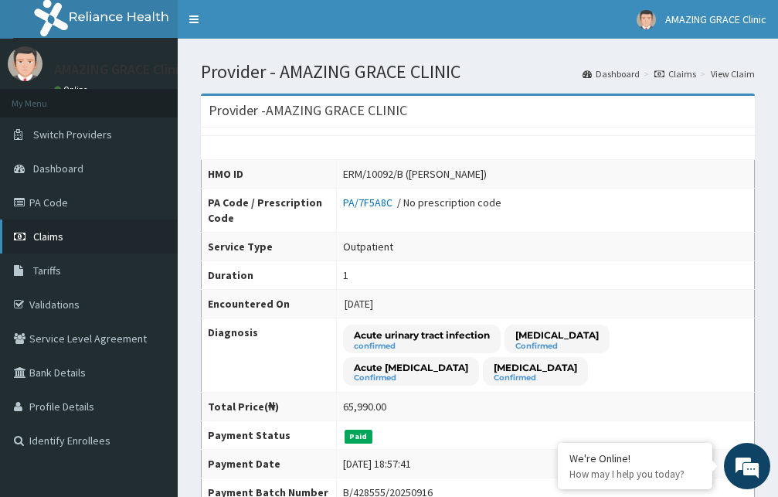
click at [63, 236] on span "Claims" at bounding box center [48, 236] width 30 height 14
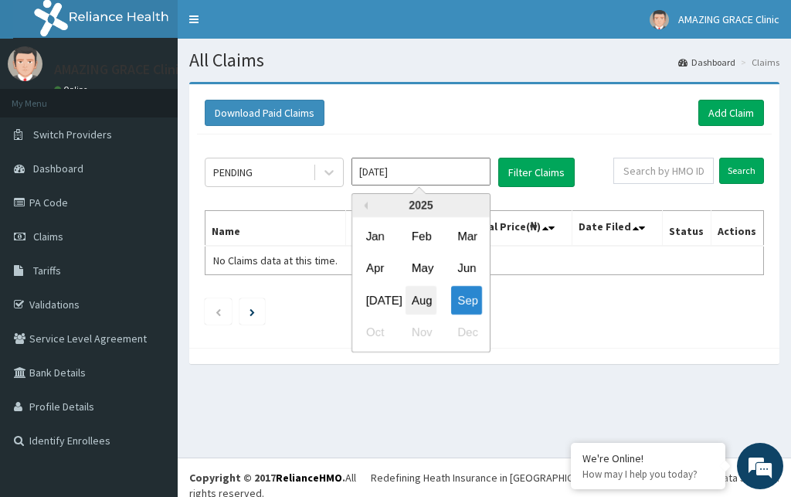
click at [419, 306] on div "Aug" at bounding box center [421, 300] width 31 height 29
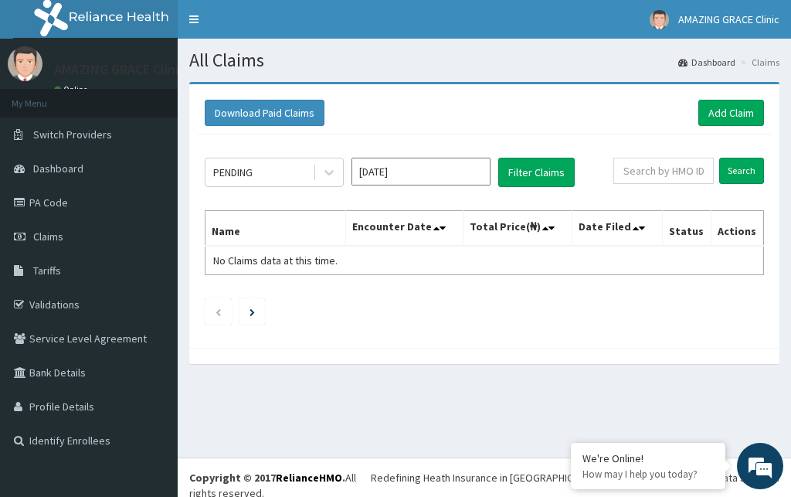
type input "Aug 2025"
click at [297, 176] on div "PENDING" at bounding box center [259, 172] width 107 height 25
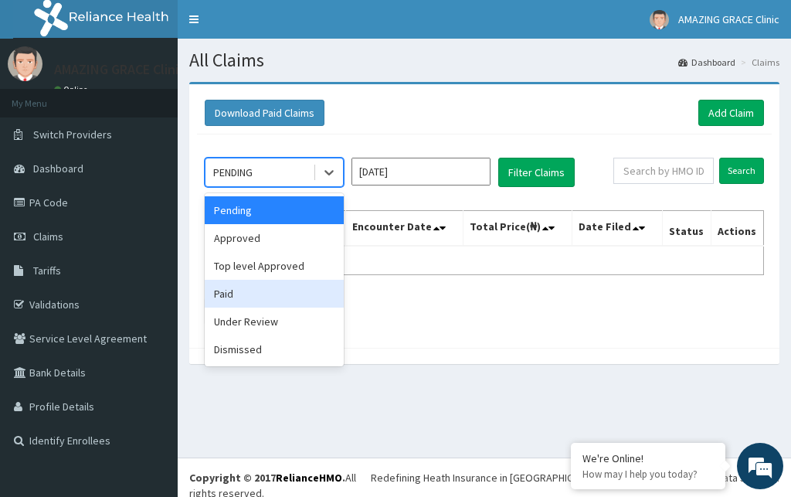
click at [262, 293] on div "Paid" at bounding box center [274, 294] width 139 height 28
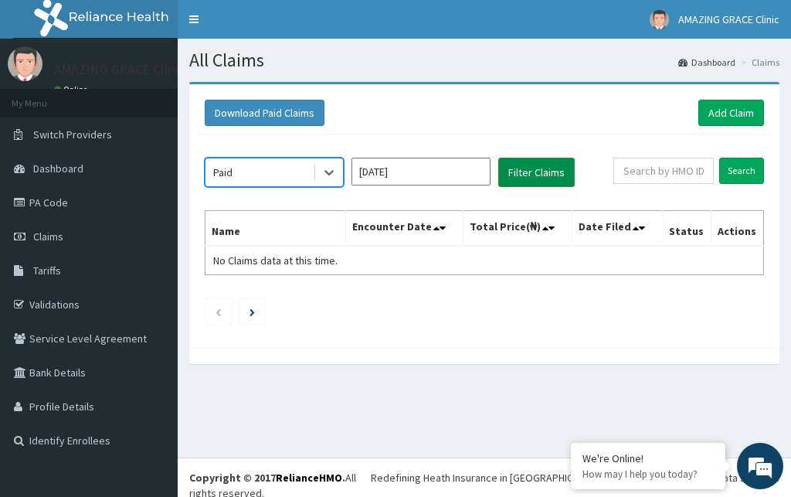
click at [542, 171] on button "Filter Claims" at bounding box center [536, 172] width 76 height 29
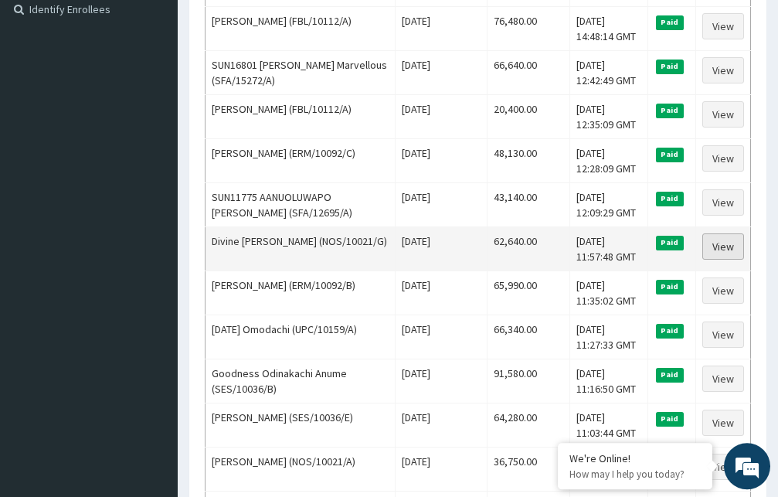
click at [728, 239] on link "View" at bounding box center [723, 246] width 42 height 26
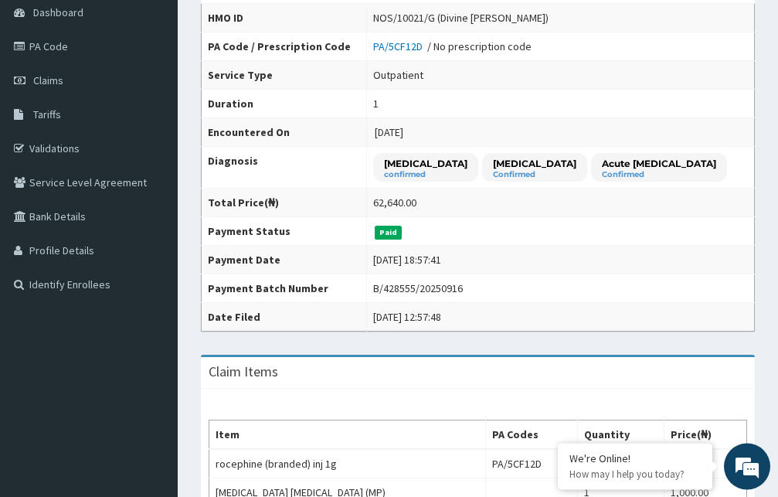
scroll to position [141, 0]
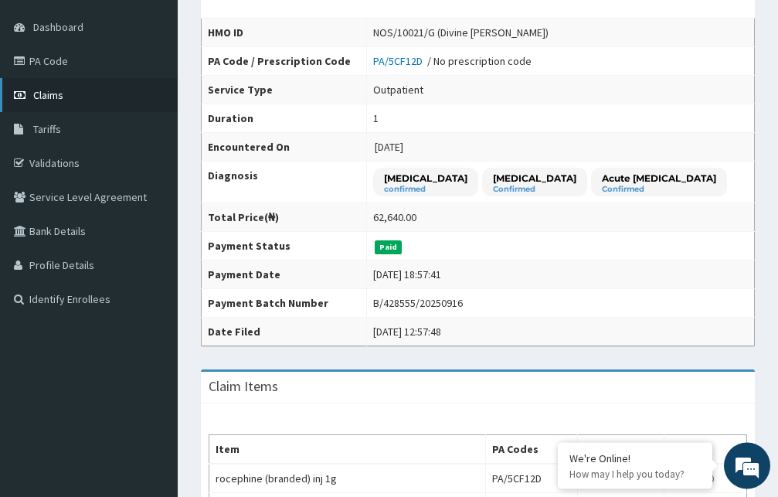
click at [63, 100] on span "Claims" at bounding box center [48, 96] width 30 height 14
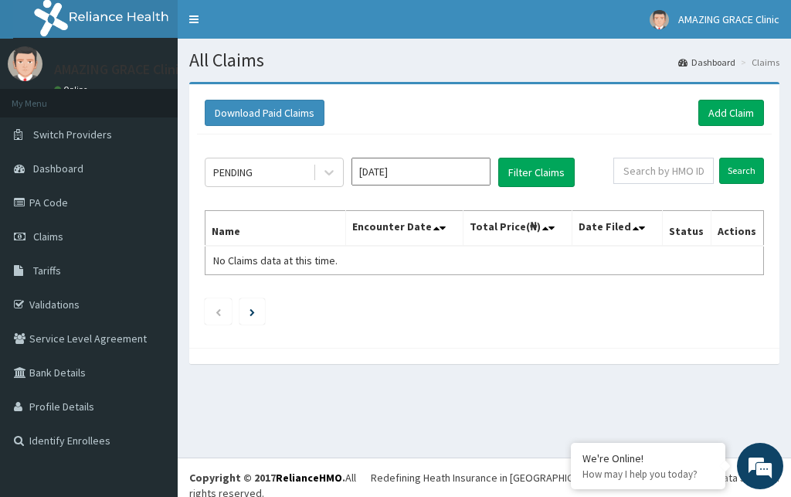
click at [419, 177] on input "Sep 2025" at bounding box center [421, 172] width 139 height 28
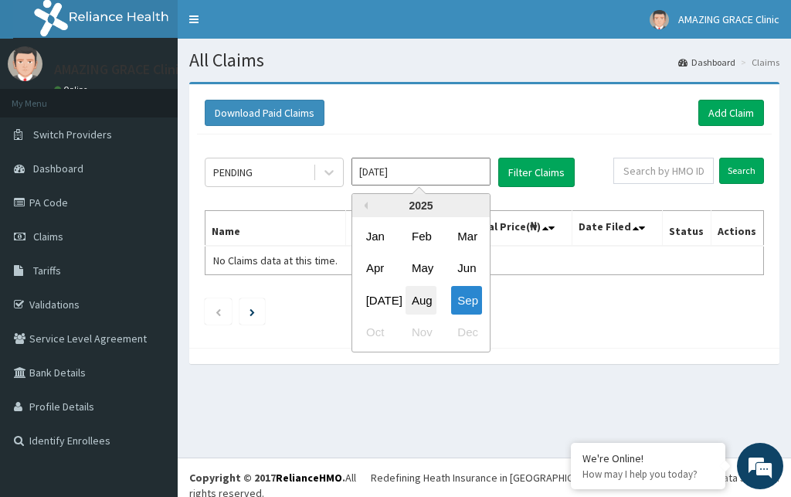
click at [423, 299] on div "Aug" at bounding box center [421, 300] width 31 height 29
type input "Aug 2025"
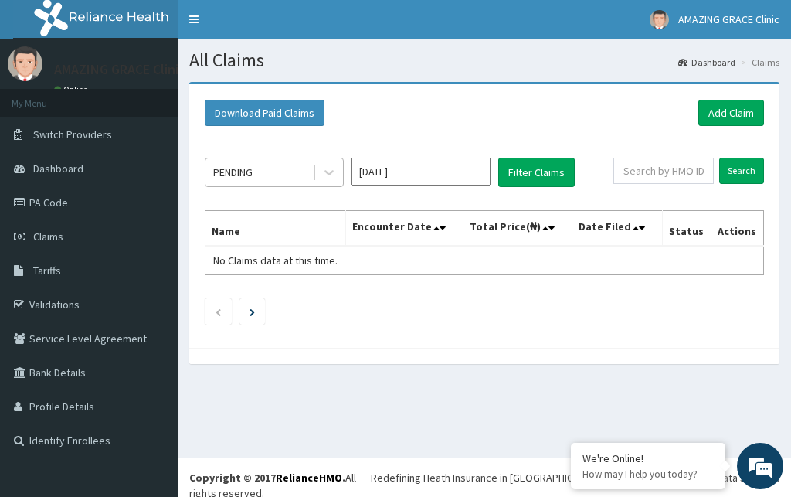
click at [256, 178] on div "PENDING" at bounding box center [259, 172] width 107 height 25
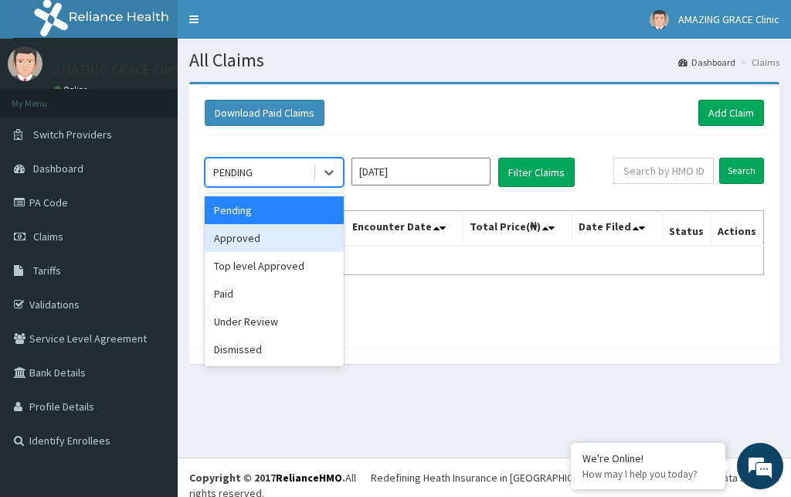
click at [258, 242] on div "Approved" at bounding box center [274, 238] width 139 height 28
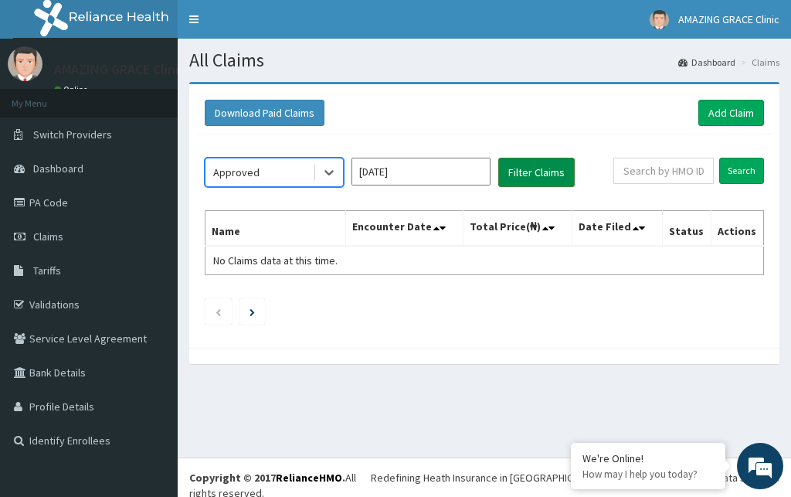
click at [552, 183] on button "Filter Claims" at bounding box center [536, 172] width 76 height 29
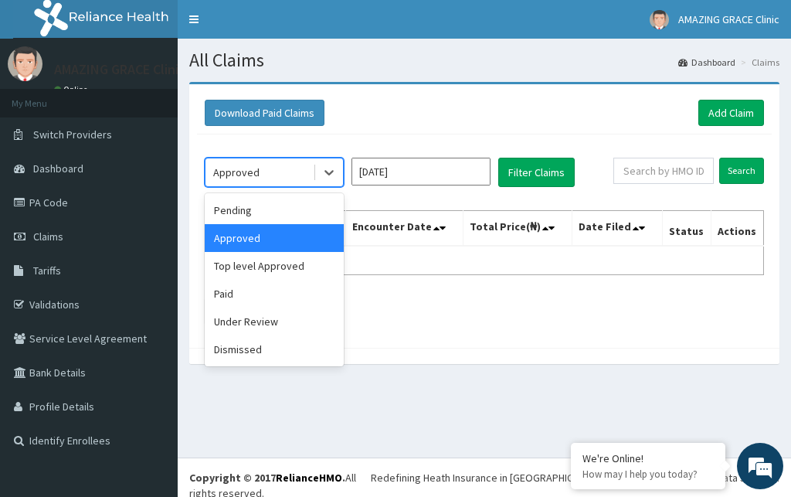
click at [314, 182] on div at bounding box center [328, 172] width 30 height 28
click at [271, 279] on div "Top level Approved" at bounding box center [274, 266] width 139 height 28
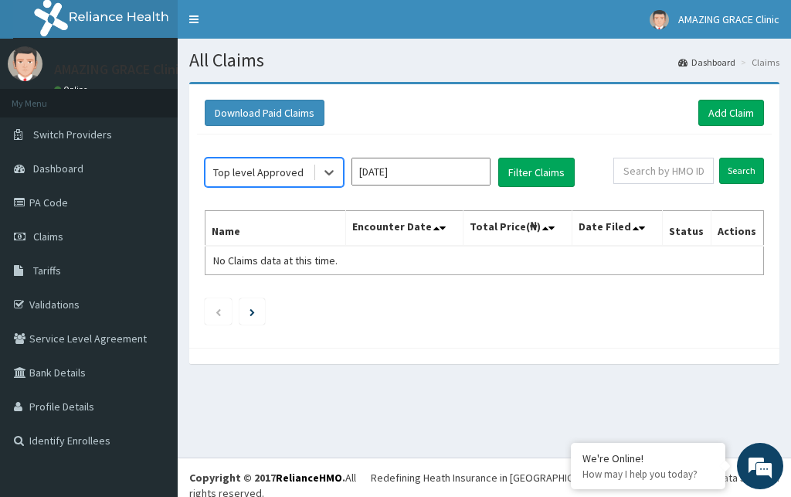
click at [311, 187] on div "Top level Approved" at bounding box center [274, 172] width 139 height 29
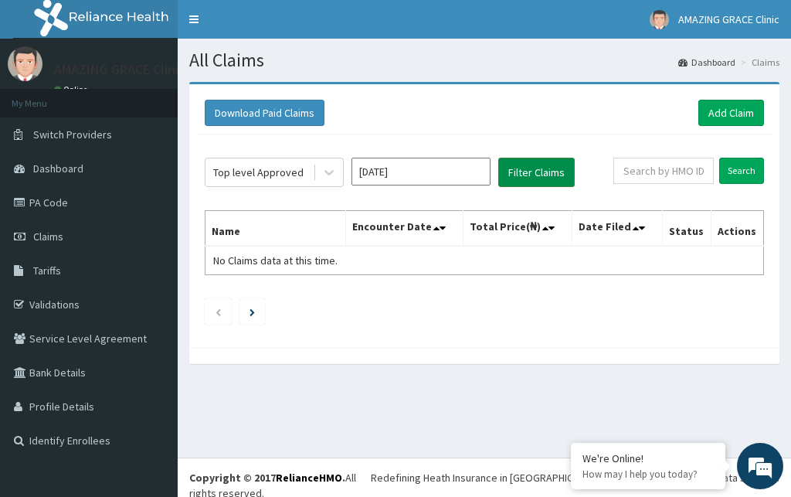
click at [514, 166] on button "Filter Claims" at bounding box center [536, 172] width 76 height 29
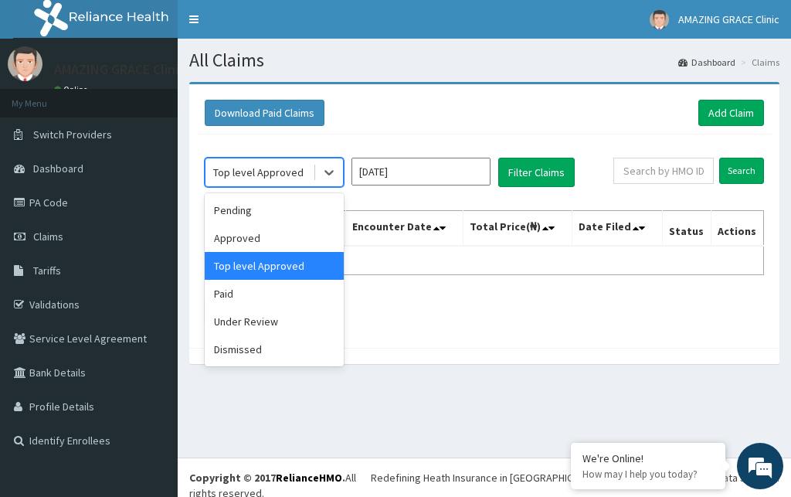
click at [312, 172] on div "Top level Approved" at bounding box center [259, 172] width 107 height 25
click at [237, 296] on div "Paid" at bounding box center [274, 294] width 139 height 28
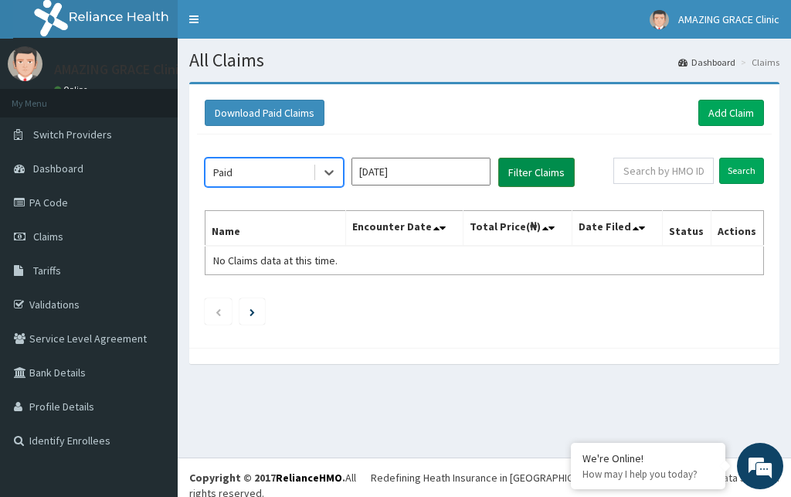
click at [515, 180] on button "Filter Claims" at bounding box center [536, 172] width 76 height 29
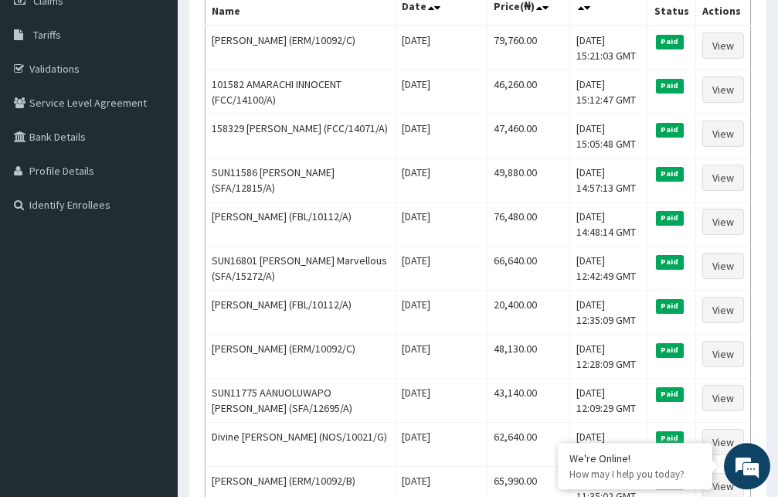
scroll to position [285, 0]
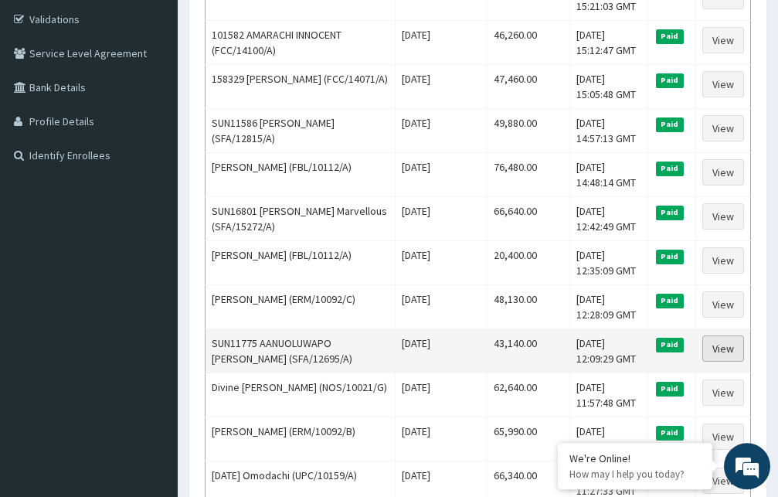
click at [723, 344] on link "View" at bounding box center [723, 348] width 42 height 26
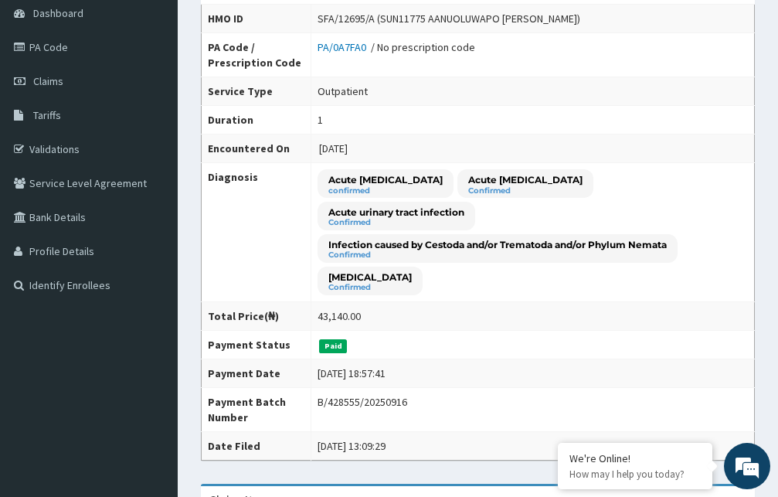
scroll to position [153, 0]
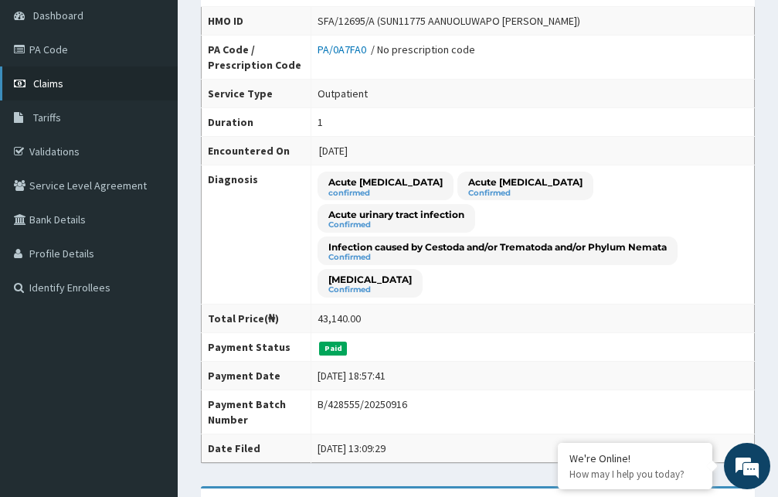
click at [114, 81] on link "Claims" at bounding box center [89, 83] width 178 height 34
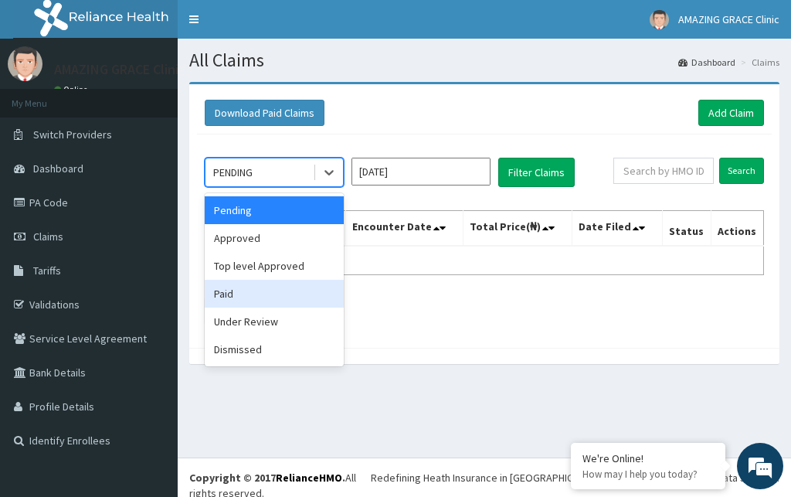
click at [228, 301] on div "Paid" at bounding box center [274, 294] width 139 height 28
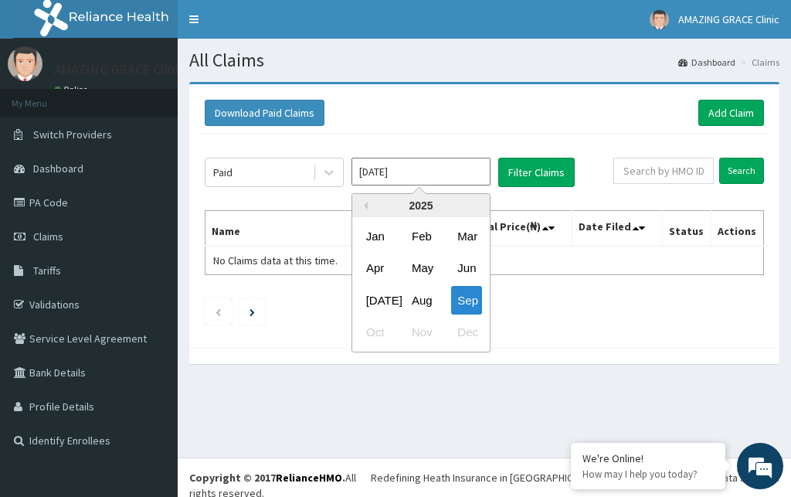
click at [447, 175] on input "Sep 2025" at bounding box center [421, 172] width 139 height 28
click at [425, 302] on div "Aug" at bounding box center [421, 300] width 31 height 29
type input "Aug 2025"
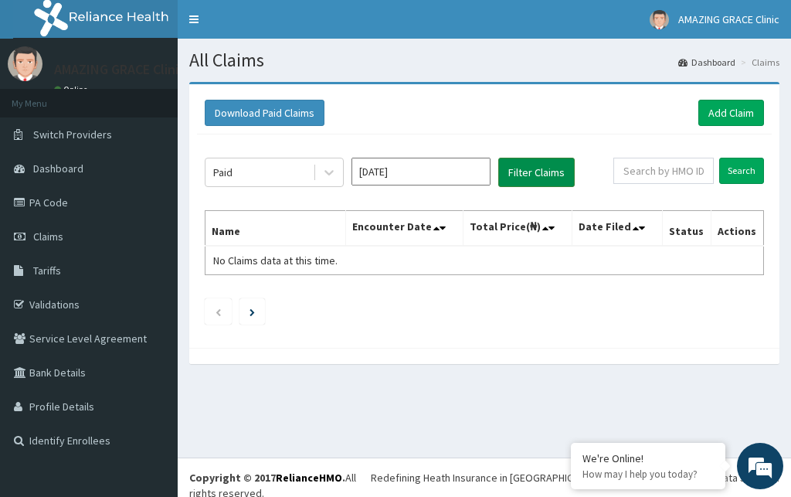
click at [510, 178] on button "Filter Claims" at bounding box center [536, 172] width 76 height 29
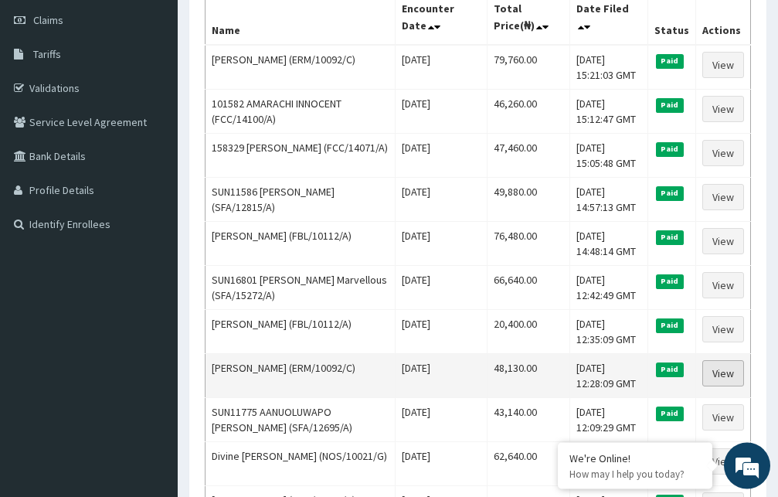
click at [724, 371] on link "View" at bounding box center [723, 373] width 42 height 26
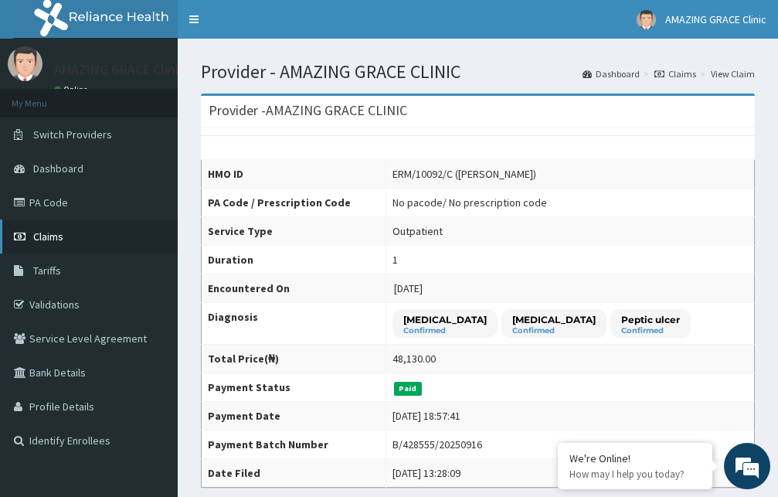
click at [74, 236] on link "Claims" at bounding box center [89, 236] width 178 height 34
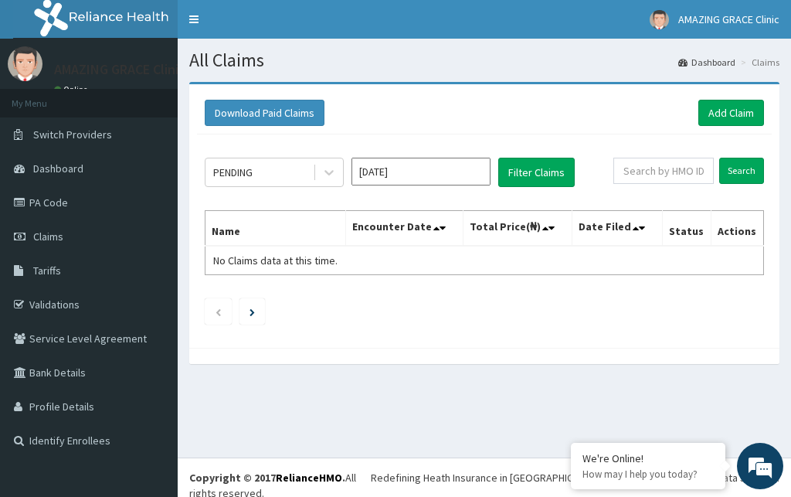
click at [410, 175] on input "[DATE]" at bounding box center [421, 172] width 139 height 28
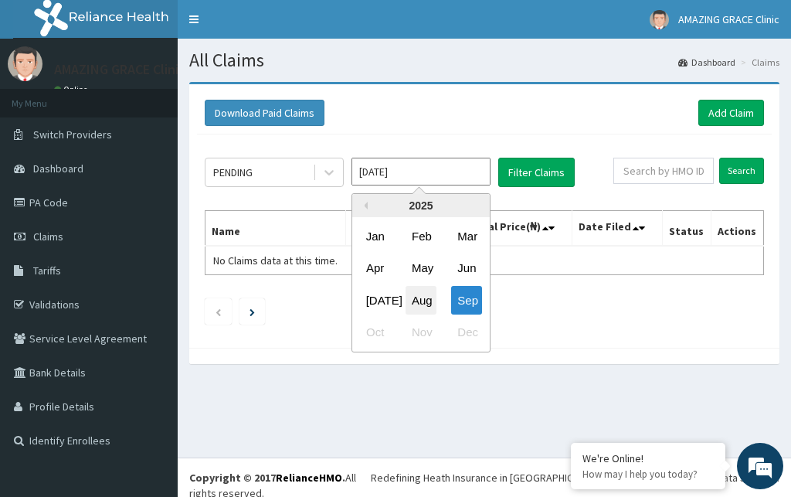
click at [419, 294] on div "Aug" at bounding box center [421, 300] width 31 height 29
type input "[DATE]"
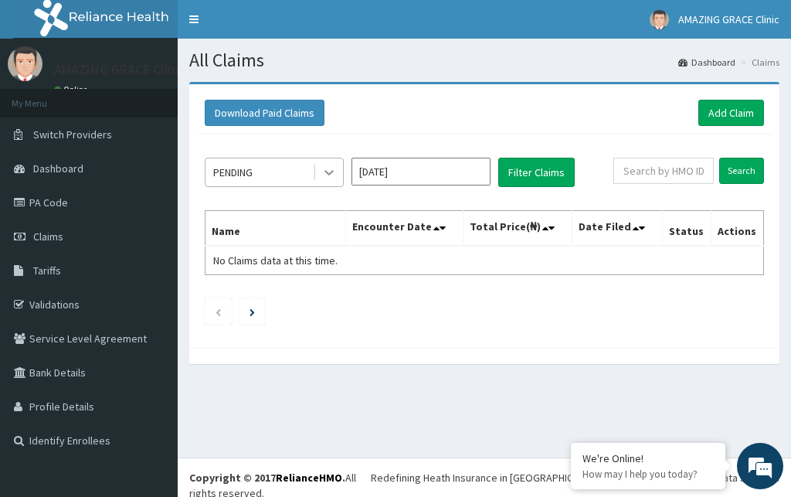
click at [324, 168] on icon at bounding box center [328, 172] width 15 height 15
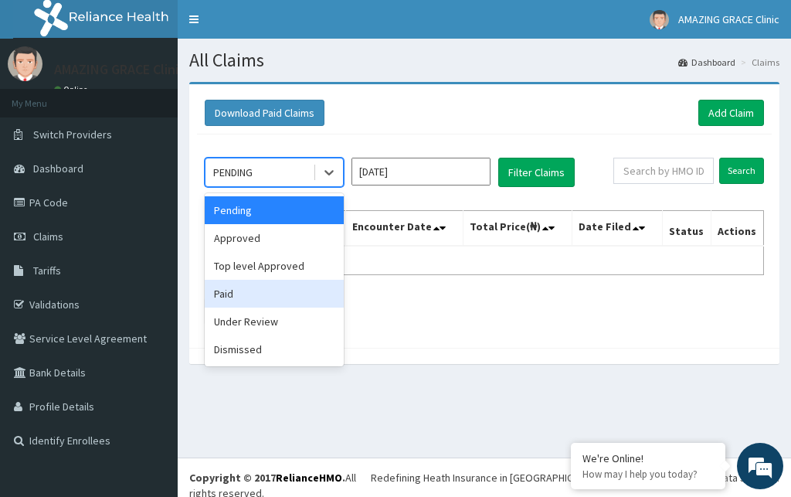
click at [242, 301] on div "Paid" at bounding box center [274, 294] width 139 height 28
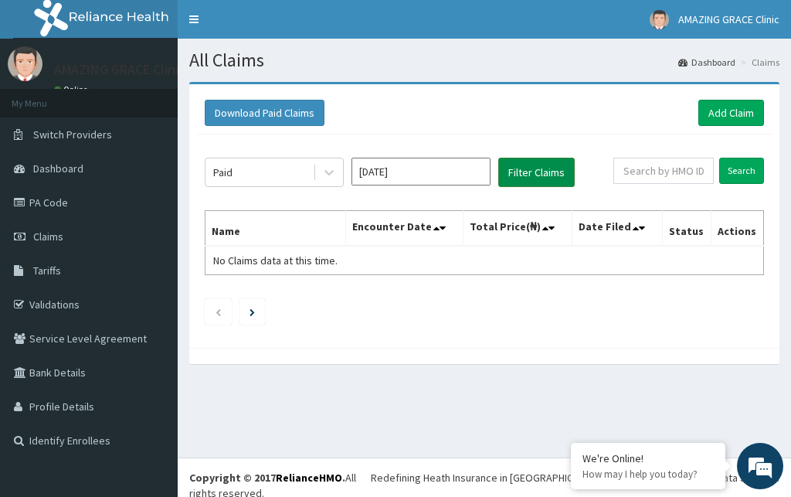
click at [521, 165] on button "Filter Claims" at bounding box center [536, 172] width 76 height 29
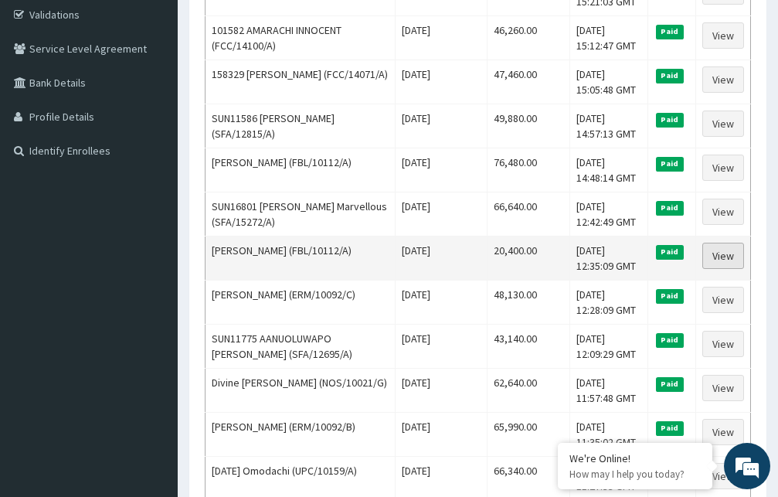
click at [733, 252] on link "View" at bounding box center [723, 256] width 42 height 26
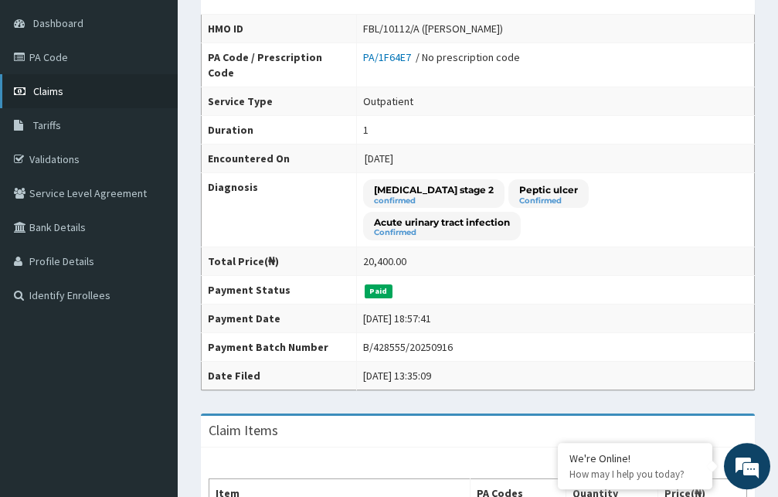
click at [80, 92] on link "Claims" at bounding box center [89, 91] width 178 height 34
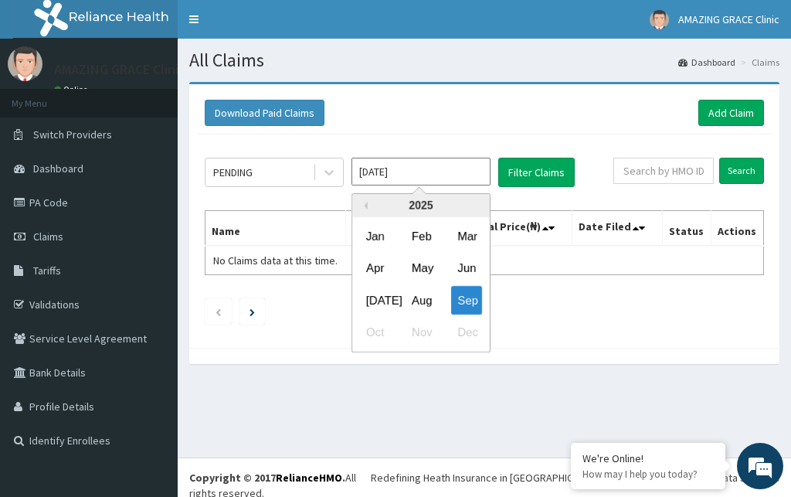
click at [431, 169] on input "Sep 2025" at bounding box center [421, 172] width 139 height 28
click at [428, 309] on div "Aug" at bounding box center [421, 300] width 31 height 29
type input "[DATE]"
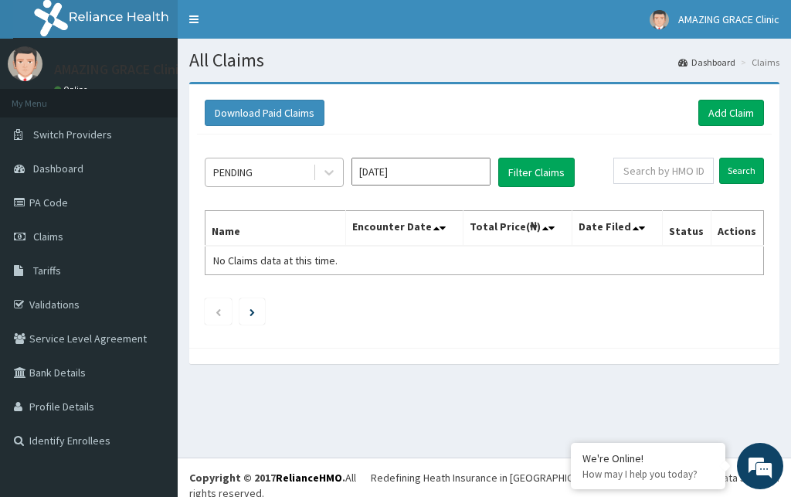
click at [280, 170] on div "PENDING" at bounding box center [259, 172] width 107 height 25
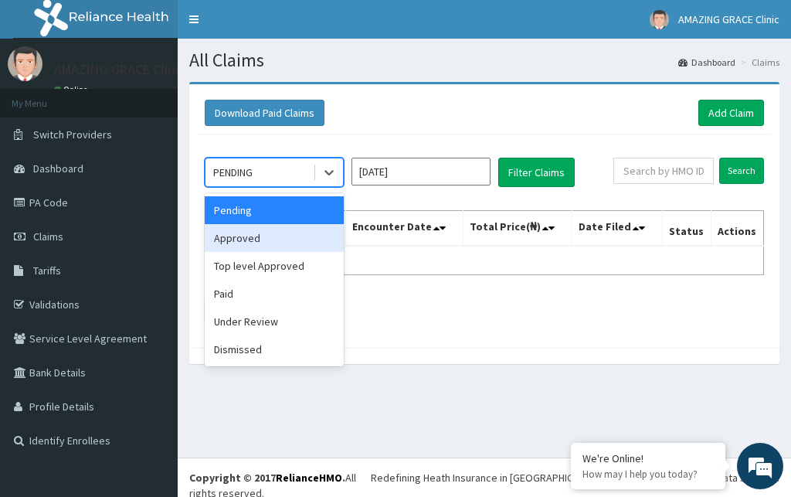
click at [261, 239] on div "Approved" at bounding box center [274, 238] width 139 height 28
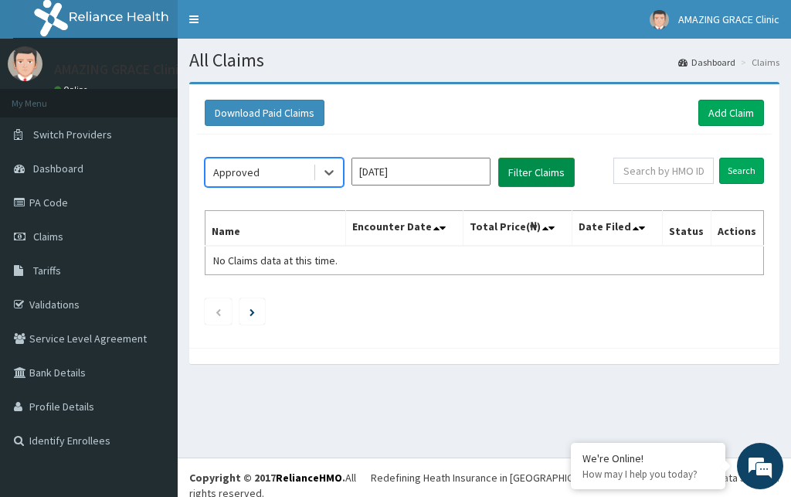
click at [551, 169] on button "Filter Claims" at bounding box center [536, 172] width 76 height 29
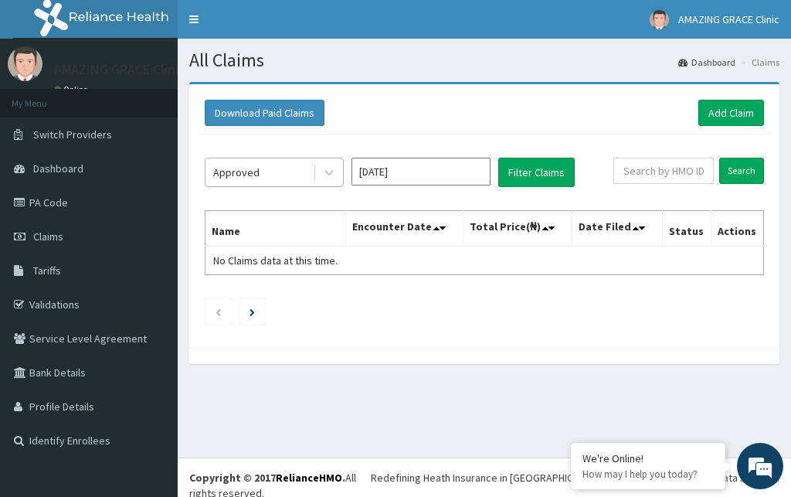
click at [308, 180] on div "Approved" at bounding box center [259, 172] width 107 height 25
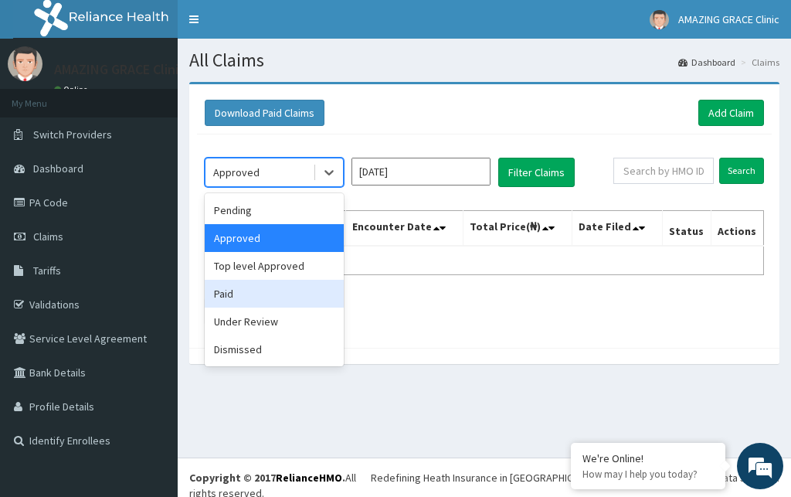
click at [245, 286] on div "Paid" at bounding box center [274, 294] width 139 height 28
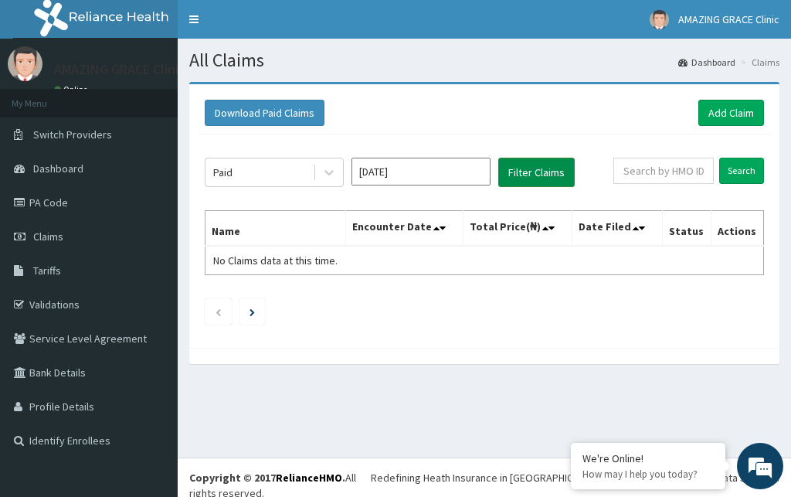
click at [547, 161] on button "Filter Claims" at bounding box center [536, 172] width 76 height 29
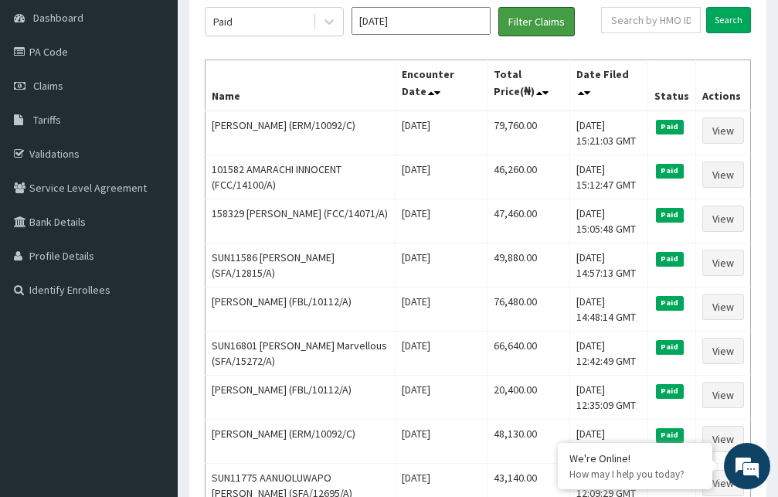
scroll to position [175, 0]
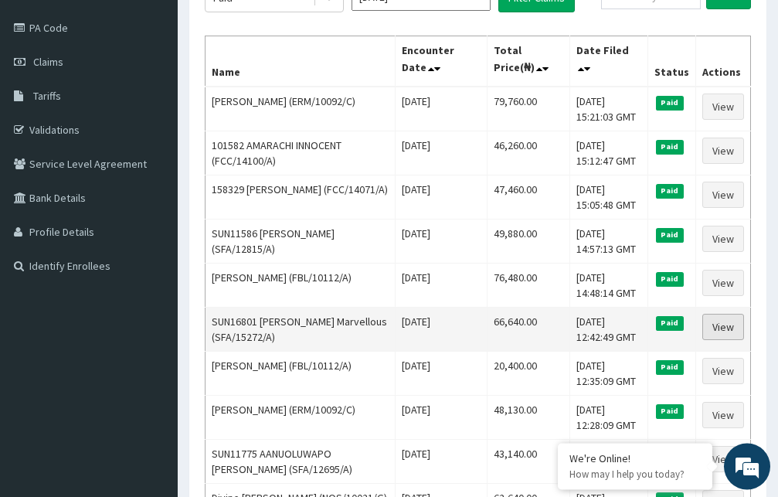
click at [730, 323] on link "View" at bounding box center [723, 327] width 42 height 26
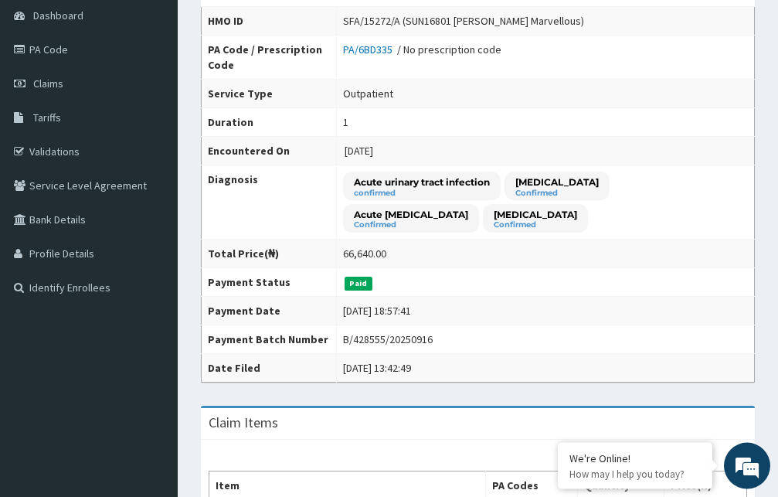
scroll to position [143, 0]
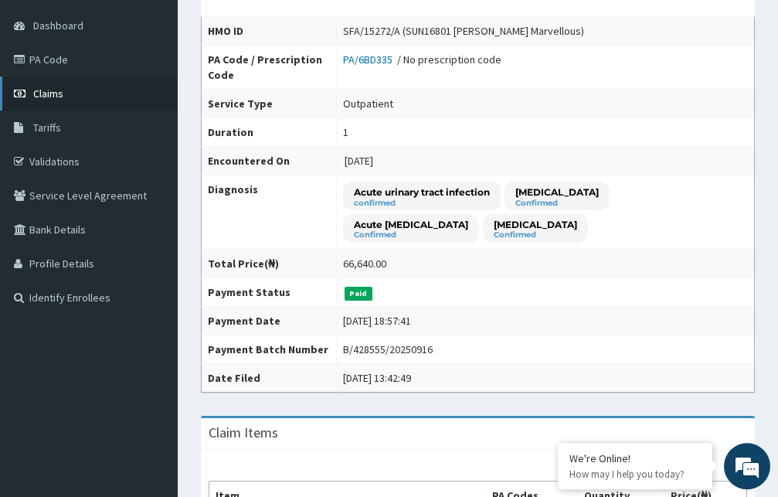
click at [121, 91] on link "Claims" at bounding box center [89, 93] width 178 height 34
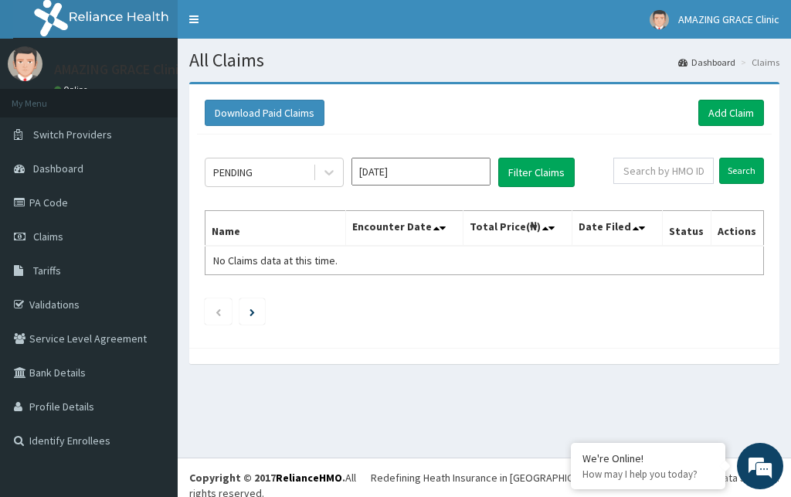
click at [409, 179] on input "[DATE]" at bounding box center [421, 172] width 139 height 28
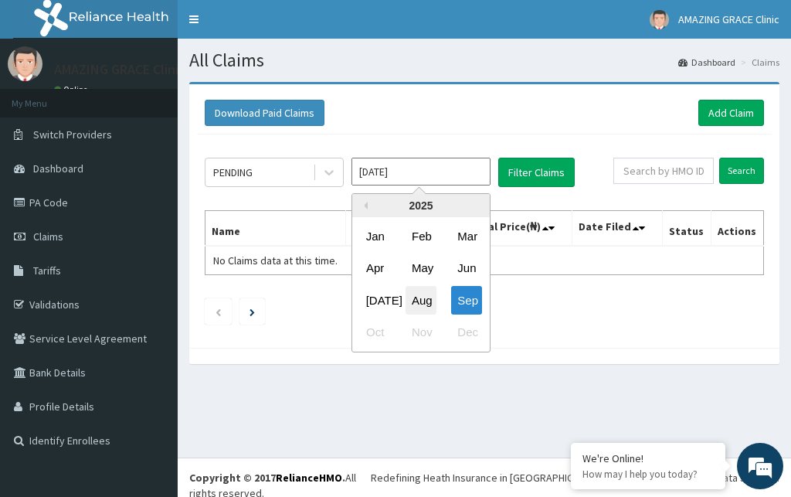
click at [417, 311] on div "Aug" at bounding box center [421, 300] width 31 height 29
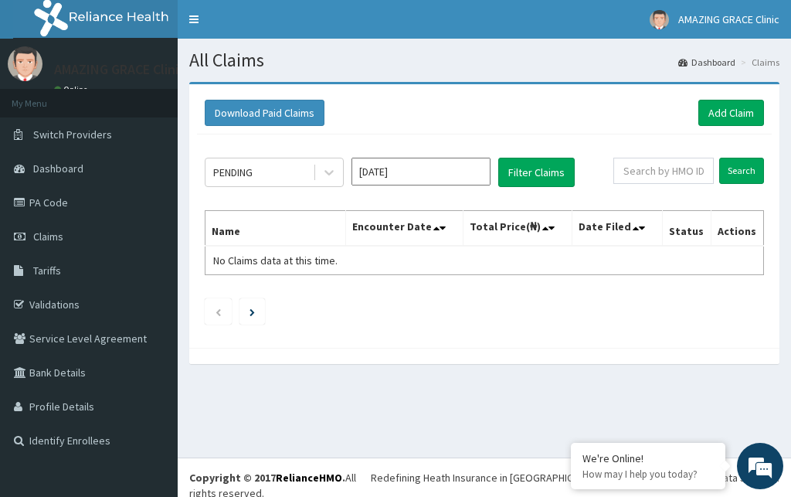
type input "Aug 2025"
click at [286, 170] on div "PENDING" at bounding box center [259, 172] width 107 height 25
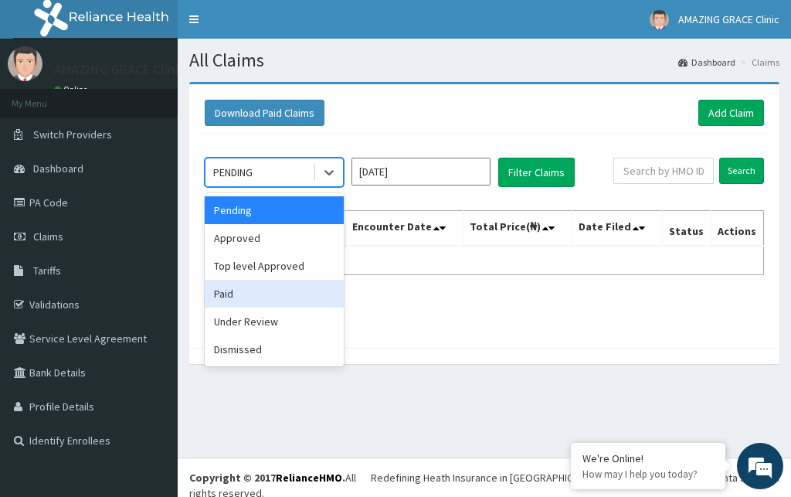
click at [260, 287] on div "Paid" at bounding box center [274, 294] width 139 height 28
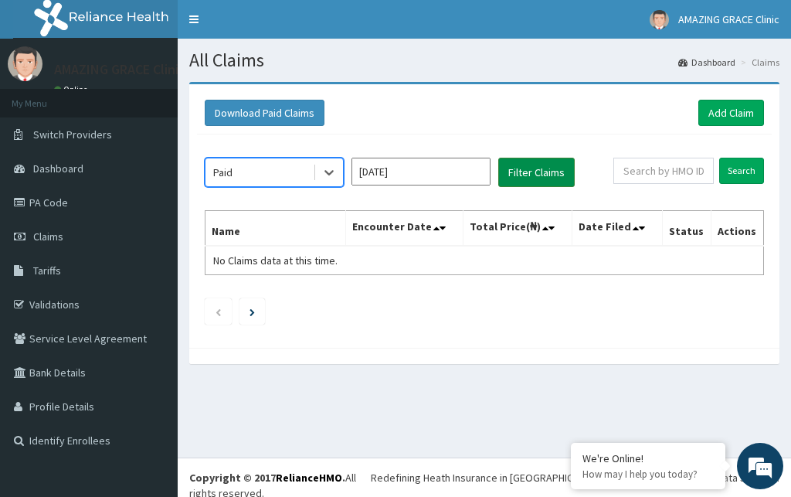
click at [535, 175] on button "Filter Claims" at bounding box center [536, 172] width 76 height 29
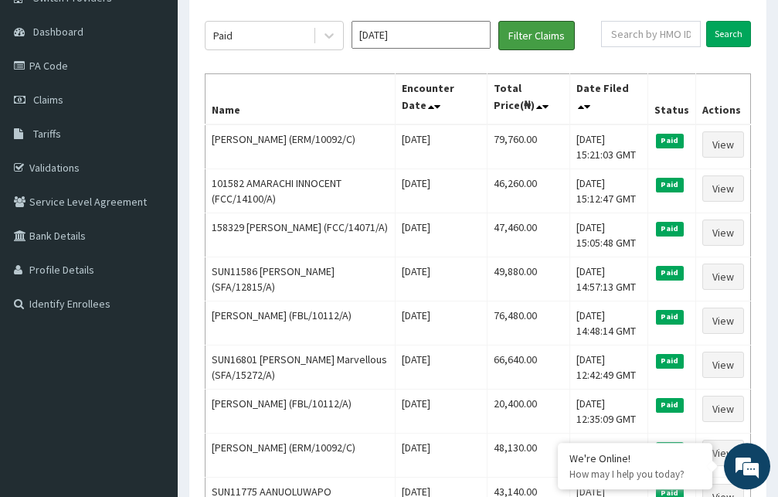
scroll to position [141, 0]
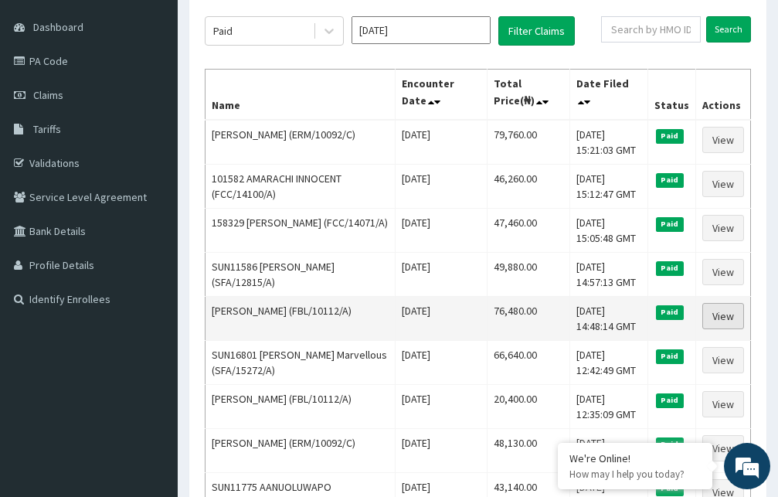
click at [740, 304] on link "View" at bounding box center [723, 316] width 42 height 26
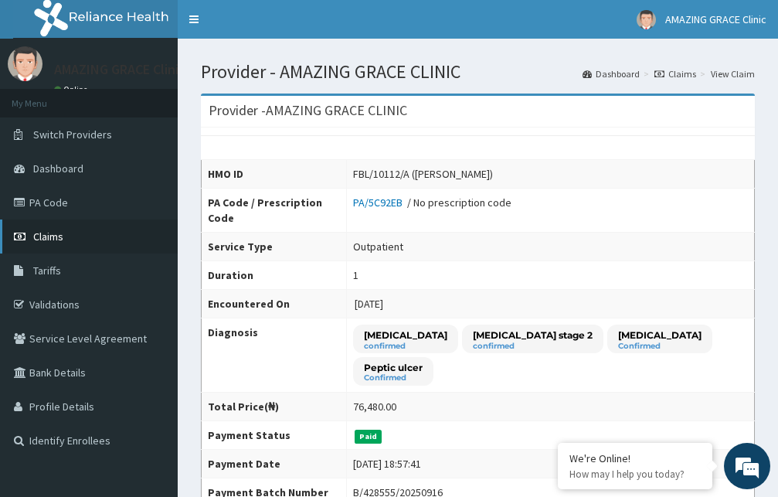
click at [64, 243] on link "Claims" at bounding box center [89, 236] width 178 height 34
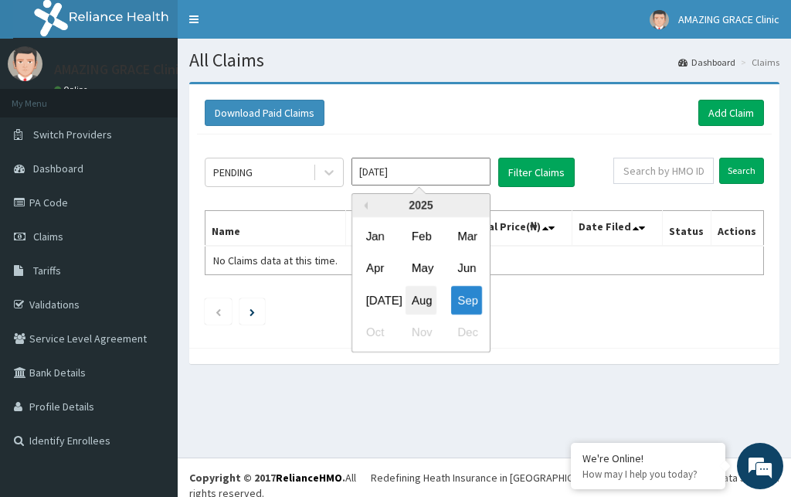
click at [420, 302] on div "Aug" at bounding box center [421, 300] width 31 height 29
type input "[DATE]"
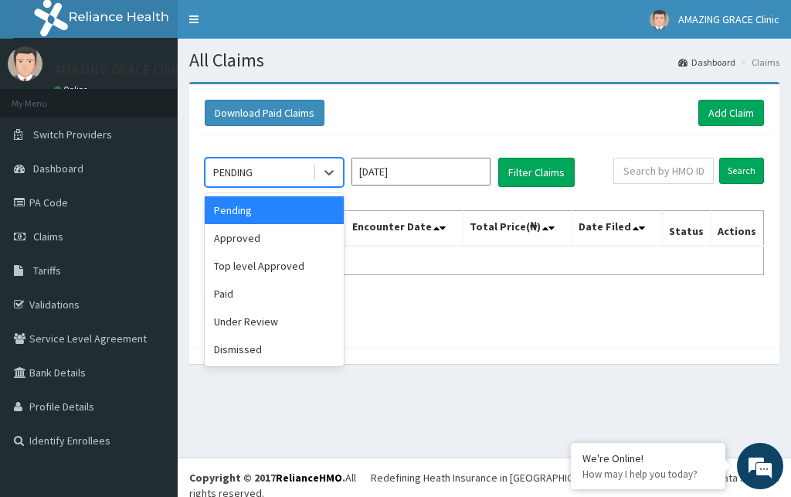
drag, startPoint x: 284, startPoint y: 166, endPoint x: 285, endPoint y: 178, distance: 12.5
click at [283, 166] on div "PENDING" at bounding box center [259, 172] width 107 height 25
click at [259, 287] on div "Paid" at bounding box center [274, 294] width 139 height 28
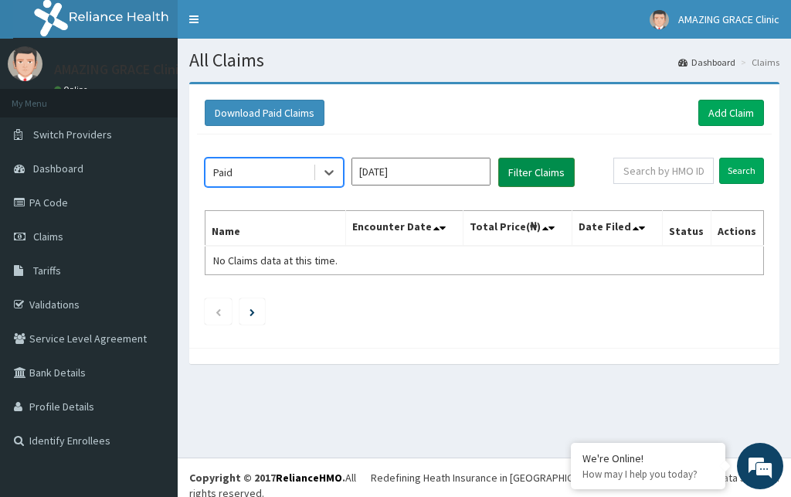
click at [526, 179] on button "Filter Claims" at bounding box center [536, 172] width 76 height 29
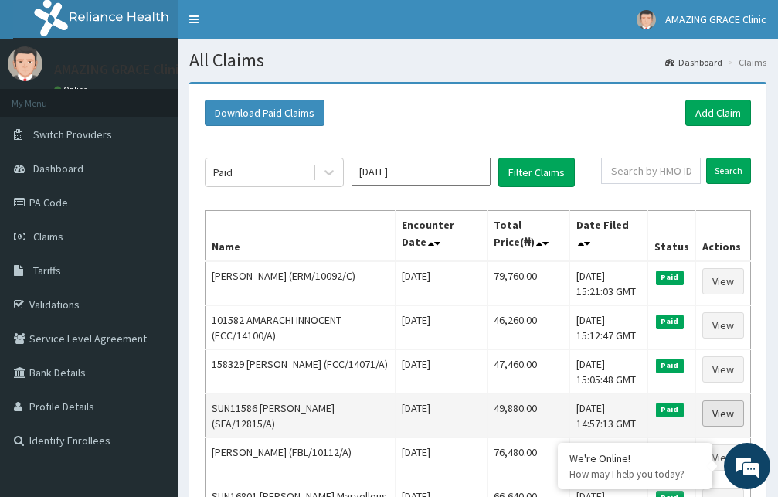
click at [722, 408] on link "View" at bounding box center [723, 413] width 42 height 26
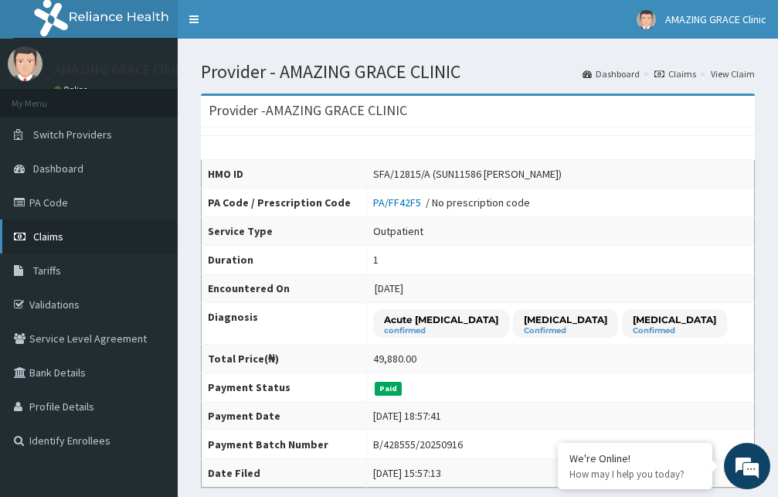
click at [109, 237] on link "Claims" at bounding box center [89, 236] width 178 height 34
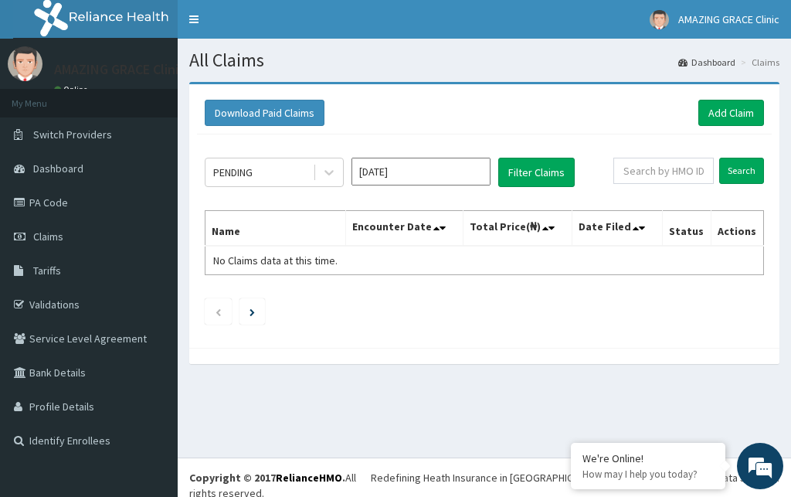
click at [433, 172] on input "Sep 2025" at bounding box center [421, 172] width 139 height 28
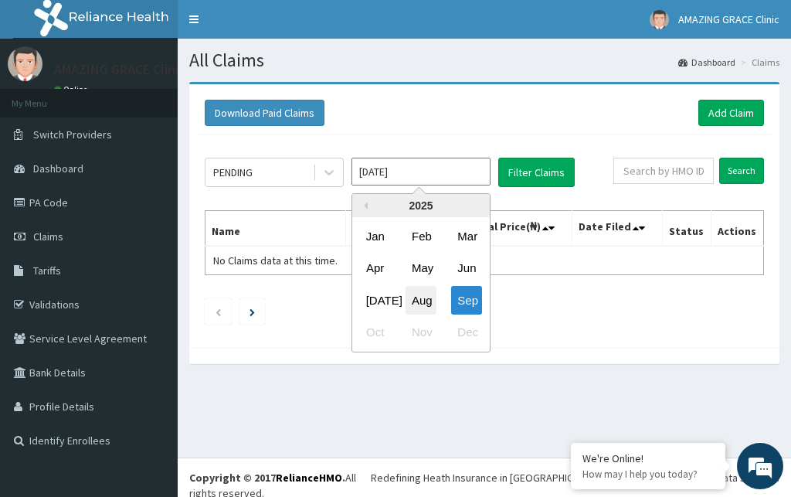
click at [421, 301] on div "Aug" at bounding box center [421, 300] width 31 height 29
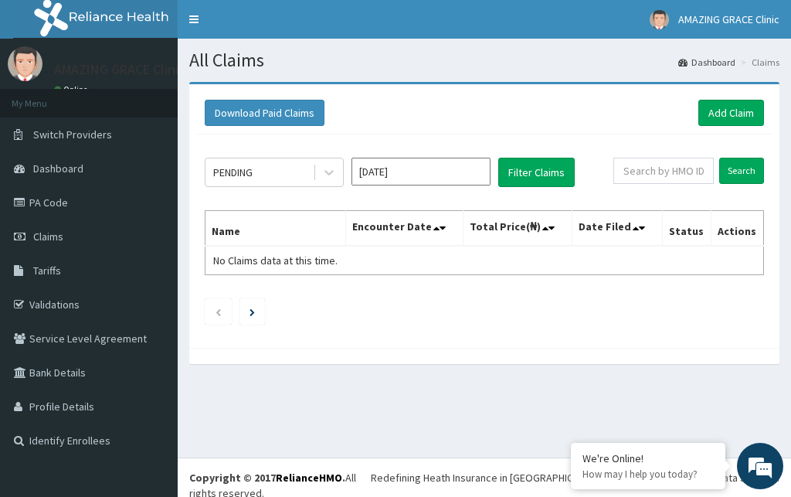
type input "[DATE]"
click at [287, 176] on div "PENDING" at bounding box center [259, 172] width 107 height 25
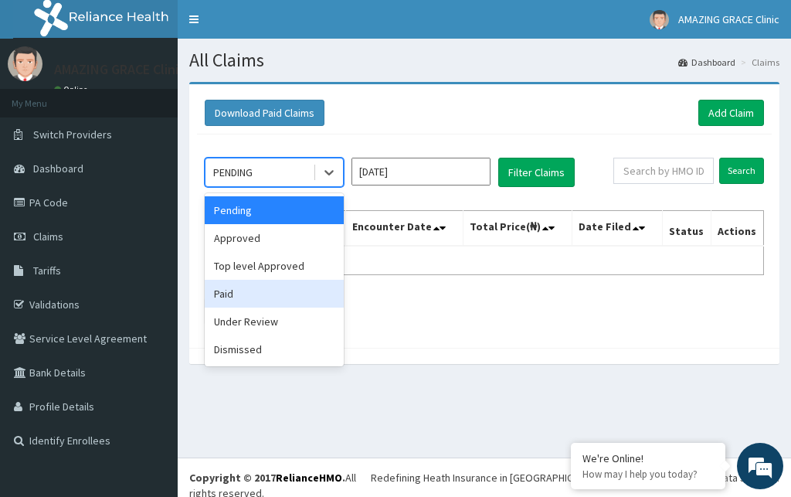
click at [244, 294] on div "Paid" at bounding box center [274, 294] width 139 height 28
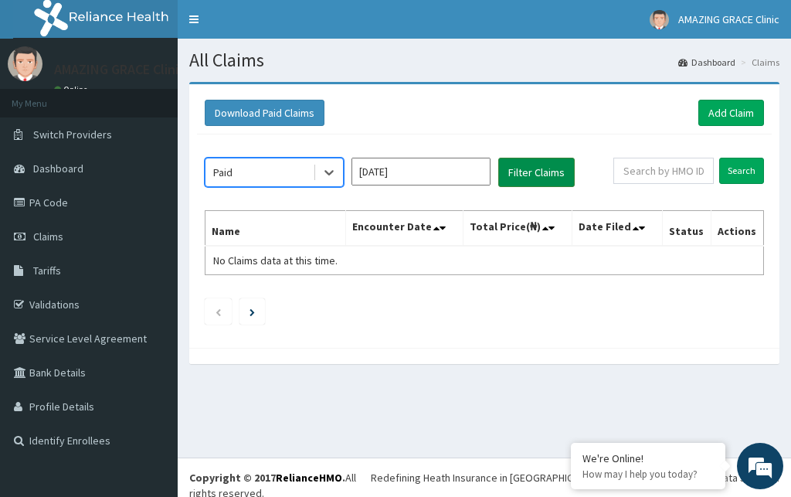
click at [515, 175] on button "Filter Claims" at bounding box center [536, 172] width 76 height 29
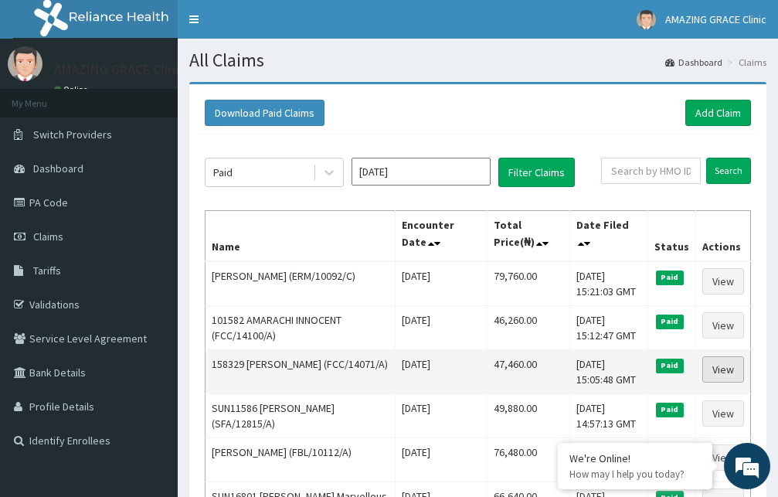
click at [720, 366] on link "View" at bounding box center [723, 369] width 42 height 26
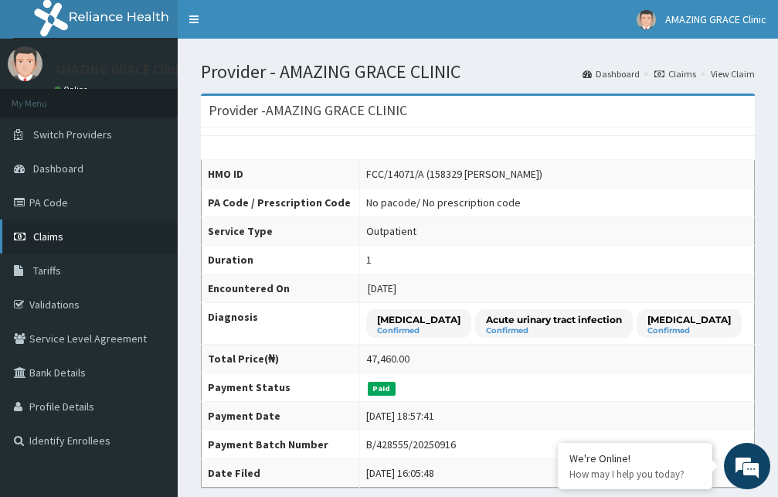
click at [82, 238] on link "Claims" at bounding box center [89, 236] width 178 height 34
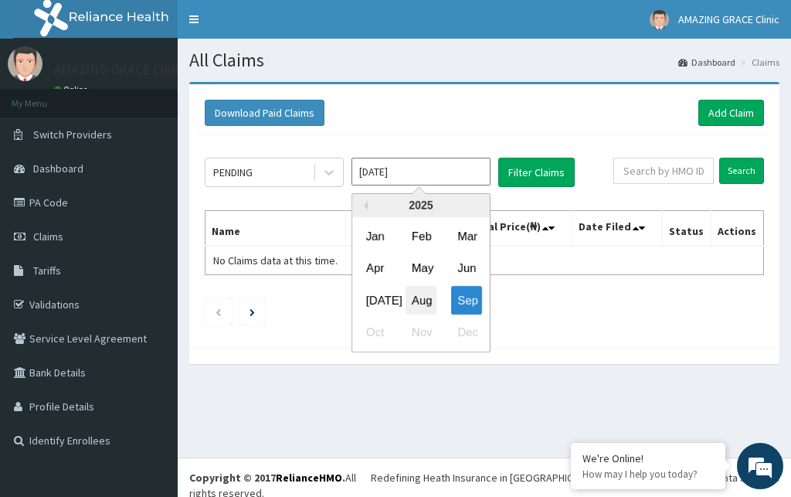
click at [429, 297] on div "Aug" at bounding box center [421, 300] width 31 height 29
type input "Aug 2025"
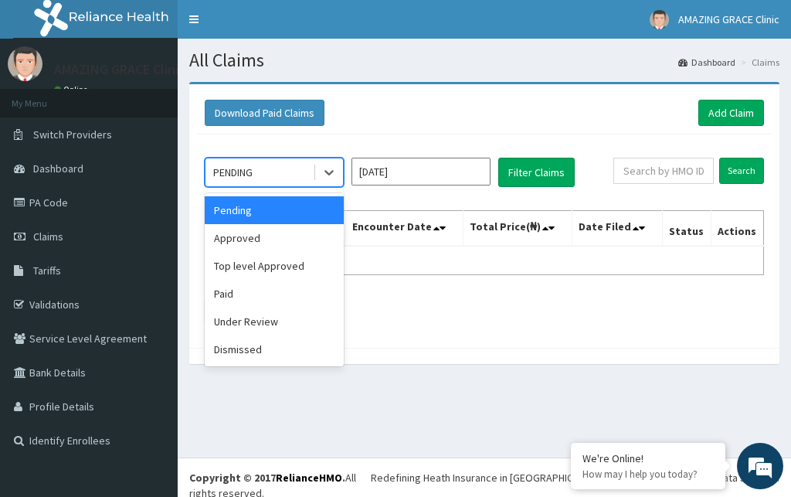
click at [276, 172] on div "PENDING" at bounding box center [259, 172] width 107 height 25
click at [266, 298] on div "Paid" at bounding box center [274, 294] width 139 height 28
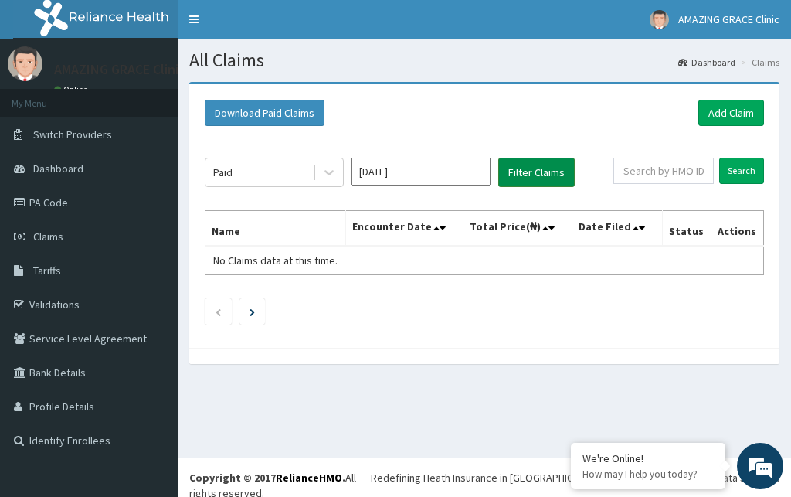
click at [519, 172] on button "Filter Claims" at bounding box center [536, 172] width 76 height 29
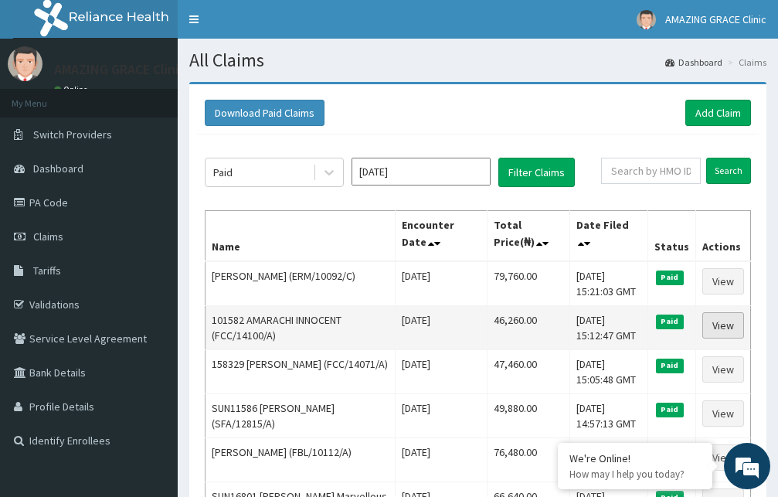
click at [726, 321] on link "View" at bounding box center [723, 325] width 42 height 26
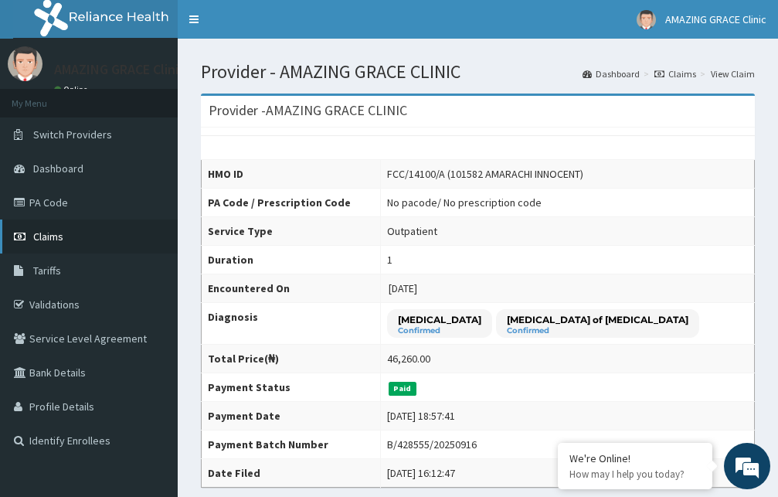
click at [76, 238] on link "Claims" at bounding box center [89, 236] width 178 height 34
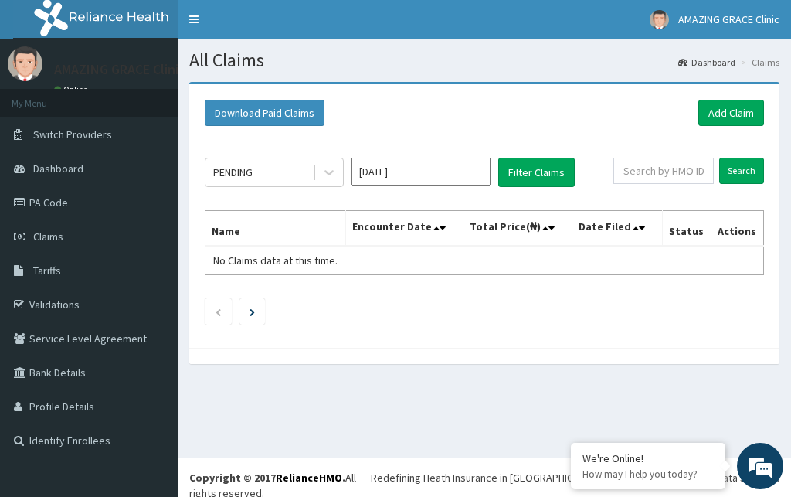
click at [396, 172] on input "[DATE]" at bounding box center [421, 172] width 139 height 28
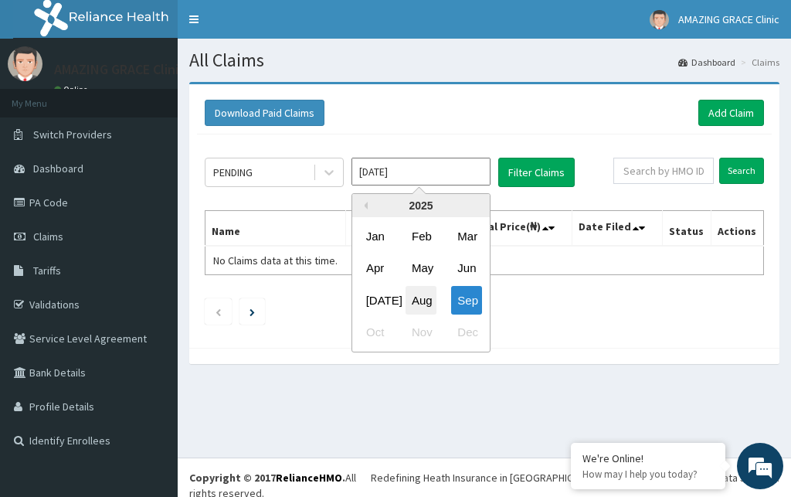
click at [417, 304] on div "Aug" at bounding box center [421, 300] width 31 height 29
type input "[DATE]"
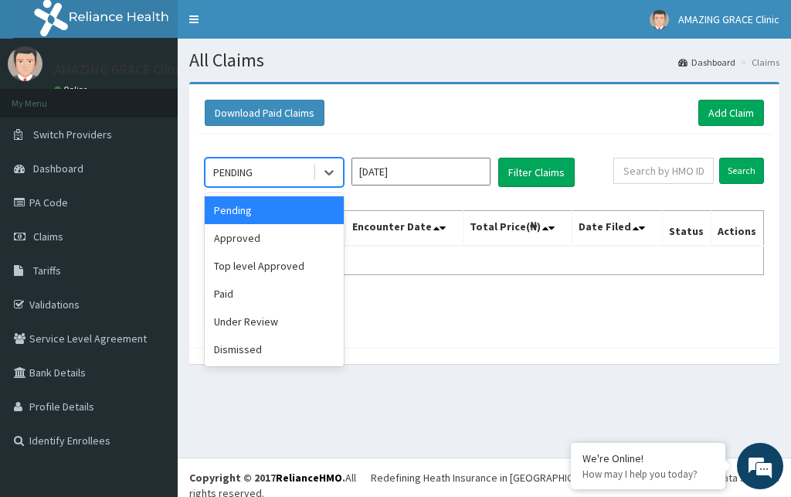
click at [270, 175] on div "PENDING" at bounding box center [259, 172] width 107 height 25
click at [257, 293] on div "Paid" at bounding box center [274, 294] width 139 height 28
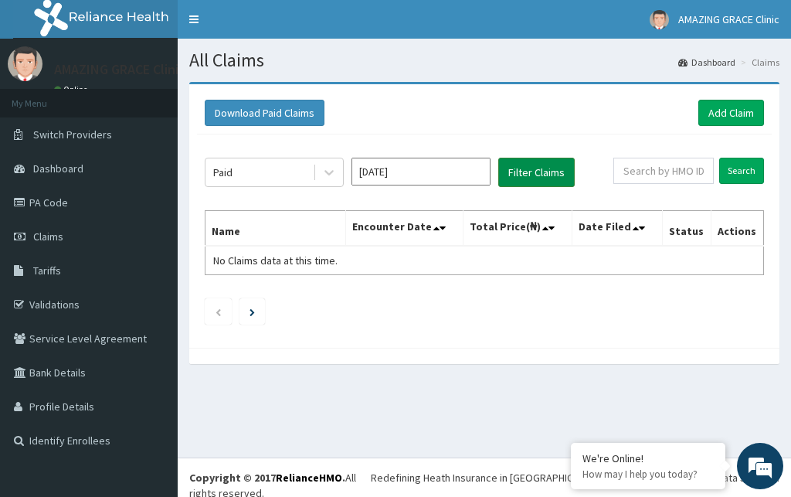
click at [538, 172] on button "Filter Claims" at bounding box center [536, 172] width 76 height 29
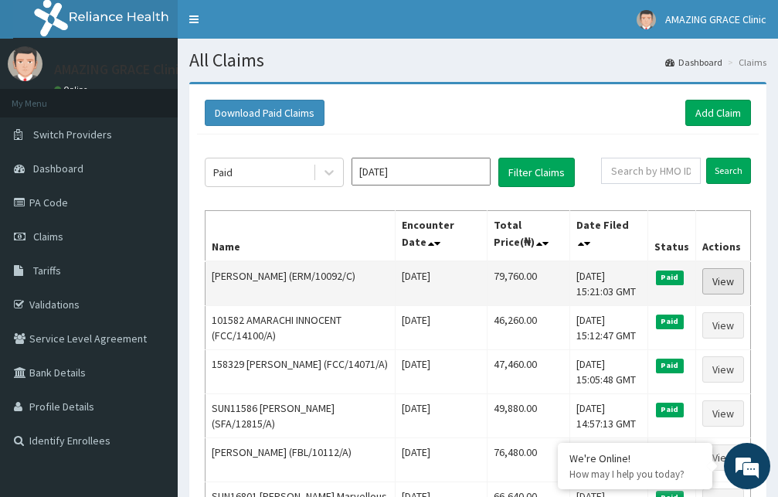
click at [732, 277] on link "View" at bounding box center [723, 281] width 42 height 26
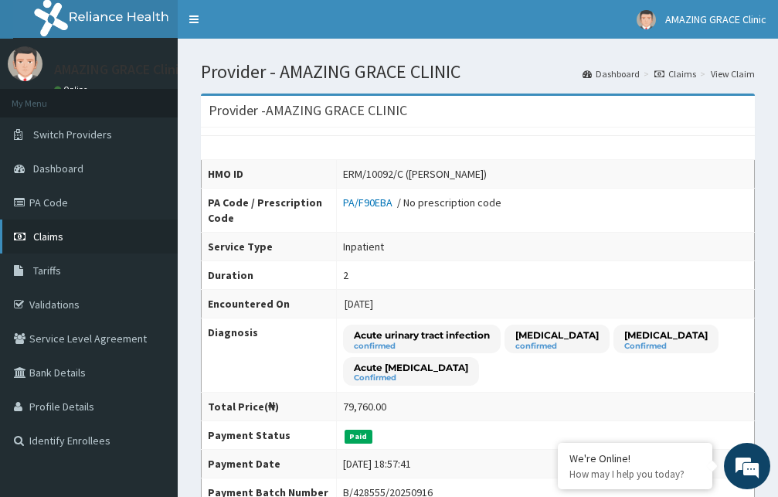
click at [59, 240] on span "Claims" at bounding box center [48, 236] width 30 height 14
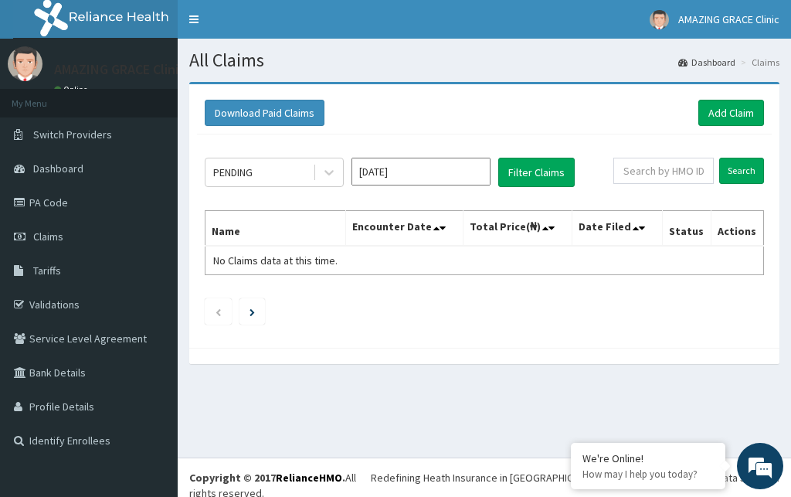
click at [386, 176] on input "[DATE]" at bounding box center [421, 172] width 139 height 28
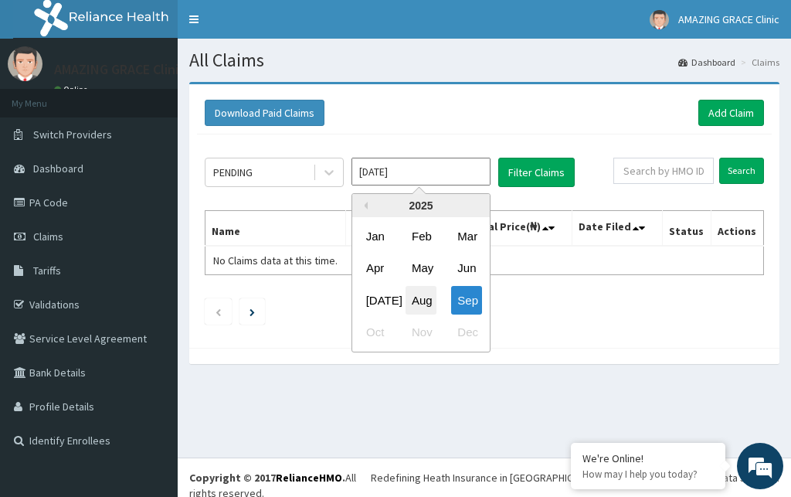
click at [414, 298] on div "Aug" at bounding box center [421, 300] width 31 height 29
type input "[DATE]"
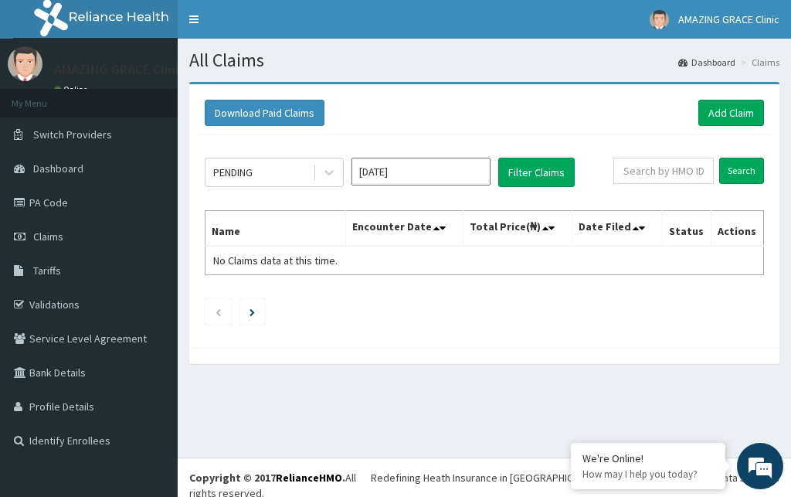
click at [270, 175] on div "PENDING" at bounding box center [259, 172] width 107 height 25
click at [291, 178] on div "PENDING" at bounding box center [259, 172] width 107 height 25
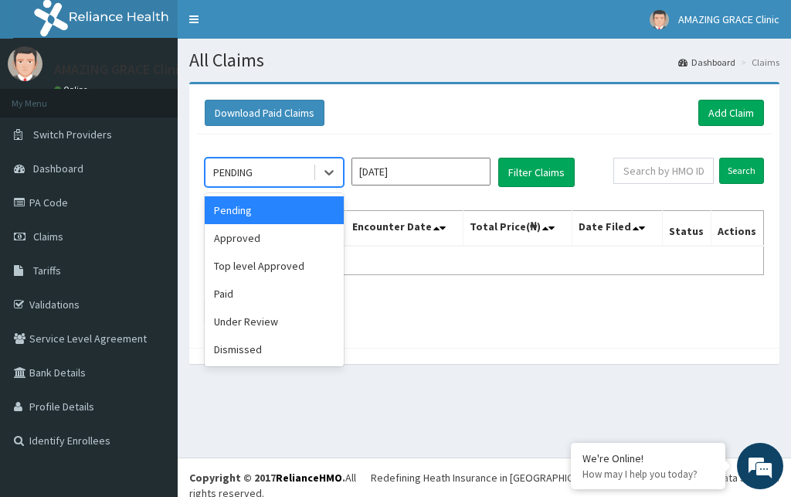
click at [290, 175] on div "PENDING" at bounding box center [259, 172] width 107 height 25
click at [268, 298] on div "Paid" at bounding box center [274, 294] width 139 height 28
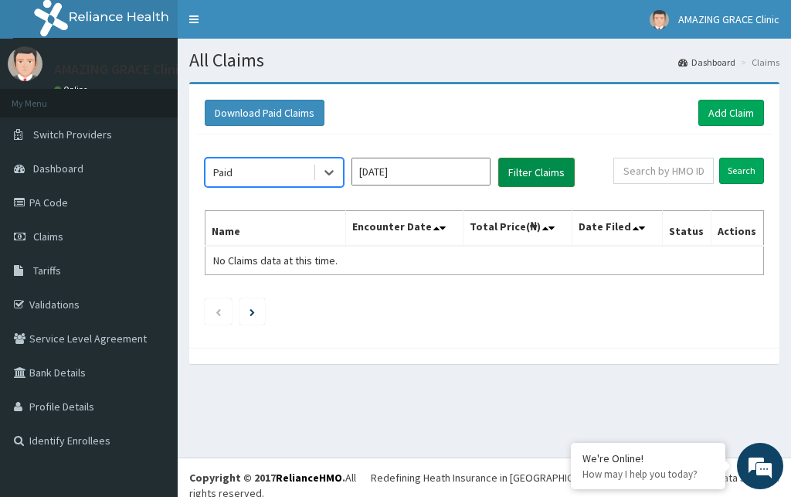
click at [533, 178] on button "Filter Claims" at bounding box center [536, 172] width 76 height 29
